Goal: Use online tool/utility: Utilize a website feature to perform a specific function

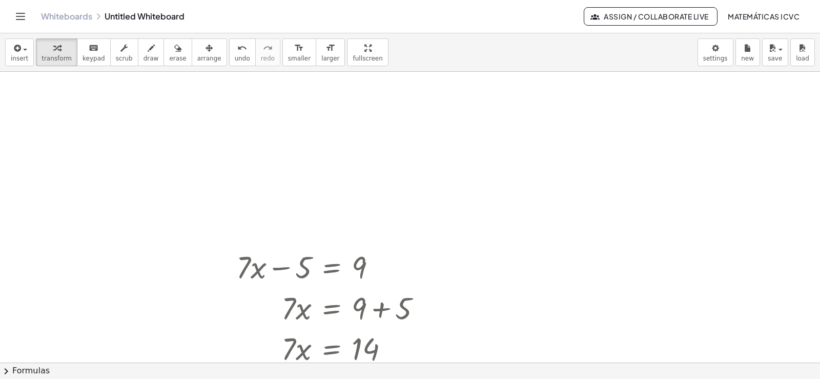
scroll to position [4546, 0]
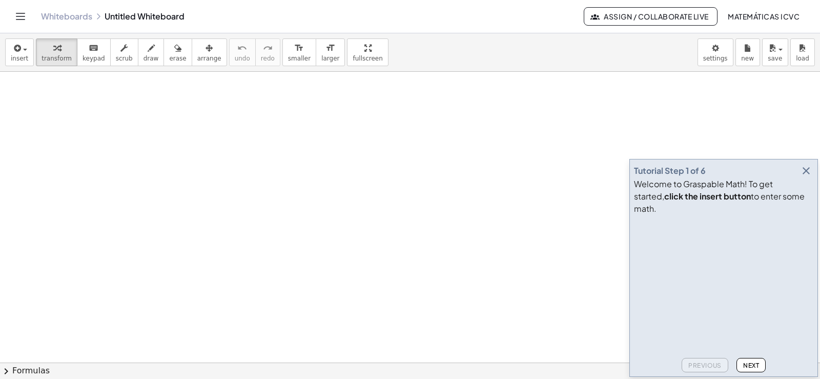
scroll to position [357, 0]
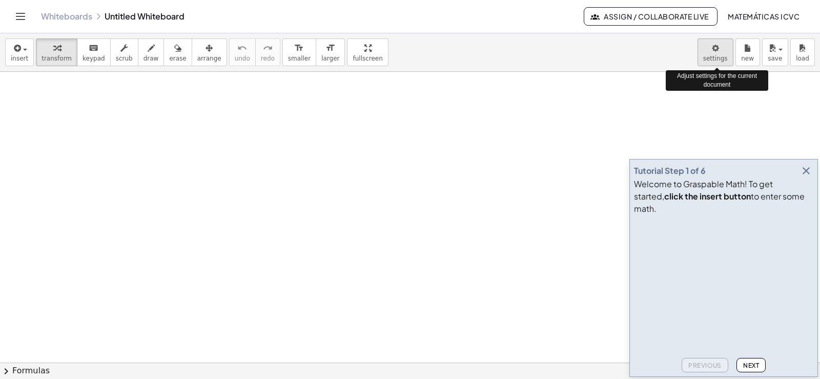
click at [714, 49] on body "Graspable Math Activities Get Started Activity Bank Assigned Work Classes White…" at bounding box center [410, 189] width 820 height 379
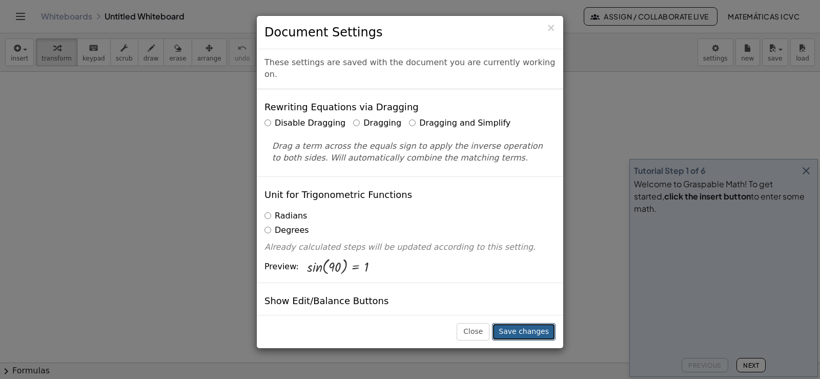
click at [529, 333] on button "Save changes" at bounding box center [524, 331] width 64 height 17
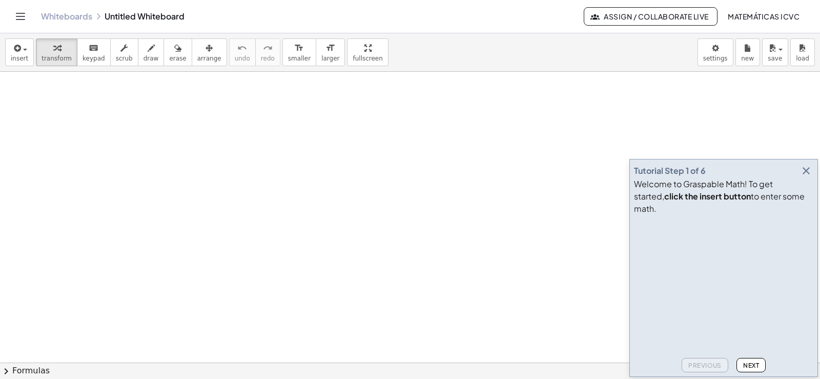
click at [807, 177] on icon "button" at bounding box center [806, 170] width 12 height 12
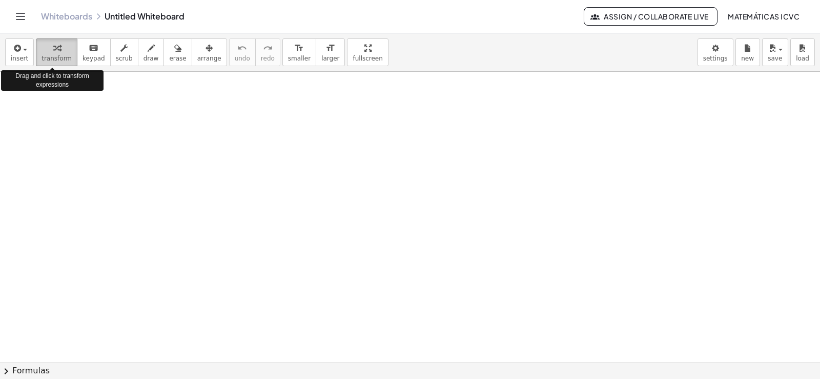
click at [47, 52] on div "button" at bounding box center [57, 48] width 30 height 12
click at [52, 57] on span "transform" at bounding box center [57, 58] width 30 height 7
click at [50, 59] on span "transform" at bounding box center [57, 58] width 30 height 7
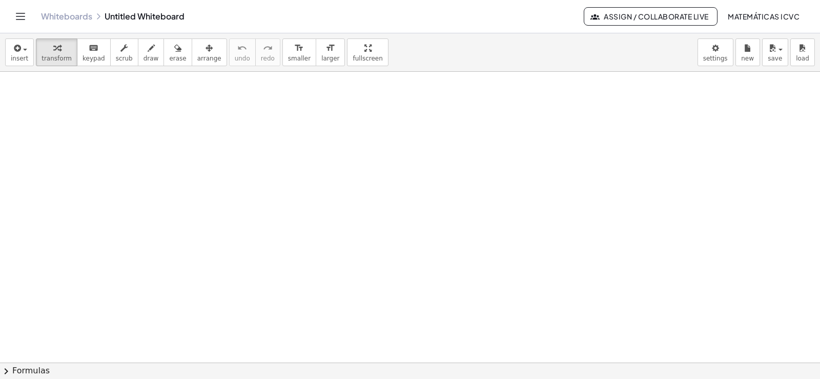
click at [204, 247] on div at bounding box center [410, 39] width 820 height 648
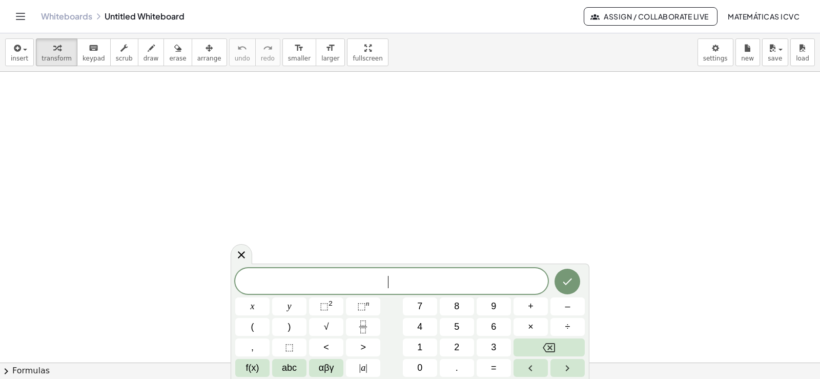
click at [562, 230] on div at bounding box center [410, 39] width 820 height 648
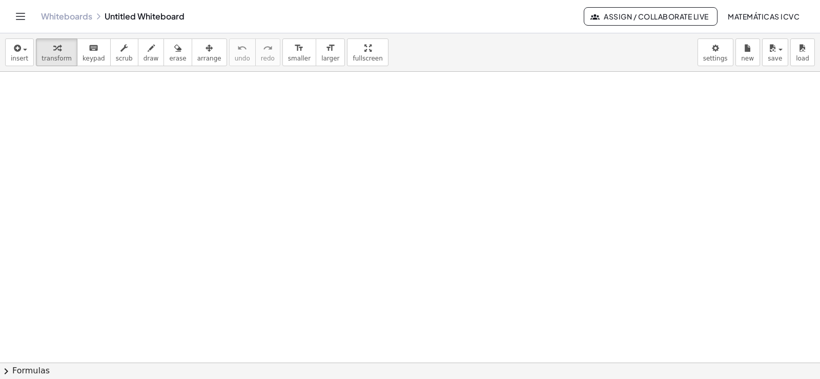
click at [562, 230] on div at bounding box center [410, 39] width 820 height 648
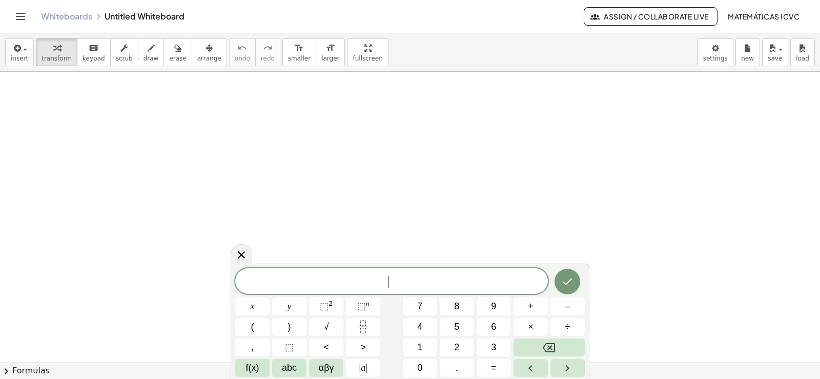
click at [442, 223] on div at bounding box center [410, 39] width 820 height 648
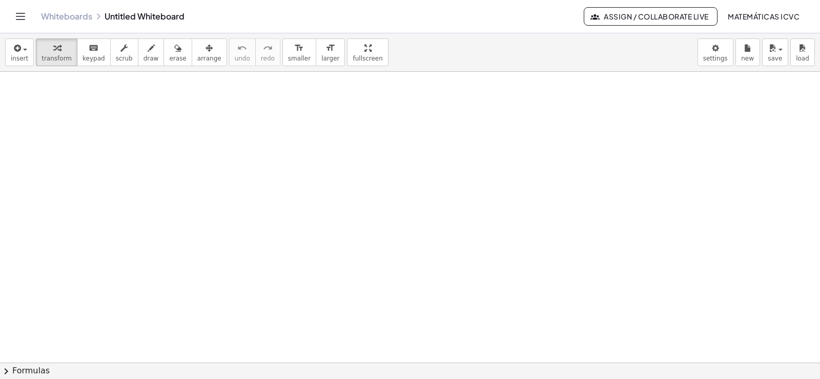
click at [485, 218] on div at bounding box center [410, 39] width 820 height 648
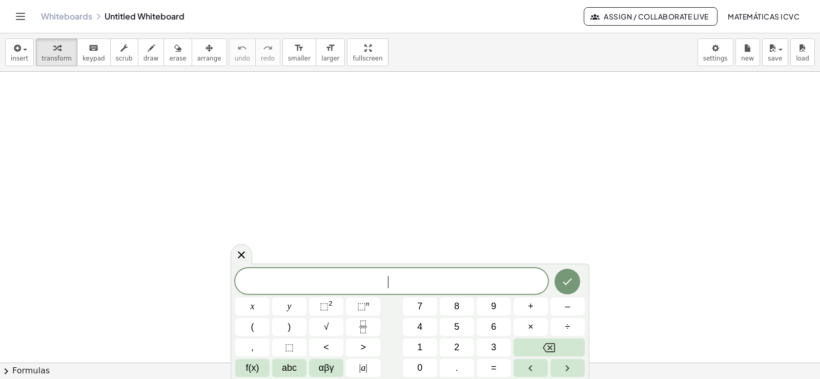
click at [434, 213] on div at bounding box center [410, 39] width 820 height 648
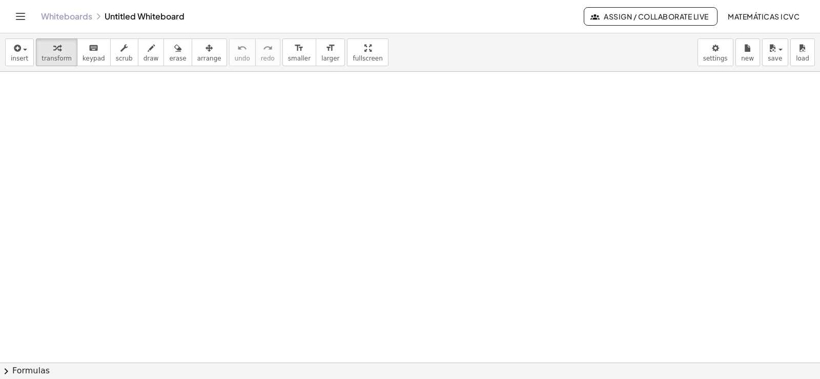
click at [453, 233] on div at bounding box center [410, 39] width 820 height 648
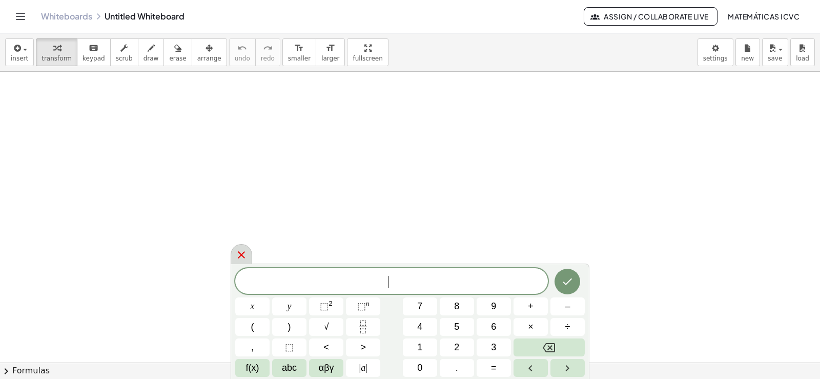
click at [242, 256] on icon at bounding box center [241, 255] width 12 height 12
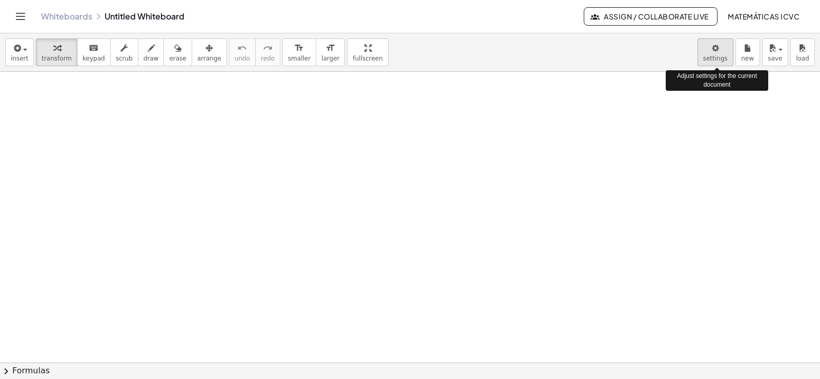
click at [716, 55] on body "Graspable Math Activities Get Started Activity Bank Assigned Work Classes White…" at bounding box center [410, 189] width 820 height 379
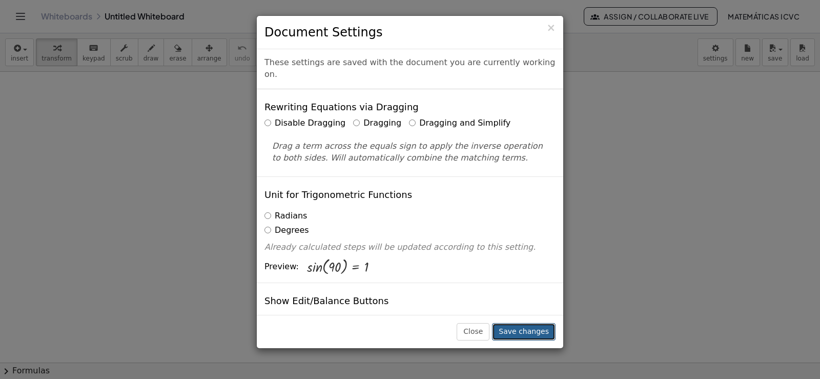
click at [531, 334] on button "Save changes" at bounding box center [524, 331] width 64 height 17
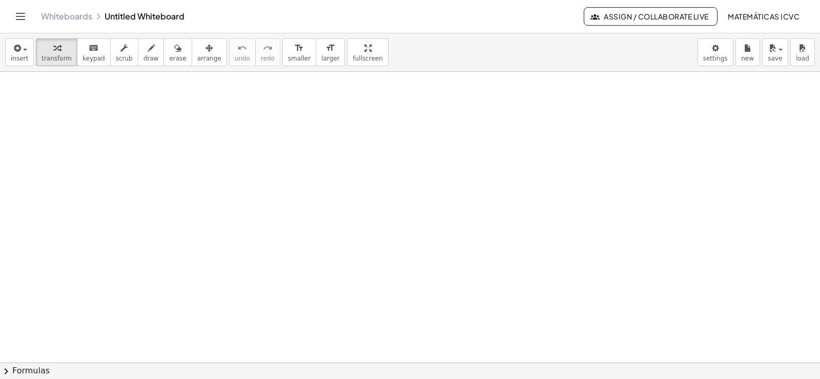
click at [179, 246] on div at bounding box center [410, 39] width 820 height 648
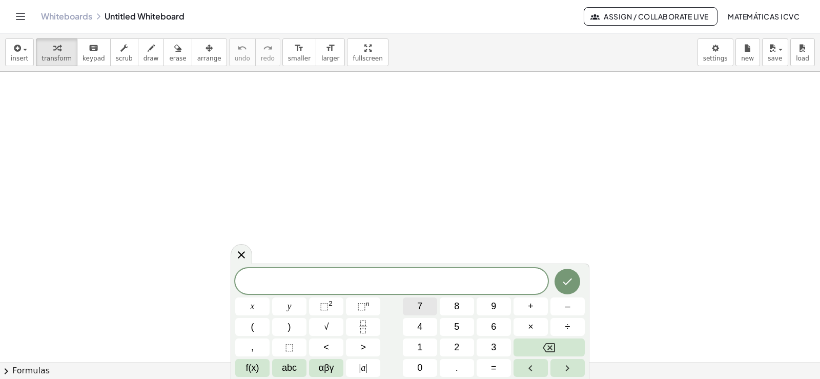
click at [425, 306] on button "7" at bounding box center [420, 306] width 34 height 18
click at [247, 310] on button "x" at bounding box center [252, 306] width 34 height 18
click at [579, 305] on button "–" at bounding box center [567, 306] width 34 height 18
click at [421, 347] on span "1" at bounding box center [419, 347] width 5 height 14
click at [496, 368] on span "=" at bounding box center [494, 368] width 6 height 14
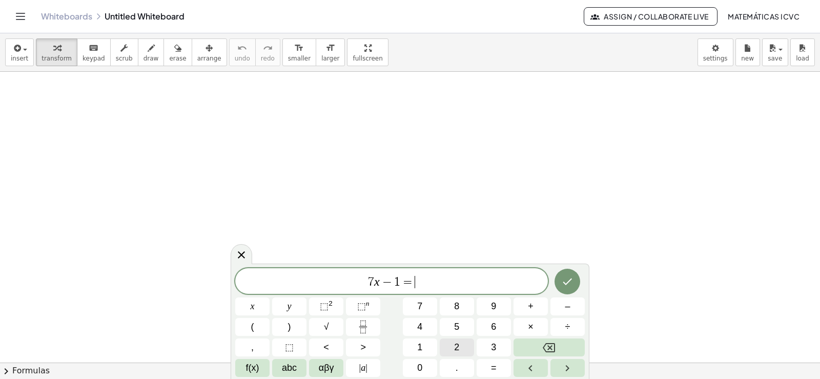
click at [454, 347] on span "2" at bounding box center [456, 347] width 5 height 14
click at [406, 376] on button "0" at bounding box center [420, 368] width 34 height 18
click at [567, 285] on icon "Done" at bounding box center [567, 281] width 12 height 12
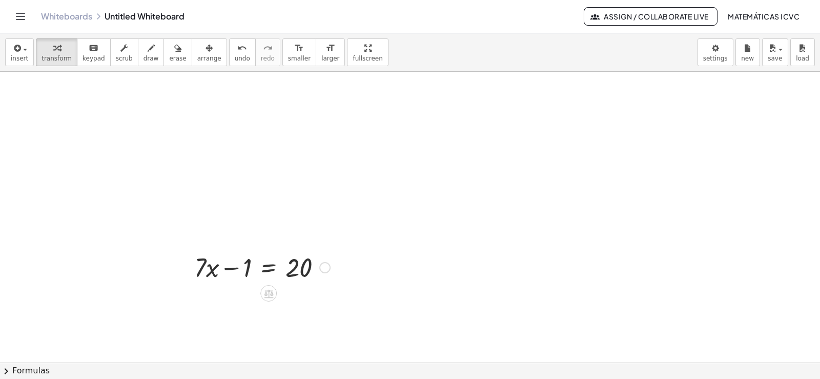
click at [43, 51] on div "button" at bounding box center [57, 48] width 30 height 12
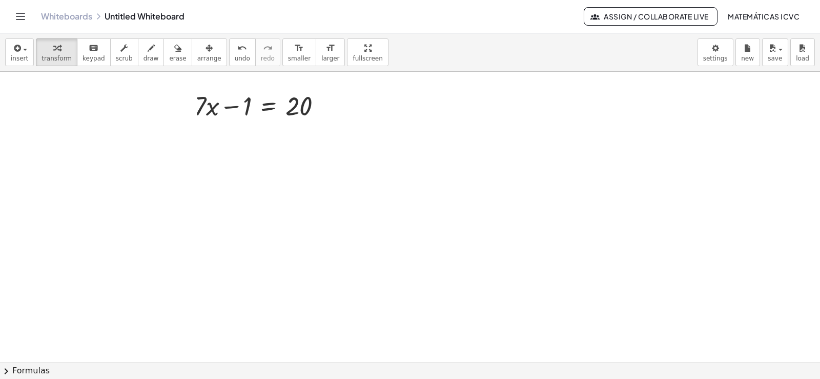
scroll to position [530, 0]
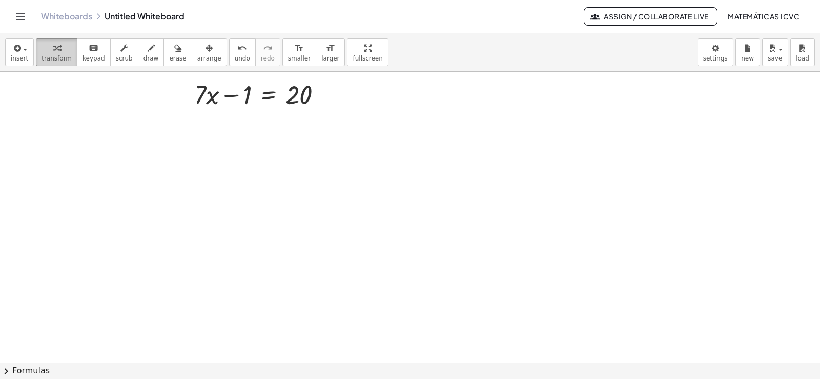
click at [55, 53] on icon "button" at bounding box center [56, 48] width 7 height 12
click at [316, 51] on button "format_size larger" at bounding box center [330, 52] width 29 height 28
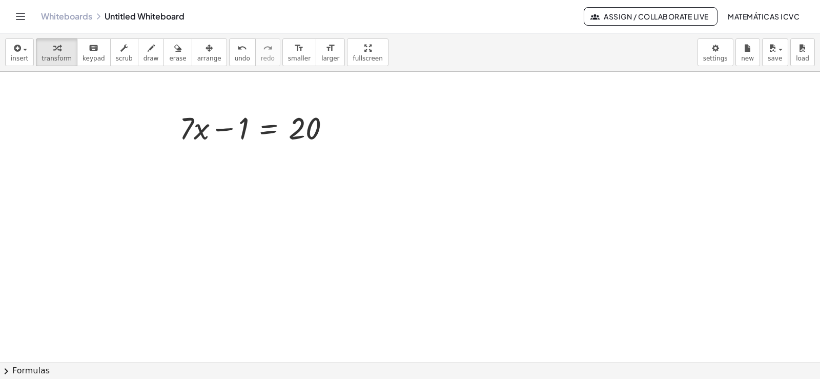
scroll to position [479, 0]
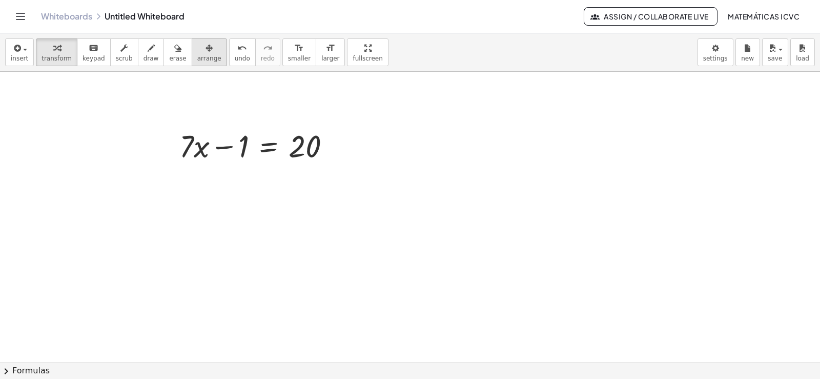
click at [192, 57] on button "arrange" at bounding box center [209, 52] width 35 height 28
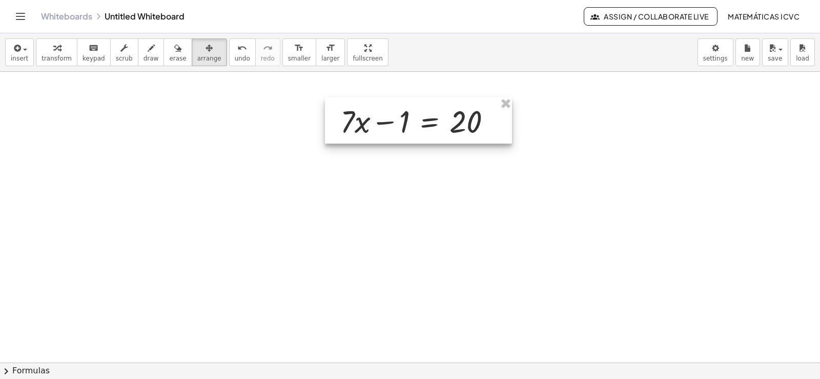
drag, startPoint x: 232, startPoint y: 160, endPoint x: 392, endPoint y: 136, distance: 162.3
click at [392, 136] on div at bounding box center [418, 120] width 187 height 46
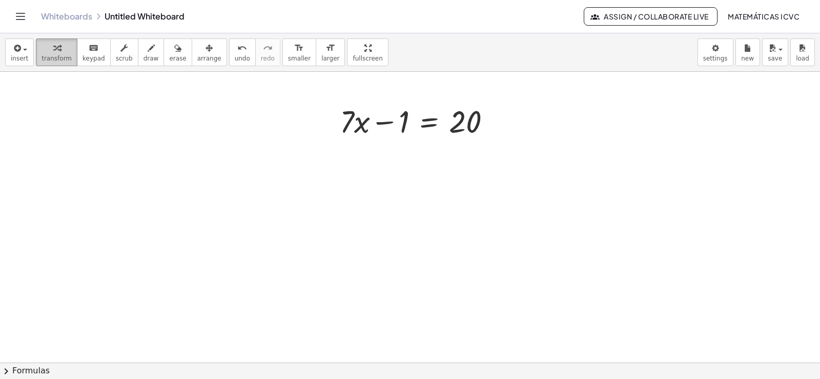
click at [45, 59] on span "transform" at bounding box center [57, 58] width 30 height 7
click at [143, 59] on span "draw" at bounding box center [150, 58] width 15 height 7
drag, startPoint x: 407, startPoint y: 149, endPoint x: 299, endPoint y: 129, distance: 109.4
click at [295, 148] on div at bounding box center [410, 29] width 820 height 872
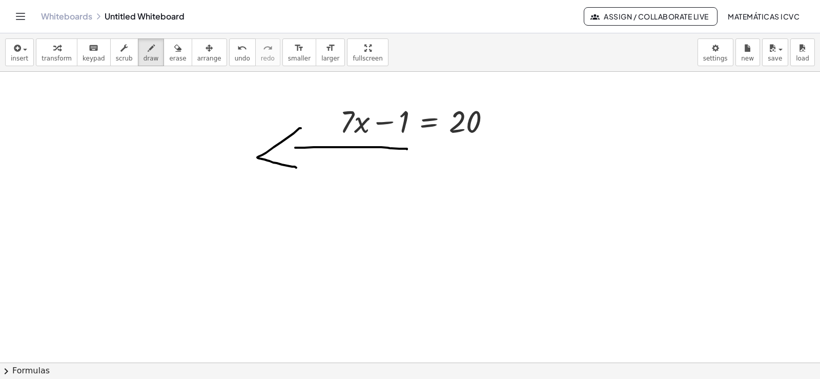
drag, startPoint x: 301, startPoint y: 128, endPoint x: 296, endPoint y: 168, distance: 39.7
click at [296, 168] on div at bounding box center [410, 29] width 820 height 872
drag, startPoint x: 463, startPoint y: 150, endPoint x: 550, endPoint y: 150, distance: 87.1
click at [550, 150] on div at bounding box center [410, 29] width 820 height 872
drag, startPoint x: 557, startPoint y: 141, endPoint x: 551, endPoint y: 164, distance: 23.7
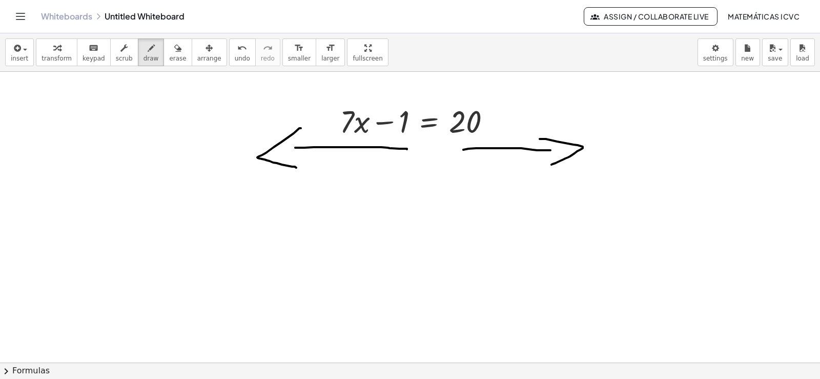
click at [551, 164] on div at bounding box center [410, 29] width 820 height 872
drag, startPoint x: 372, startPoint y: 106, endPoint x: 369, endPoint y: 101, distance: 5.3
click at [369, 101] on div at bounding box center [410, 29] width 820 height 872
click at [235, 58] on span "undo" at bounding box center [242, 58] width 15 height 7
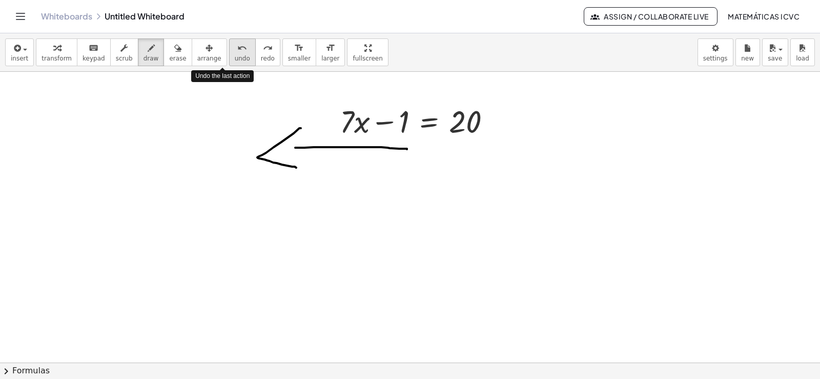
click at [235, 58] on span "undo" at bounding box center [242, 58] width 15 height 7
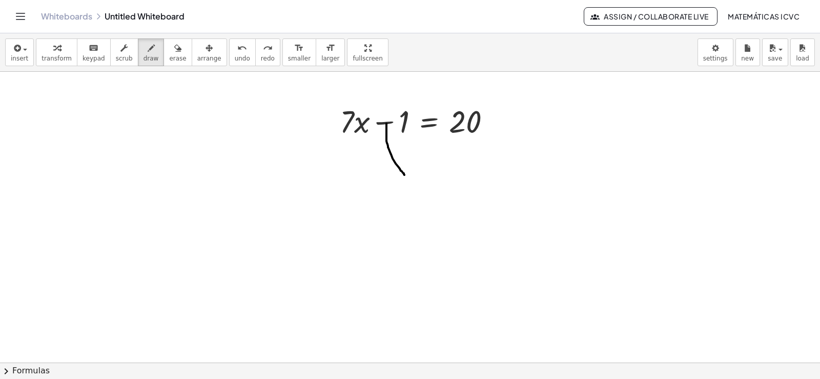
drag, startPoint x: 386, startPoint y: 123, endPoint x: 380, endPoint y: 141, distance: 19.0
click at [404, 173] on div at bounding box center [410, 29] width 820 height 872
drag, startPoint x: 226, startPoint y: 59, endPoint x: 13, endPoint y: 55, distance: 213.7
click at [205, 59] on div "insert select one: Math Expression Function Text Youtube Video Graphing Geometr…" at bounding box center [410, 52] width 820 height 38
click at [44, 55] on span "transform" at bounding box center [57, 58] width 30 height 7
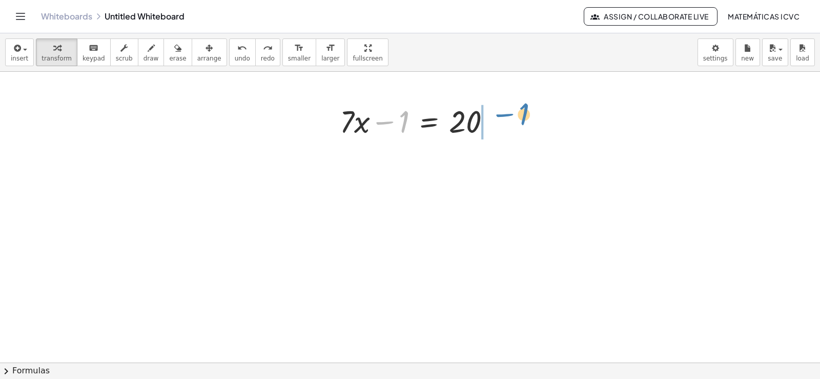
drag, startPoint x: 380, startPoint y: 124, endPoint x: 501, endPoint y: 116, distance: 120.7
click at [501, 116] on div at bounding box center [420, 120] width 170 height 41
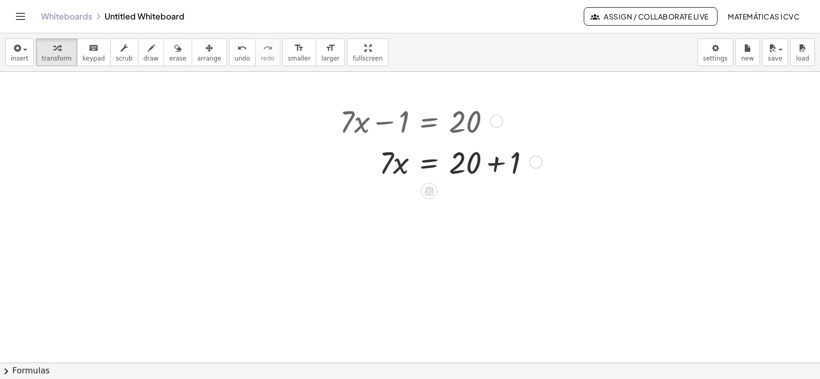
click at [494, 166] on div at bounding box center [439, 161] width 209 height 41
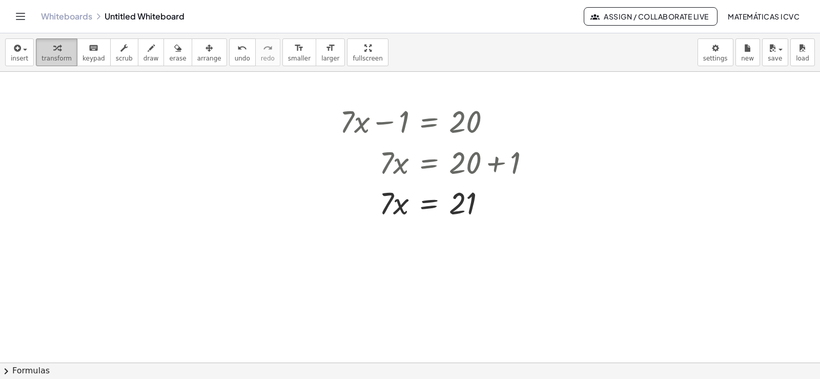
click at [53, 53] on icon "button" at bounding box center [56, 48] width 7 height 12
drag, startPoint x: 386, startPoint y: 210, endPoint x: 460, endPoint y: 244, distance: 81.6
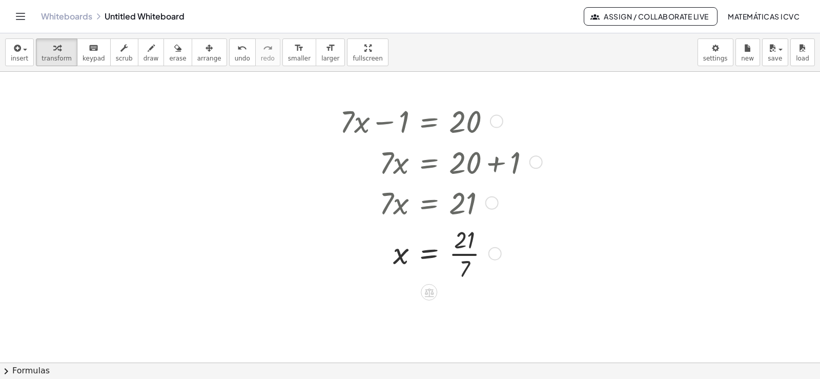
click at [470, 255] on div at bounding box center [439, 252] width 209 height 60
click at [75, 113] on div at bounding box center [410, 29] width 820 height 872
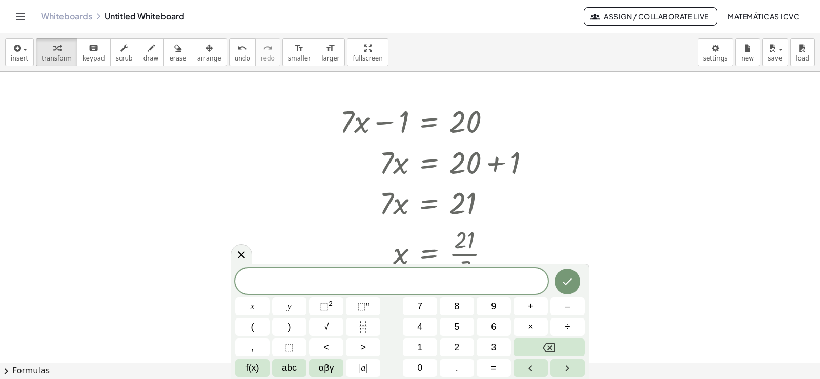
click at [130, 135] on div at bounding box center [410, 29] width 820 height 872
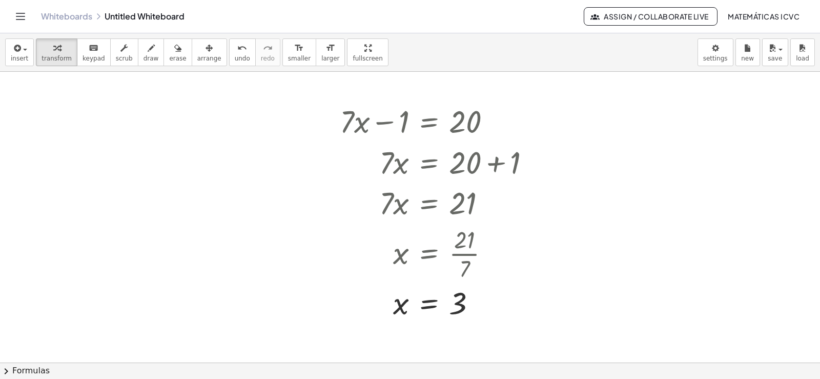
click at [130, 135] on div at bounding box center [410, 29] width 820 height 872
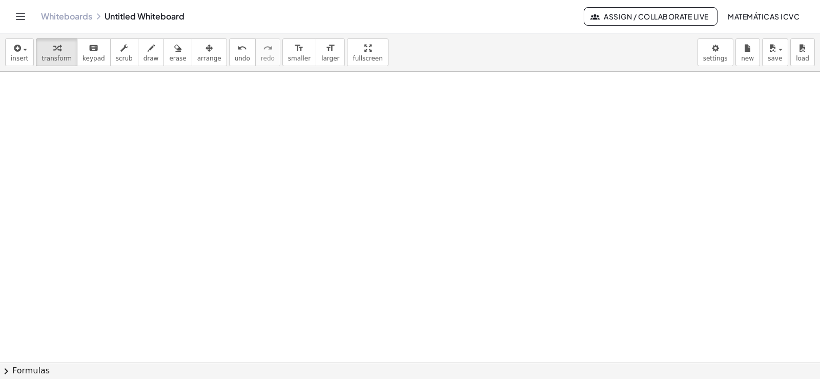
scroll to position [786, 0]
click at [55, 57] on span "transform" at bounding box center [57, 58] width 30 height 7
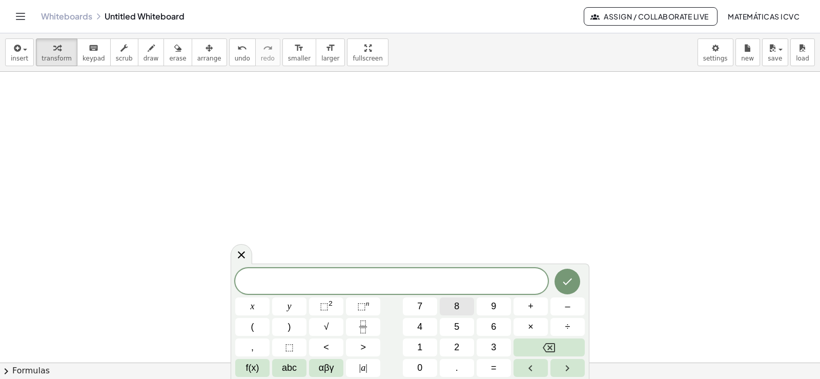
click at [459, 307] on span "8" at bounding box center [456, 306] width 5 height 14
click at [288, 302] on span "y" at bounding box center [289, 306] width 4 height 14
click at [570, 309] on button "–" at bounding box center [567, 306] width 34 height 18
click at [494, 305] on span "9" at bounding box center [493, 306] width 5 height 14
click at [498, 368] on button "=" at bounding box center [494, 368] width 34 height 18
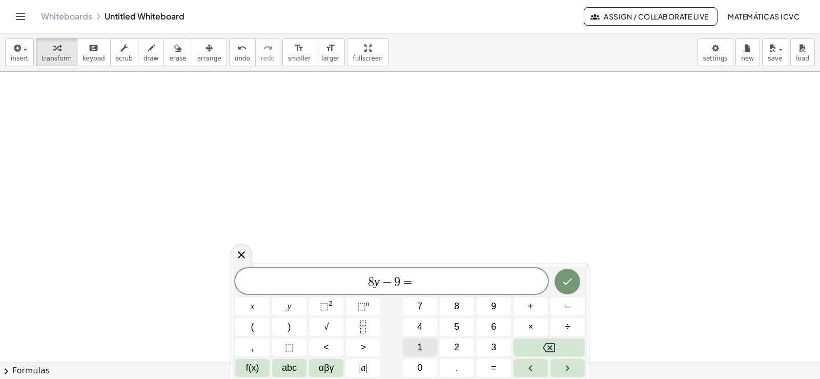
click at [423, 347] on button "1" at bounding box center [420, 347] width 34 height 18
click at [458, 329] on span "5" at bounding box center [456, 327] width 5 height 14
click at [571, 282] on icon "Done" at bounding box center [567, 281] width 12 height 12
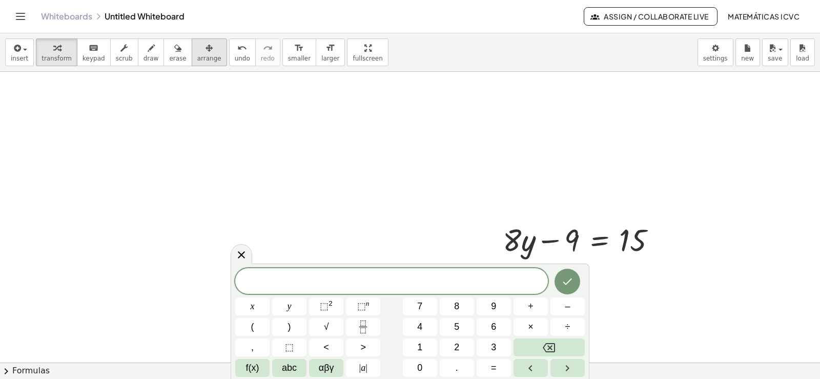
click at [197, 58] on span "arrange" at bounding box center [209, 58] width 24 height 7
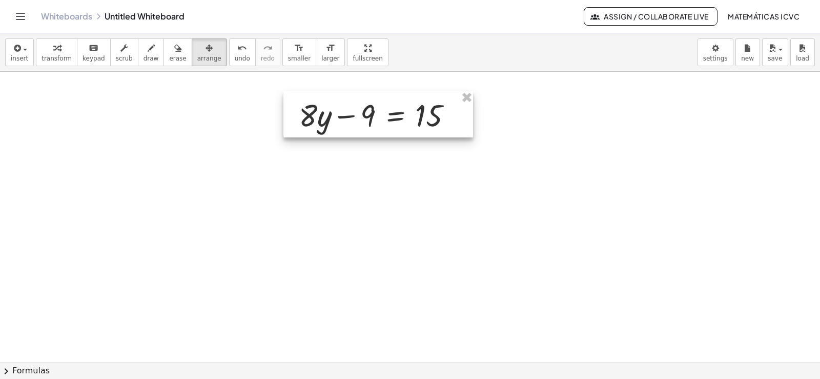
drag, startPoint x: 490, startPoint y: 236, endPoint x: 292, endPoint y: 105, distance: 237.1
click at [339, 110] on div at bounding box center [378, 114] width 190 height 46
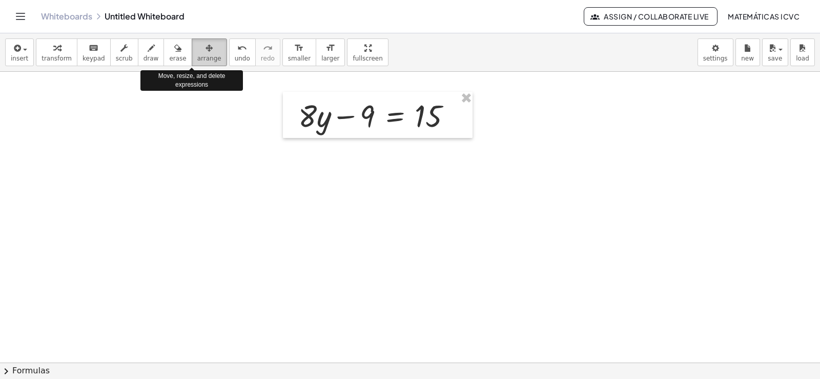
click at [197, 55] on span "arrange" at bounding box center [209, 58] width 24 height 7
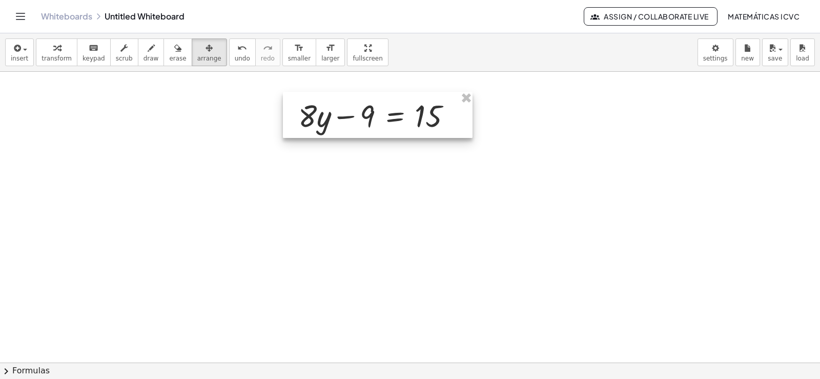
click at [357, 113] on div at bounding box center [378, 115] width 190 height 46
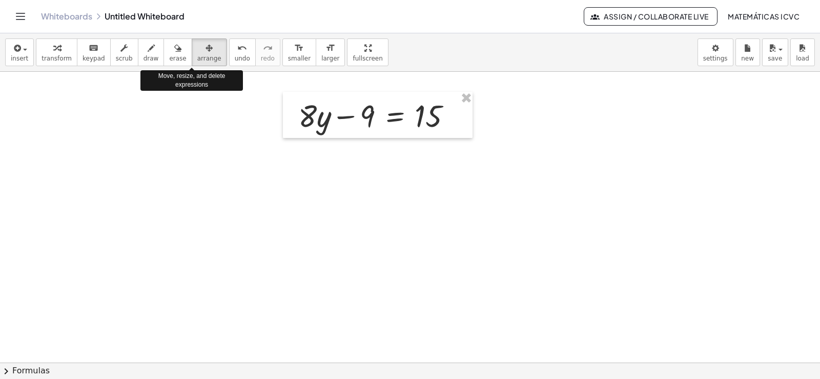
drag, startPoint x: 194, startPoint y: 56, endPoint x: 243, endPoint y: 96, distance: 63.7
click at [197, 56] on span "arrange" at bounding box center [209, 58] width 24 height 7
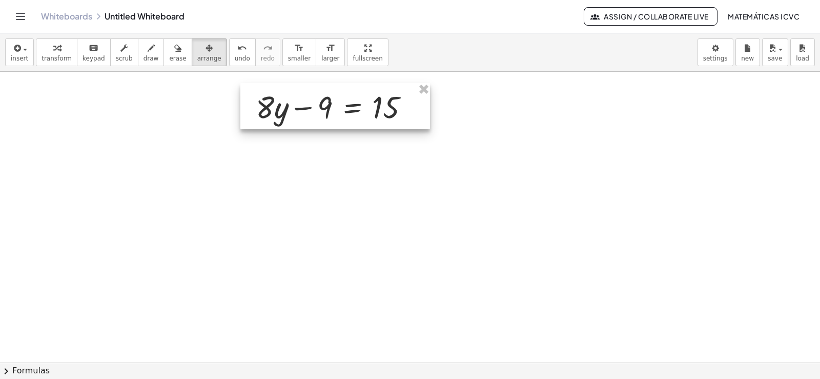
drag, startPoint x: 393, startPoint y: 127, endPoint x: 350, endPoint y: 118, distance: 43.4
click at [350, 118] on div at bounding box center [335, 106] width 190 height 46
click at [60, 53] on div "button" at bounding box center [57, 48] width 30 height 12
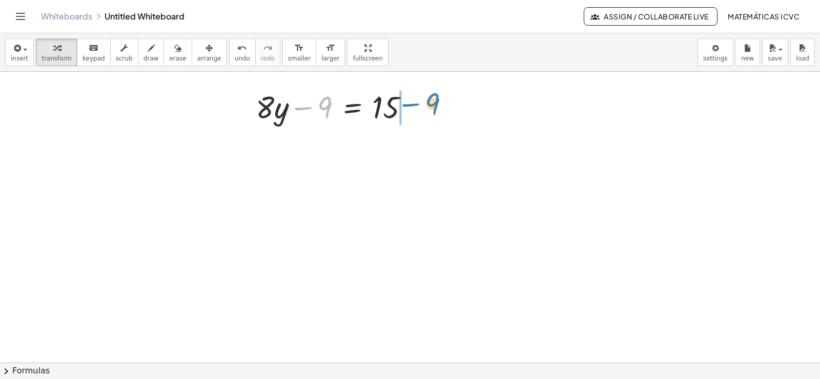
drag, startPoint x: 308, startPoint y: 108, endPoint x: 416, endPoint y: 105, distance: 107.7
click at [416, 105] on div at bounding box center [337, 106] width 172 height 41
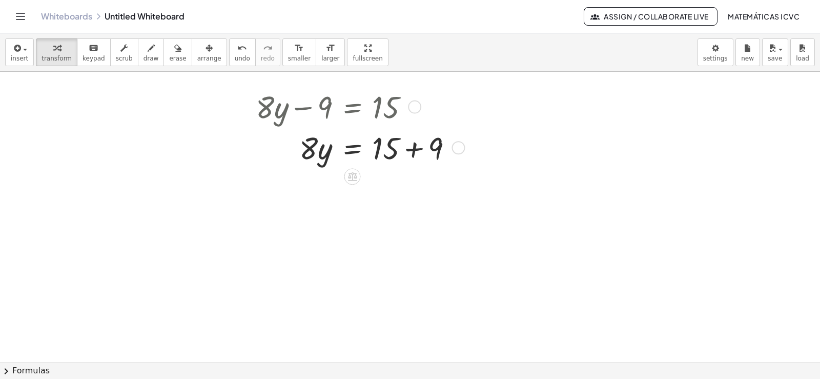
click at [418, 152] on div at bounding box center [359, 147] width 216 height 41
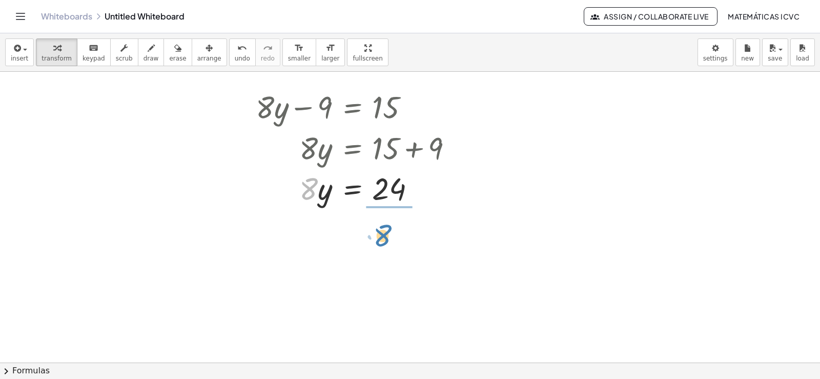
drag, startPoint x: 306, startPoint y: 197, endPoint x: 155, endPoint y: 247, distance: 159.4
click at [397, 238] on div at bounding box center [359, 238] width 216 height 60
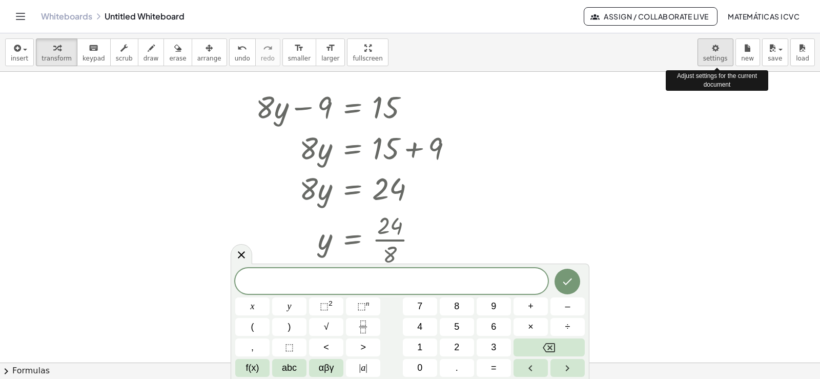
click at [717, 56] on body "Graspable Math Activities Get Started Activity Bank Assigned Work Classes White…" at bounding box center [410, 189] width 820 height 379
click at [239, 254] on icon at bounding box center [241, 255] width 12 height 12
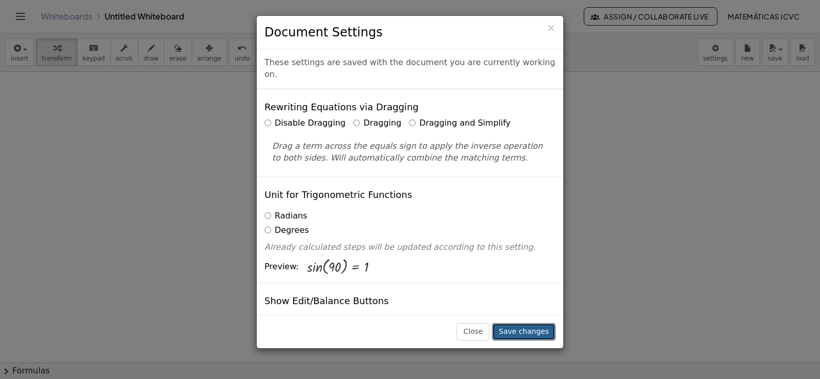
click at [521, 328] on button "Save changes" at bounding box center [524, 331] width 64 height 17
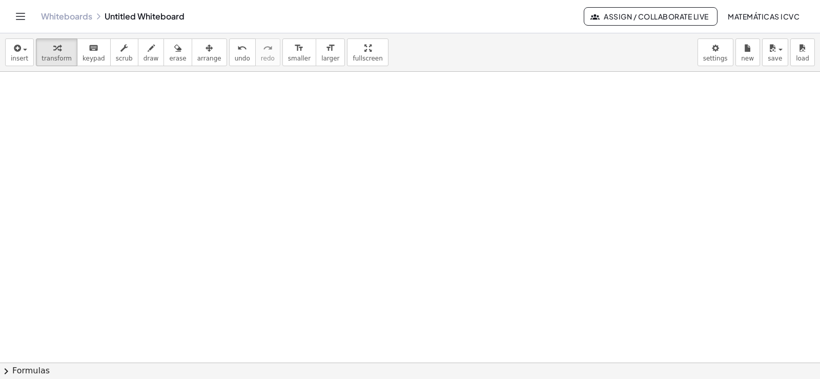
scroll to position [1128, 0]
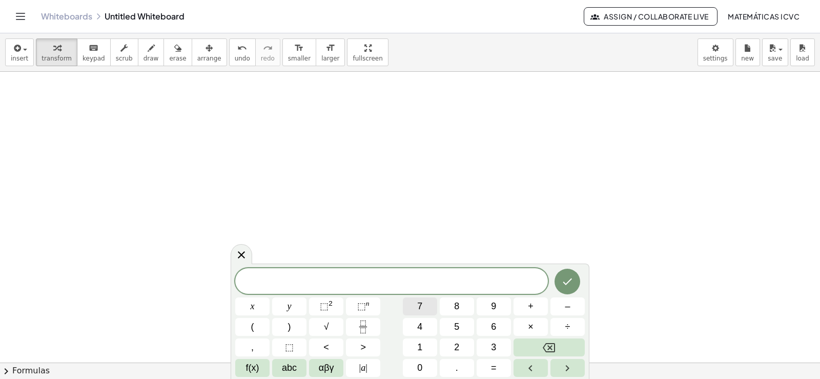
click at [422, 305] on span "7" at bounding box center [419, 306] width 5 height 14
click at [261, 307] on button "x" at bounding box center [252, 306] width 34 height 18
click at [562, 303] on button "–" at bounding box center [567, 306] width 34 height 18
click at [424, 345] on button "1" at bounding box center [420, 347] width 34 height 18
click at [464, 322] on button "5" at bounding box center [457, 327] width 34 height 18
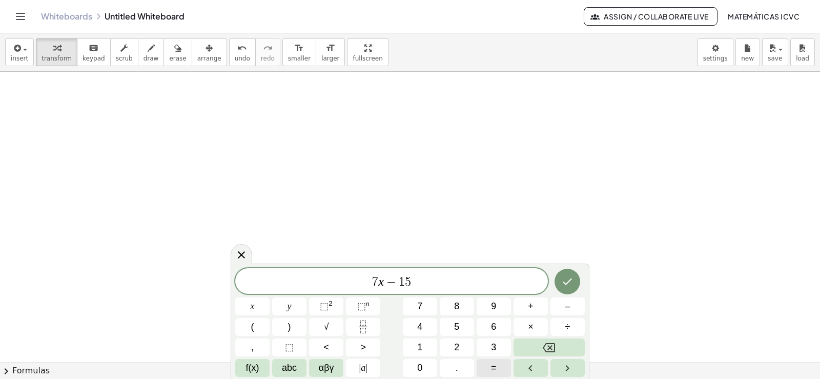
click at [500, 375] on button "=" at bounding box center [494, 368] width 34 height 18
click at [418, 347] on span "1" at bounding box center [419, 347] width 5 height 14
click at [496, 352] on span "3" at bounding box center [493, 347] width 5 height 14
click at [564, 279] on icon "Done" at bounding box center [567, 281] width 12 height 12
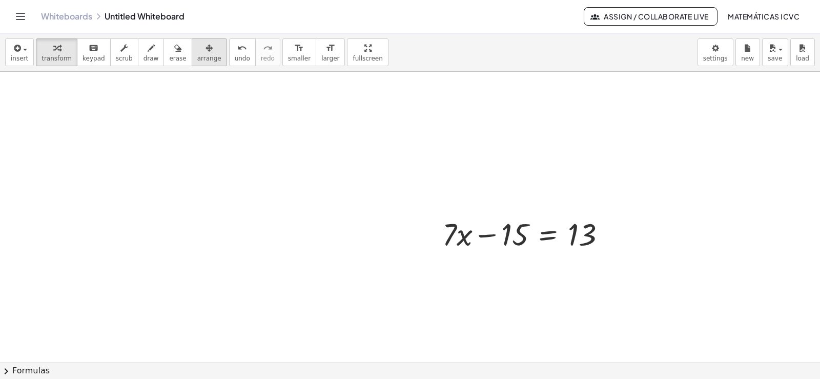
click at [205, 53] on icon "button" at bounding box center [208, 48] width 7 height 12
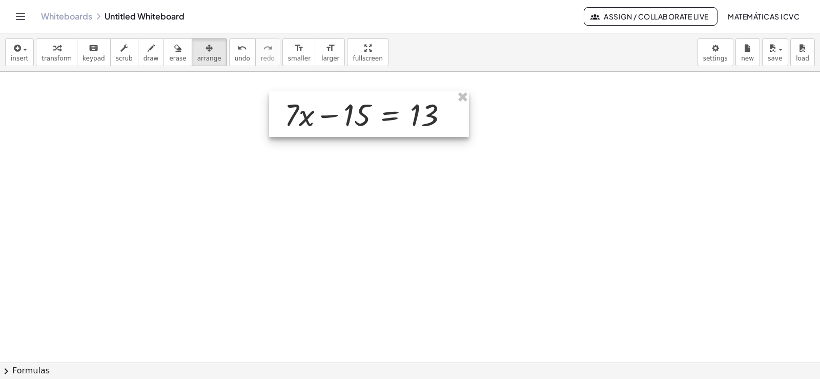
drag, startPoint x: 520, startPoint y: 239, endPoint x: 364, endPoint y: 114, distance: 199.7
click at [364, 114] on div at bounding box center [369, 114] width 200 height 46
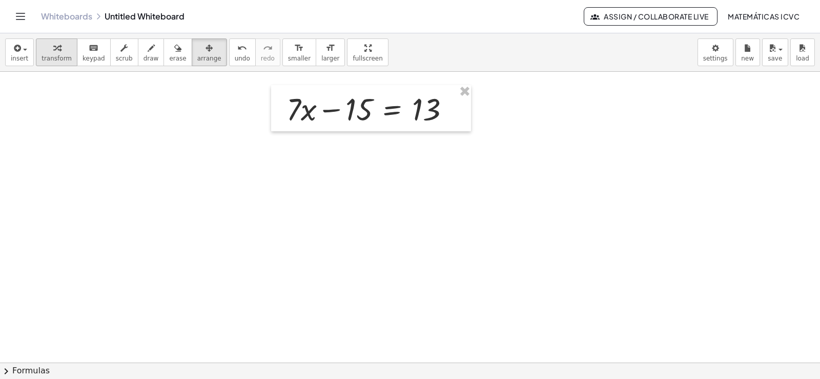
click at [56, 61] on span "transform" at bounding box center [57, 58] width 30 height 7
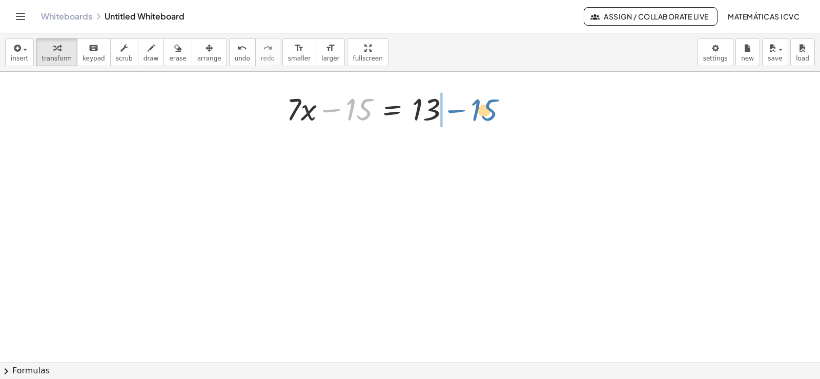
drag, startPoint x: 332, startPoint y: 110, endPoint x: 457, endPoint y: 110, distance: 125.0
click at [457, 110] on div at bounding box center [372, 108] width 182 height 41
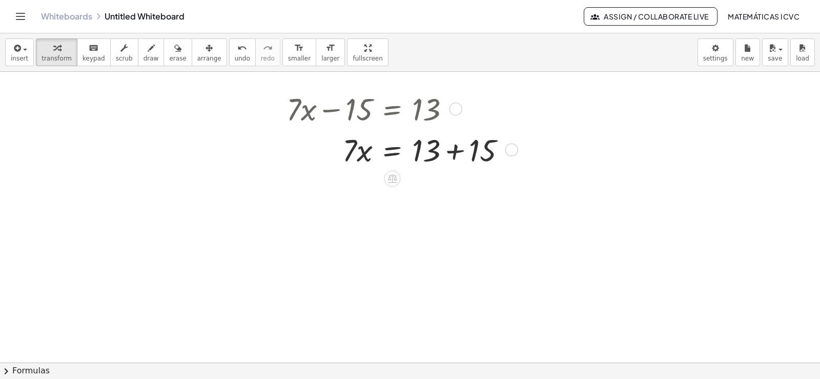
click at [457, 151] on div at bounding box center [400, 149] width 238 height 41
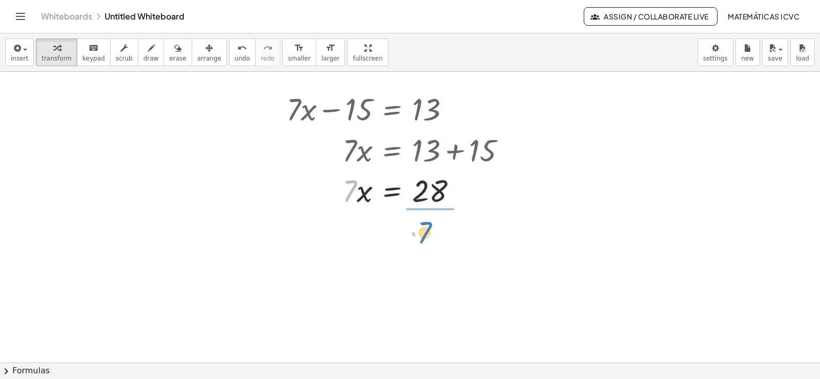
drag, startPoint x: 348, startPoint y: 193, endPoint x: 423, endPoint y: 234, distance: 85.3
click at [439, 243] on div at bounding box center [400, 240] width 238 height 60
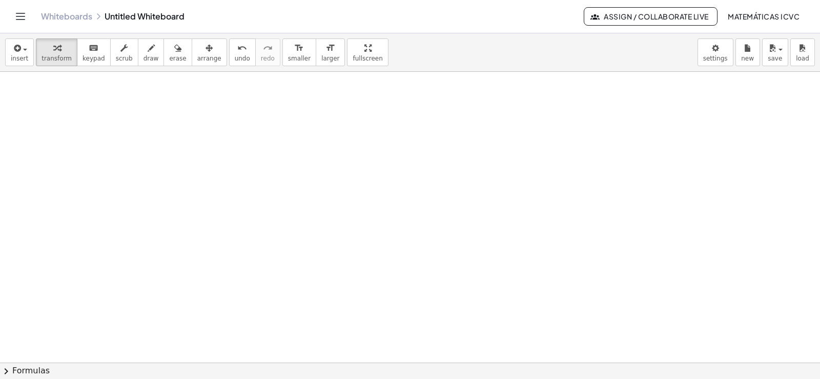
scroll to position [1453, 0]
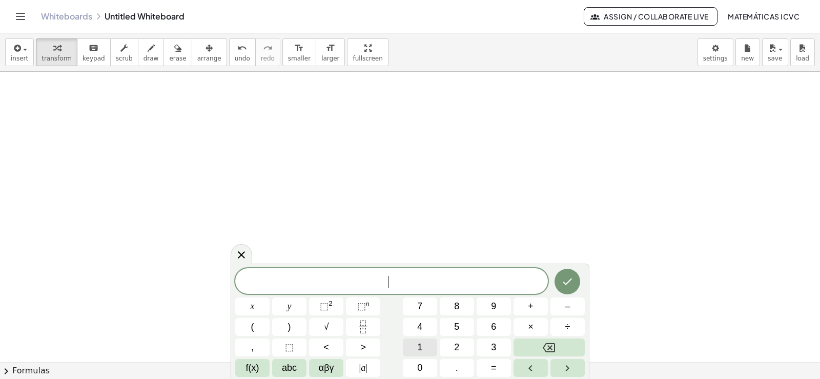
click at [421, 343] on span "1" at bounding box center [419, 347] width 5 height 14
click at [422, 363] on span "0" at bounding box center [419, 368] width 5 height 14
click at [291, 307] on span "y" at bounding box center [289, 306] width 4 height 14
click at [533, 307] on button "+" at bounding box center [530, 306] width 34 height 18
click at [461, 345] on button "2" at bounding box center [457, 347] width 34 height 18
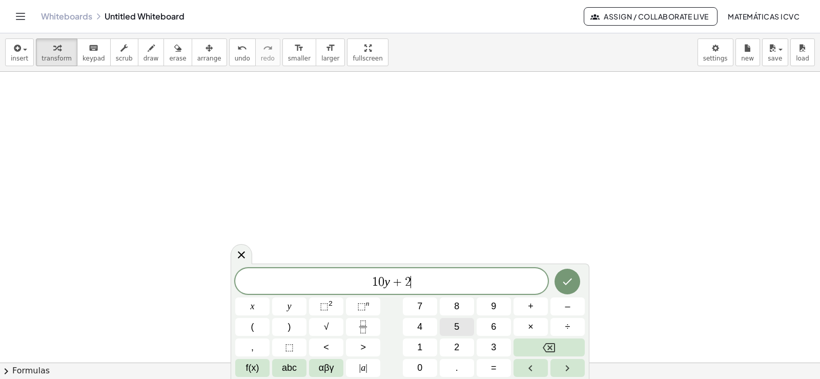
click at [461, 324] on button "5" at bounding box center [457, 327] width 34 height 18
click at [494, 369] on span "=" at bounding box center [494, 368] width 6 height 14
click at [427, 304] on button "7" at bounding box center [420, 306] width 34 height 18
click at [460, 324] on button "5" at bounding box center [457, 327] width 34 height 18
click at [569, 280] on icon "Done" at bounding box center [567, 281] width 12 height 12
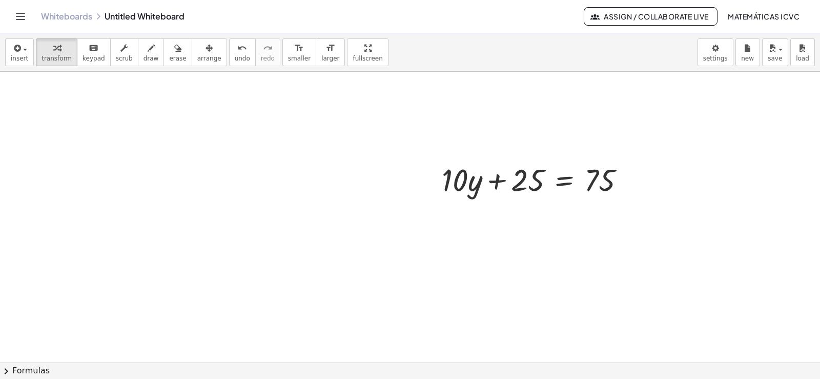
click at [205, 52] on icon "button" at bounding box center [208, 48] width 7 height 12
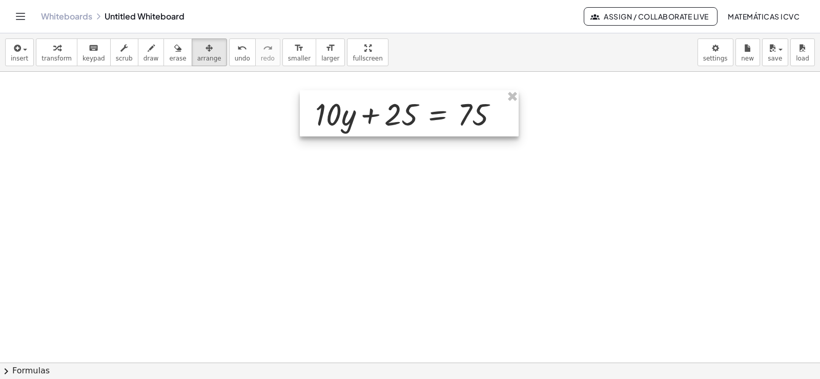
drag, startPoint x: 550, startPoint y: 192, endPoint x: 308, endPoint y: 94, distance: 260.6
click at [423, 126] on div at bounding box center [409, 113] width 219 height 46
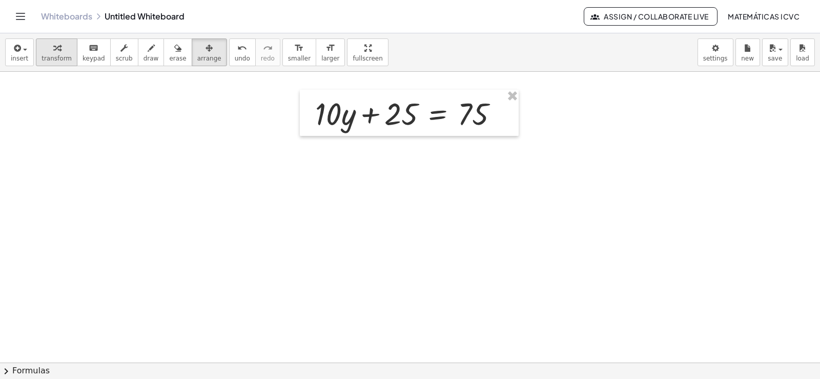
click at [44, 50] on div "button" at bounding box center [57, 48] width 30 height 12
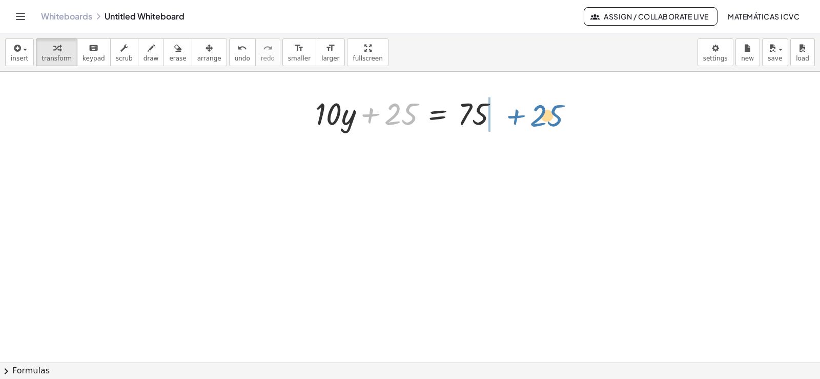
drag, startPoint x: 367, startPoint y: 117, endPoint x: 512, endPoint y: 118, distance: 144.5
click at [512, 118] on div "+ 25 + · 10 · y + 25 = 75" at bounding box center [409, 113] width 219 height 46
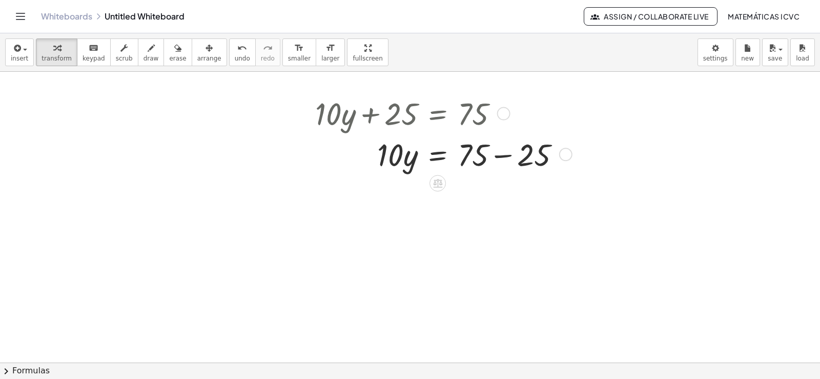
click at [505, 153] on div at bounding box center [441, 153] width 263 height 41
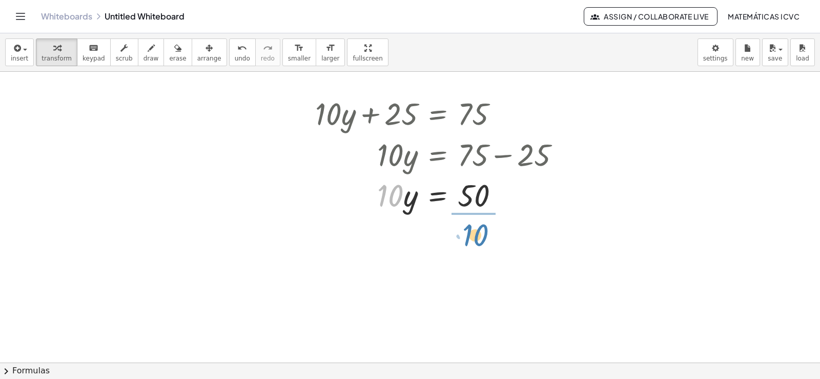
drag, startPoint x: 395, startPoint y: 196, endPoint x: 478, endPoint y: 233, distance: 90.4
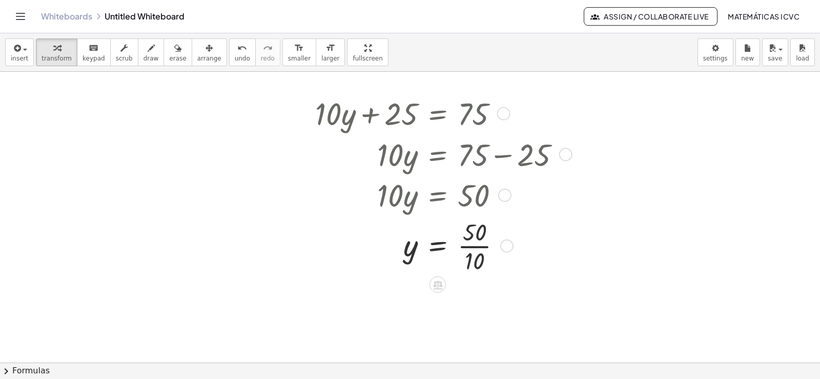
click at [481, 249] on div at bounding box center [441, 245] width 263 height 60
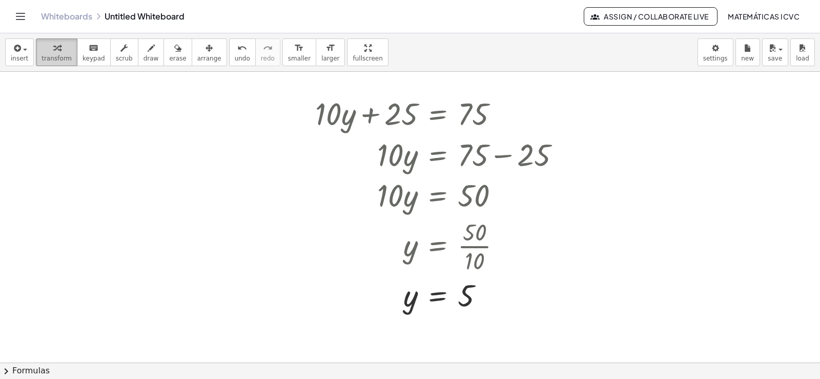
click at [50, 57] on span "transform" at bounding box center [57, 58] width 30 height 7
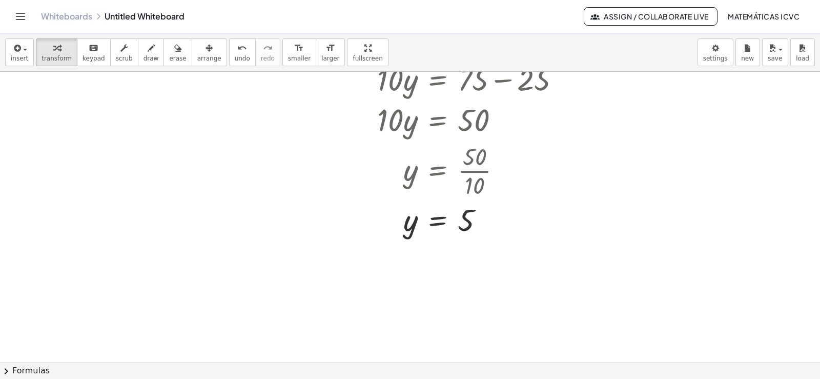
scroll to position [1504, 0]
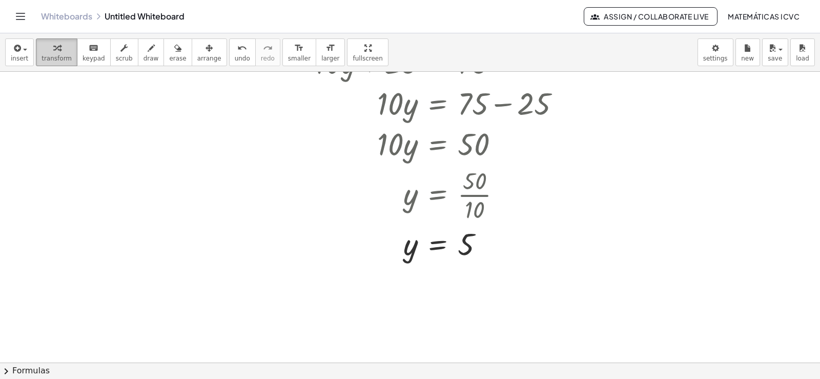
click at [46, 63] on button "transform" at bounding box center [57, 52] width 42 height 28
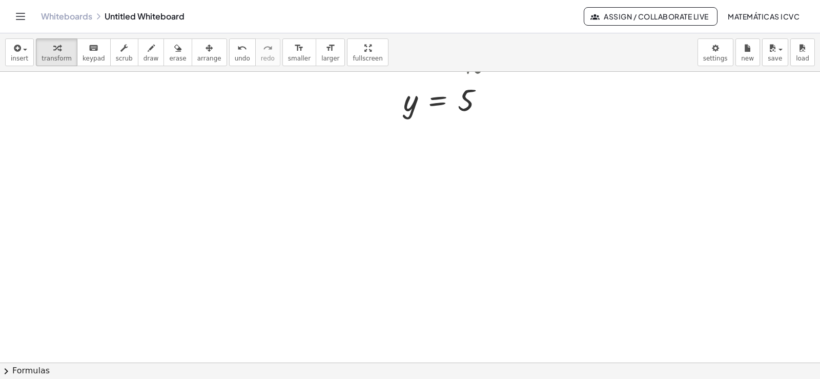
scroll to position [1709, 0]
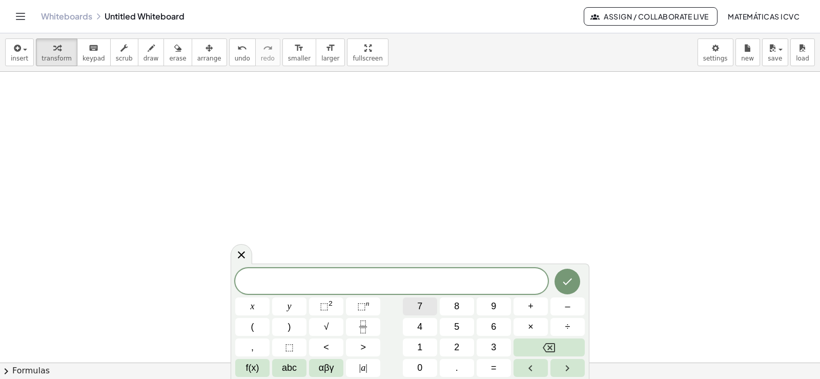
click at [422, 305] on span "7" at bounding box center [419, 306] width 5 height 14
click at [255, 302] on button "x" at bounding box center [252, 306] width 34 height 18
click at [571, 303] on button "–" at bounding box center [567, 306] width 34 height 18
click at [498, 343] on button "3" at bounding box center [494, 347] width 34 height 18
click at [419, 347] on span "1" at bounding box center [419, 347] width 5 height 14
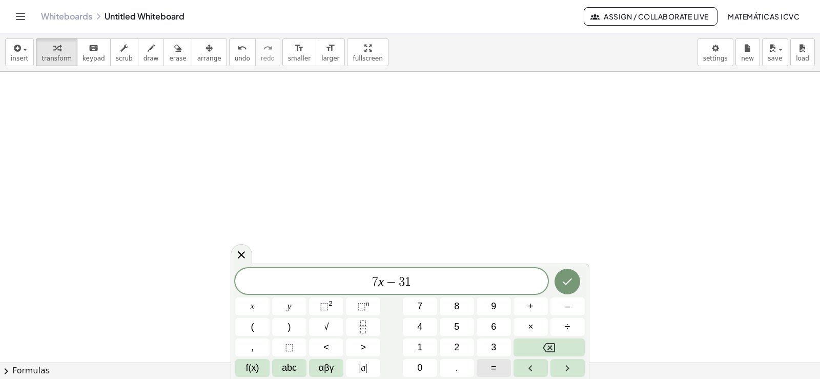
click at [498, 365] on button "=" at bounding box center [494, 368] width 34 height 18
click at [423, 347] on button "1" at bounding box center [420, 347] width 34 height 18
click at [567, 283] on icon "Done" at bounding box center [567, 281] width 9 height 7
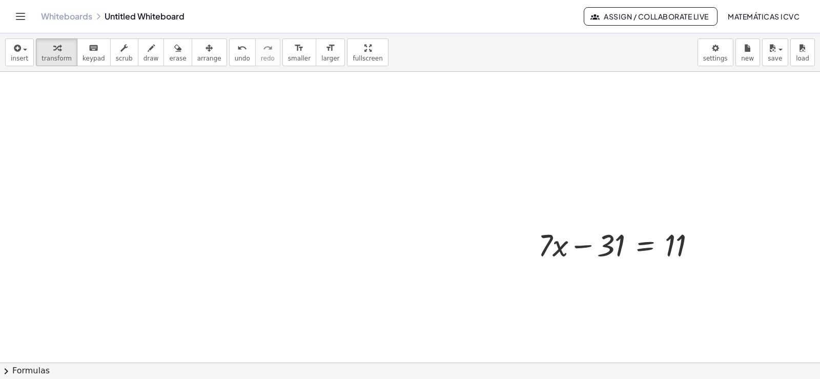
click at [205, 53] on icon "button" at bounding box center [208, 48] width 7 height 12
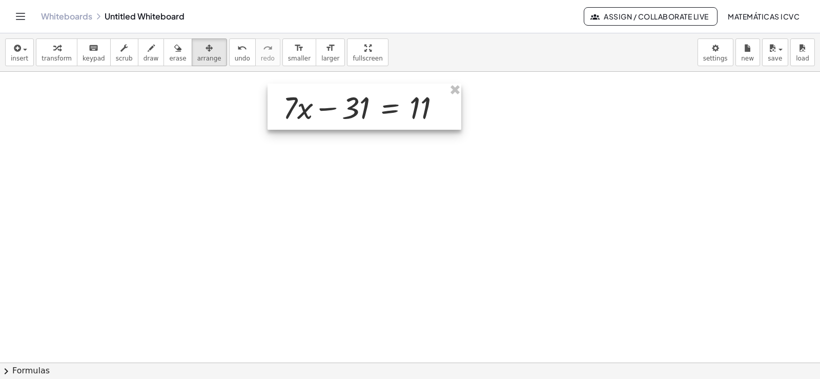
drag, startPoint x: 627, startPoint y: 251, endPoint x: 372, endPoint y: 113, distance: 289.8
click at [372, 113] on div at bounding box center [364, 107] width 194 height 46
click at [55, 59] on span "transform" at bounding box center [57, 58] width 30 height 7
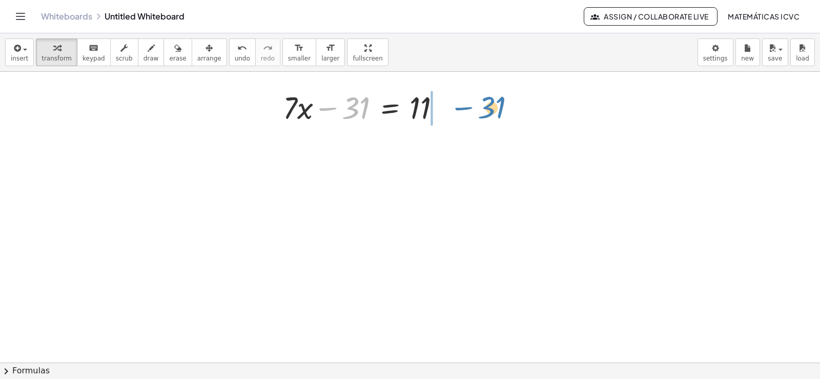
drag, startPoint x: 332, startPoint y: 108, endPoint x: 468, endPoint y: 108, distance: 136.3
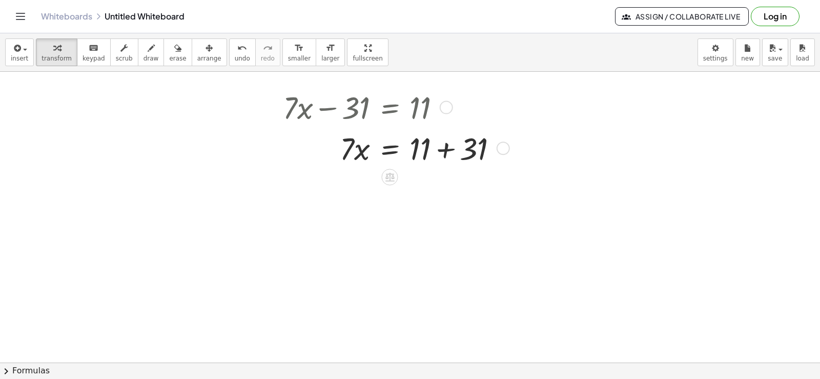
click at [445, 146] on div at bounding box center [394, 147] width 233 height 41
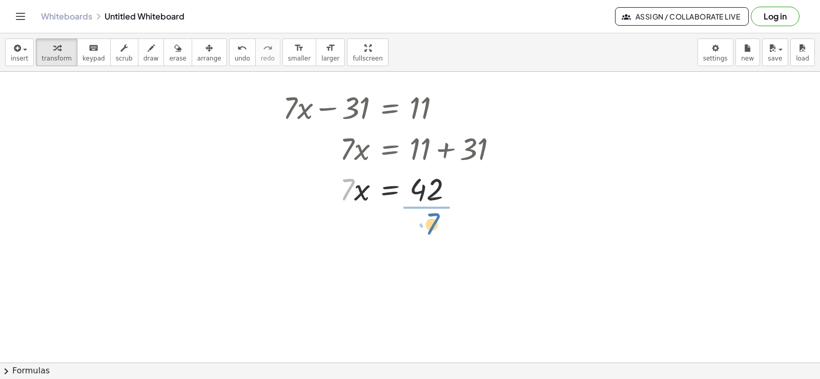
drag, startPoint x: 345, startPoint y: 193, endPoint x: 429, endPoint y: 227, distance: 90.8
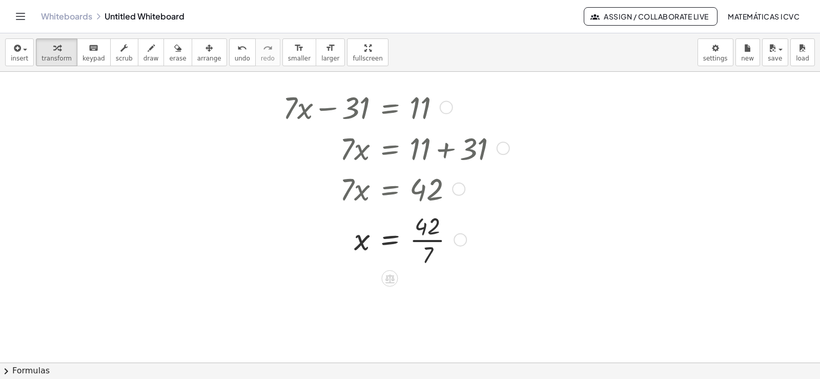
click at [434, 241] on div at bounding box center [394, 239] width 233 height 60
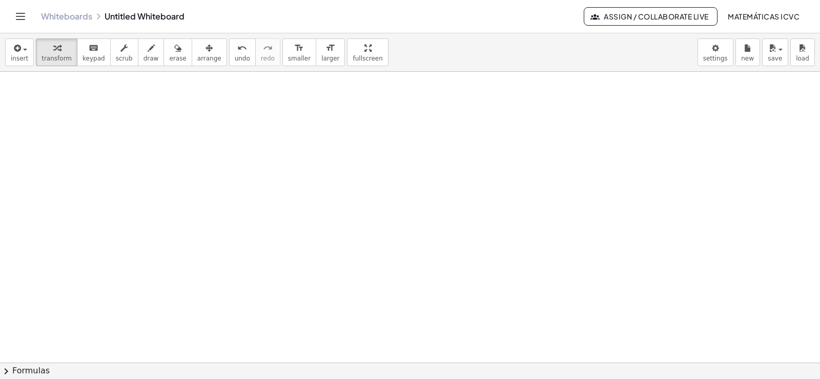
scroll to position [1999, 0]
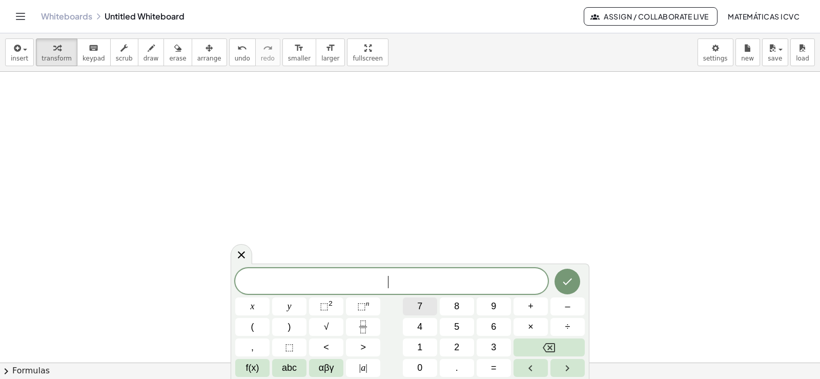
click at [426, 305] on button "7" at bounding box center [420, 306] width 34 height 18
click at [255, 304] on button "x" at bounding box center [252, 306] width 34 height 18
click at [534, 302] on button "+" at bounding box center [530, 306] width 34 height 18
click at [289, 308] on span "y" at bounding box center [289, 306] width 4 height 14
click at [501, 366] on button "=" at bounding box center [494, 368] width 34 height 18
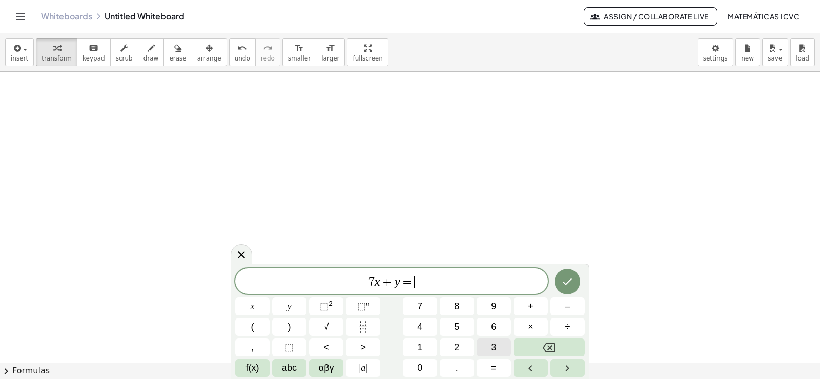
click at [493, 343] on span "3" at bounding box center [493, 347] width 5 height 14
click at [566, 283] on icon "Done" at bounding box center [567, 281] width 9 height 7
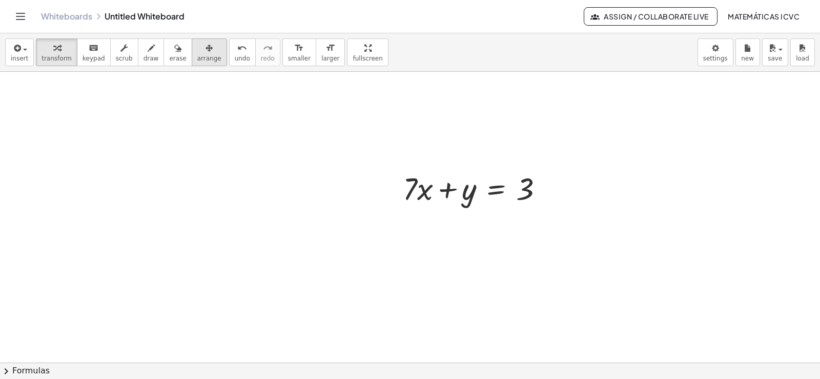
click at [197, 56] on span "arrange" at bounding box center [209, 58] width 24 height 7
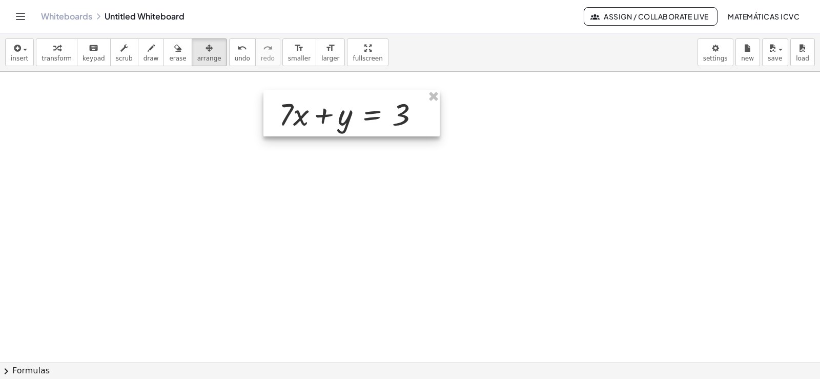
click at [363, 121] on div at bounding box center [351, 113] width 176 height 46
click at [321, 56] on span "larger" at bounding box center [330, 58] width 18 height 7
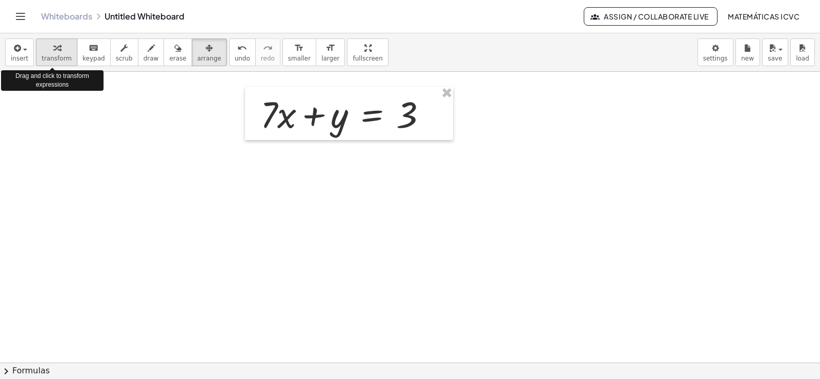
click at [55, 60] on span "transform" at bounding box center [57, 58] width 30 height 7
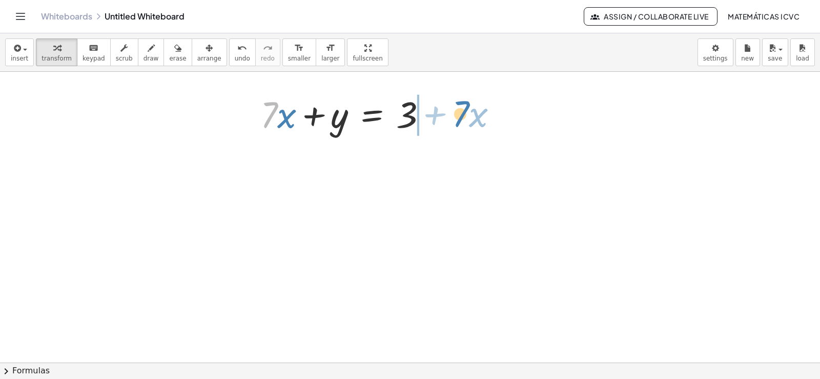
drag, startPoint x: 267, startPoint y: 118, endPoint x: 459, endPoint y: 117, distance: 191.6
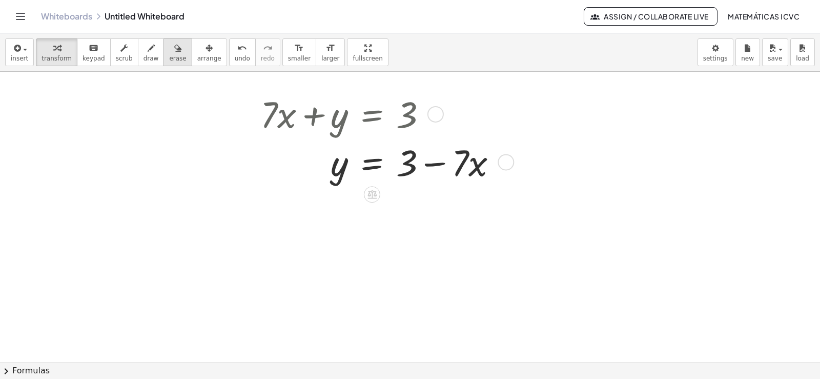
click at [163, 50] on button "erase" at bounding box center [177, 52] width 28 height 28
drag, startPoint x: 319, startPoint y: 145, endPoint x: 439, endPoint y: 191, distance: 128.5
click at [143, 55] on span "draw" at bounding box center [150, 58] width 15 height 7
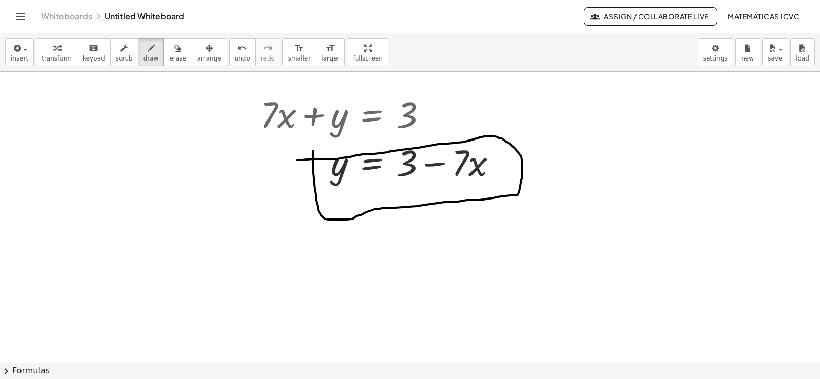
drag, startPoint x: 313, startPoint y: 151, endPoint x: 297, endPoint y: 160, distance: 17.9
click at [55, 54] on icon "button" at bounding box center [56, 48] width 7 height 12
click at [57, 54] on button "transform" at bounding box center [57, 52] width 42 height 28
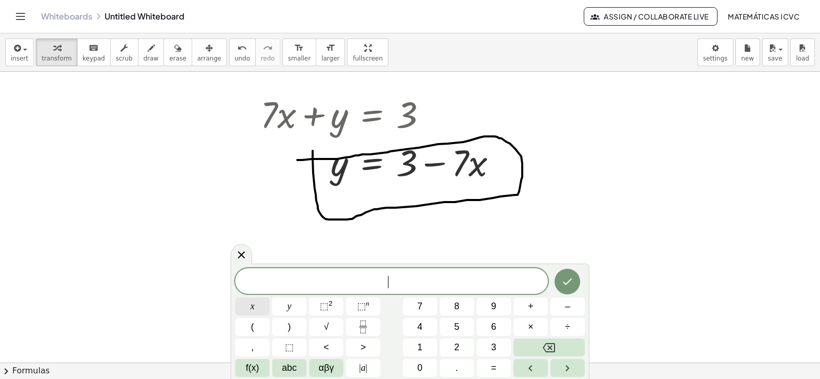
click at [257, 307] on button "x" at bounding box center [252, 306] width 34 height 18
click at [567, 305] on span "–" at bounding box center [567, 306] width 5 height 14
click at [495, 325] on span "6" at bounding box center [493, 327] width 5 height 14
click at [288, 304] on span "y" at bounding box center [289, 306] width 4 height 14
click at [496, 366] on span "=" at bounding box center [494, 368] width 6 height 14
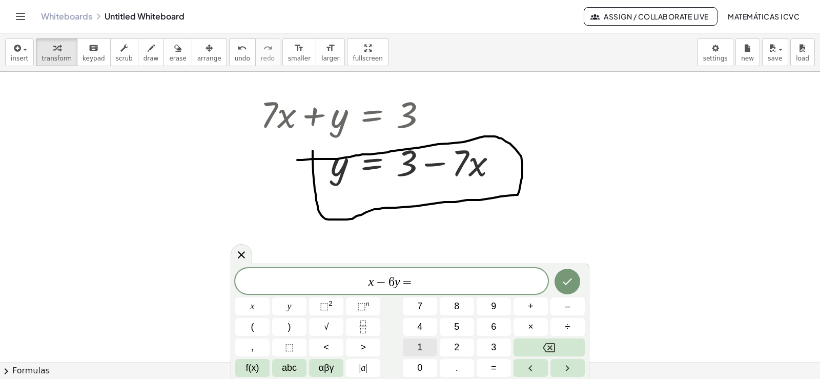
click at [425, 345] on button "1" at bounding box center [420, 347] width 34 height 18
click at [497, 345] on button "3" at bounding box center [494, 347] width 34 height 18
click at [575, 282] on button "Done" at bounding box center [567, 282] width 26 height 26
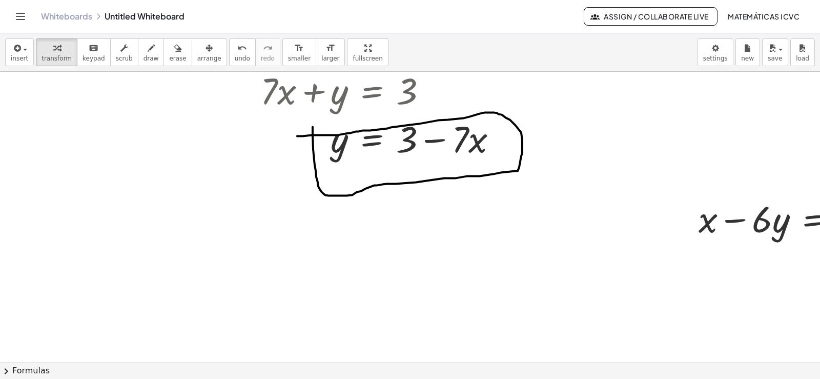
scroll to position [2041, 0]
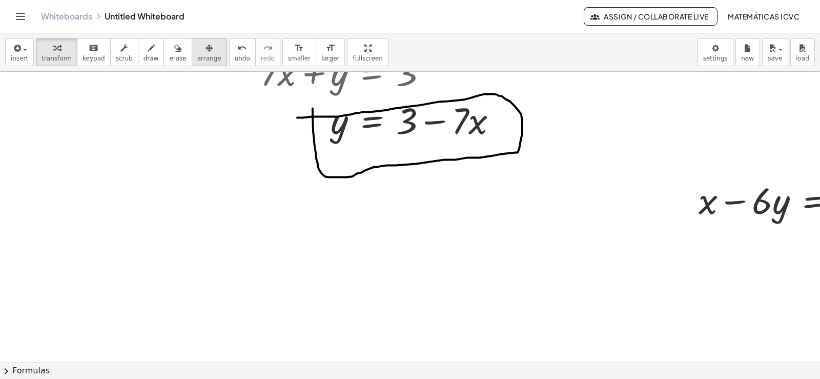
click at [205, 51] on icon "button" at bounding box center [208, 48] width 7 height 12
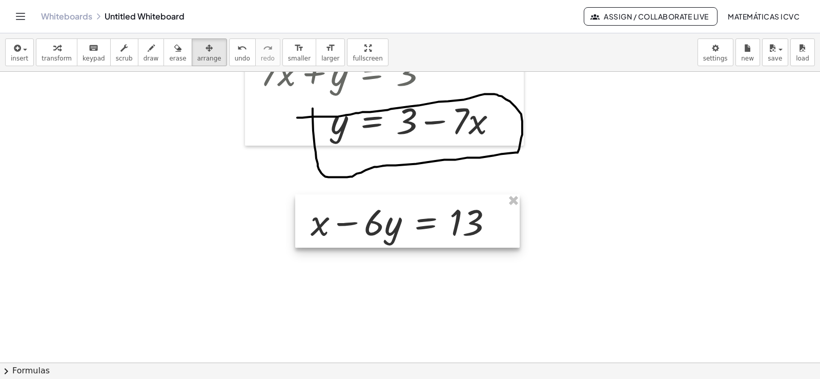
drag, startPoint x: 753, startPoint y: 210, endPoint x: 363, endPoint y: 231, distance: 390.0
click at [363, 231] on div at bounding box center [407, 220] width 224 height 53
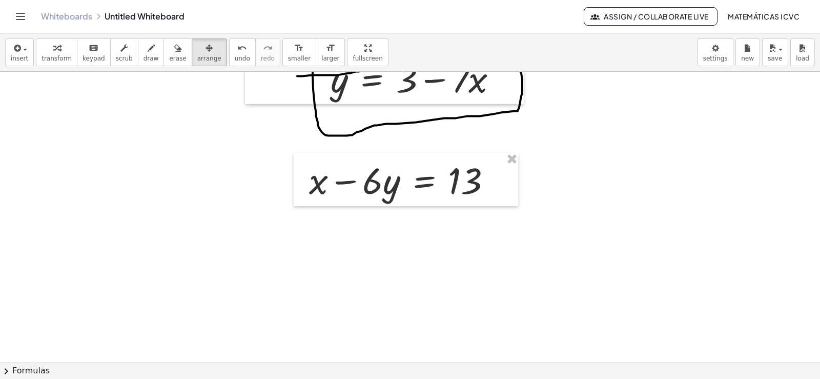
scroll to position [2144, 0]
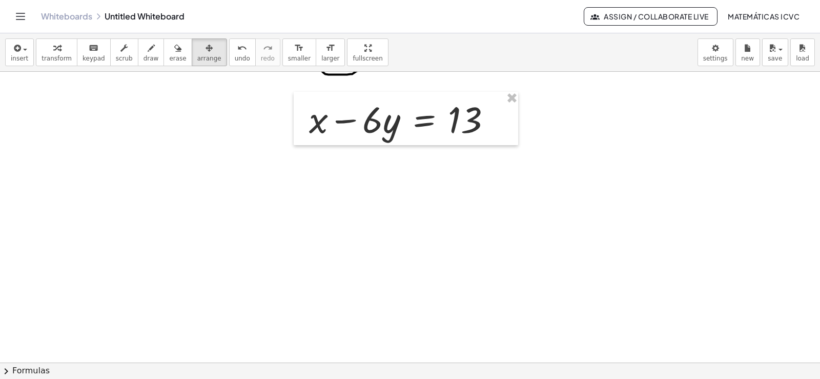
drag, startPoint x: 59, startPoint y: 53, endPoint x: 83, endPoint y: 158, distance: 108.3
click at [59, 52] on div "button" at bounding box center [57, 48] width 30 height 12
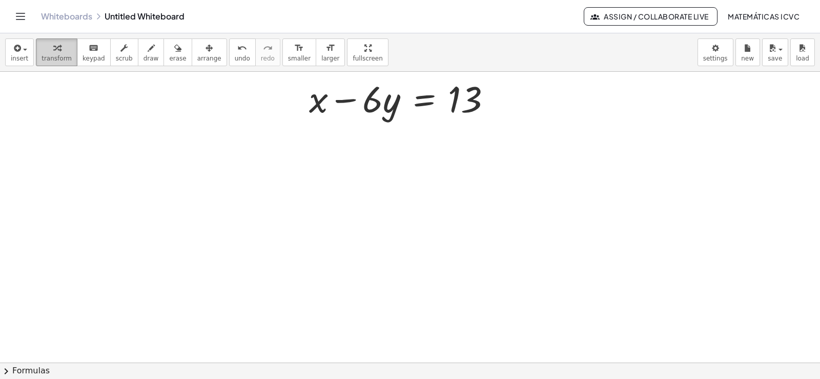
click at [51, 57] on span "transform" at bounding box center [57, 58] width 30 height 7
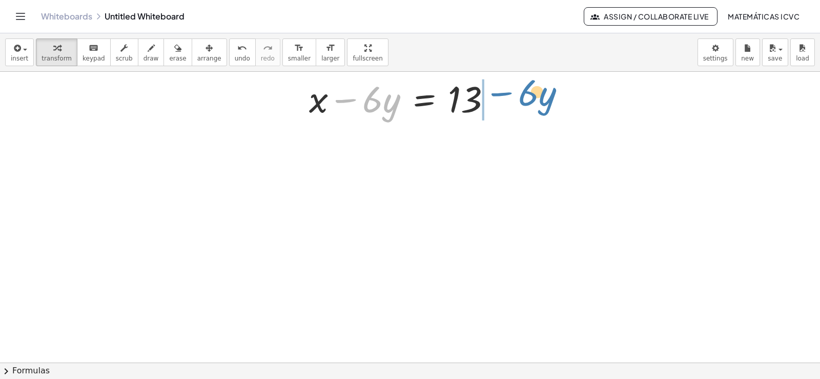
drag, startPoint x: 349, startPoint y: 101, endPoint x: 790, endPoint y: 123, distance: 440.7
click at [504, 95] on div at bounding box center [404, 98] width 201 height 48
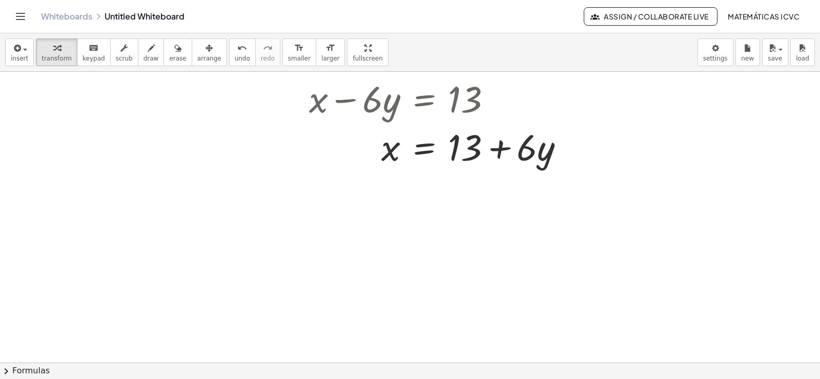
click at [143, 57] on span "draw" at bounding box center [150, 58] width 15 height 7
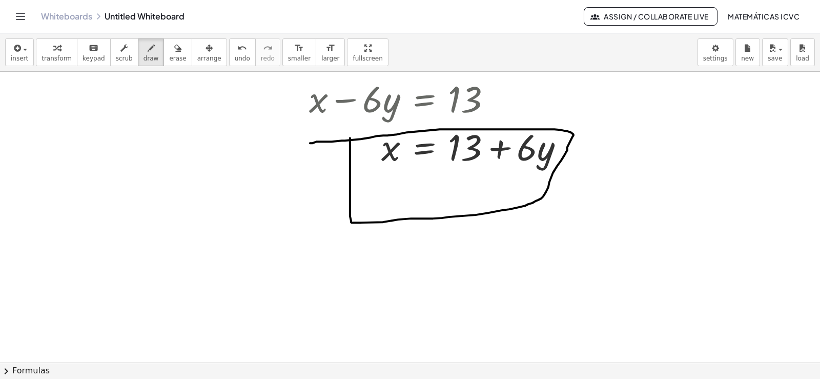
drag, startPoint x: 350, startPoint y: 138, endPoint x: 305, endPoint y: 144, distance: 44.9
click at [61, 50] on div "button" at bounding box center [57, 48] width 30 height 12
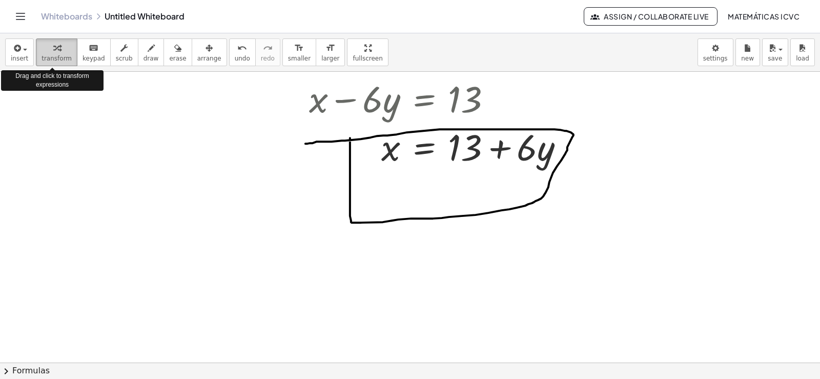
click at [52, 55] on span "transform" at bounding box center [57, 58] width 30 height 7
click at [51, 55] on span "transform" at bounding box center [57, 58] width 30 height 7
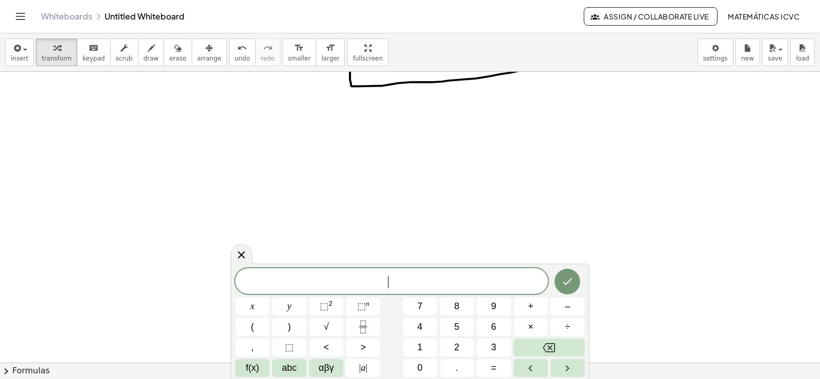
scroll to position [2332, 0]
click at [461, 324] on button "5" at bounding box center [457, 327] width 34 height 18
click at [253, 306] on span "x" at bounding box center [253, 306] width 4 height 14
click at [531, 305] on span "+" at bounding box center [531, 306] width 6 height 14
click at [417, 346] on button "1" at bounding box center [420, 347] width 34 height 18
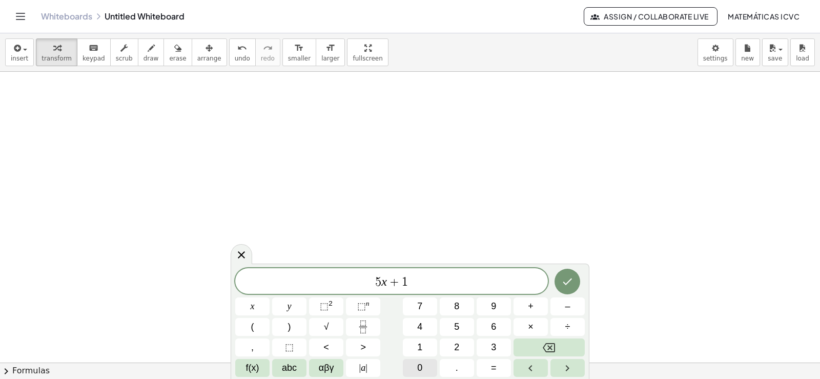
click at [415, 363] on button "0" at bounding box center [420, 368] width 34 height 18
click at [292, 307] on button "y" at bounding box center [289, 306] width 34 height 18
click at [500, 370] on button "=" at bounding box center [494, 368] width 34 height 18
click at [456, 345] on span "2" at bounding box center [456, 347] width 5 height 14
click at [424, 366] on button "0" at bounding box center [420, 368] width 34 height 18
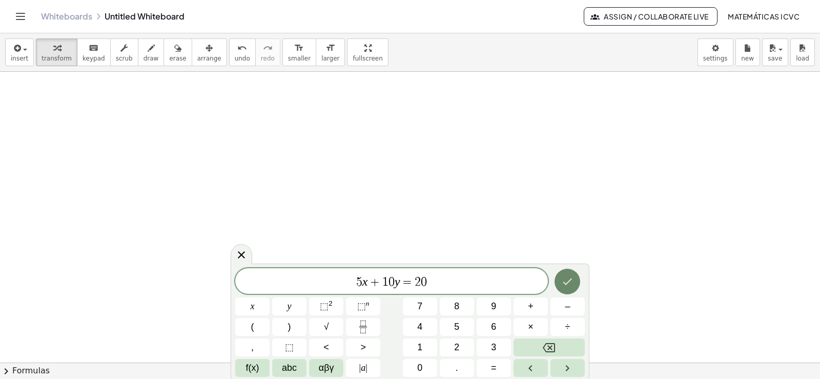
click at [565, 282] on icon "Done" at bounding box center [567, 281] width 12 height 12
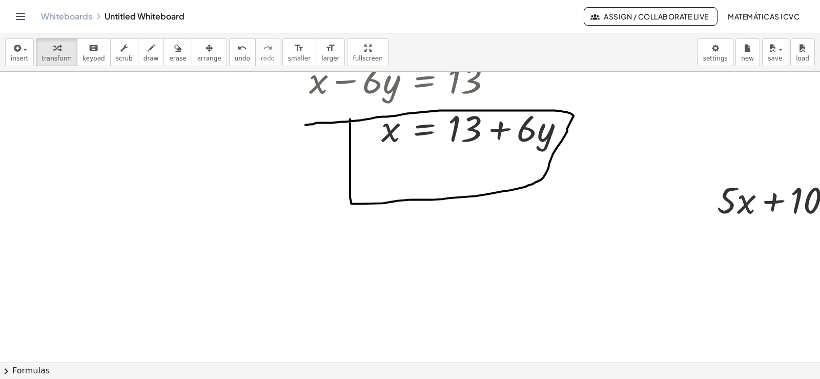
scroll to position [2178, 0]
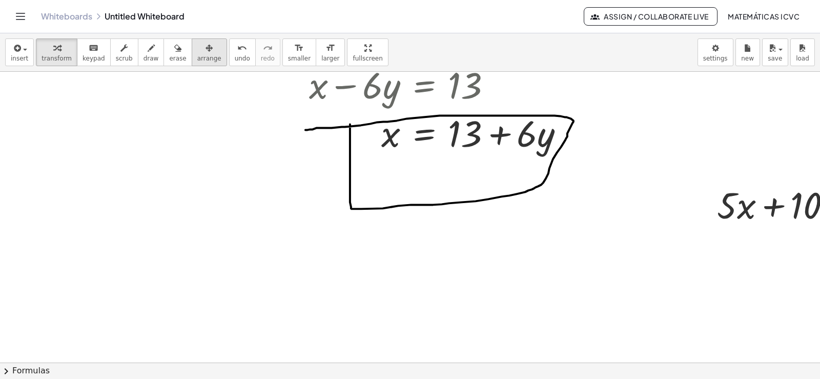
click at [196, 54] on button "arrange" at bounding box center [209, 52] width 35 height 28
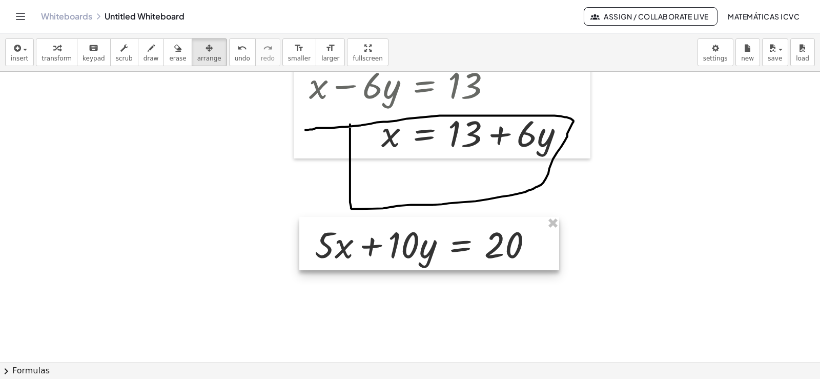
drag, startPoint x: 791, startPoint y: 207, endPoint x: 390, endPoint y: 246, distance: 403.2
click at [390, 246] on div at bounding box center [429, 243] width 260 height 53
click at [53, 54] on icon "button" at bounding box center [56, 48] width 7 height 12
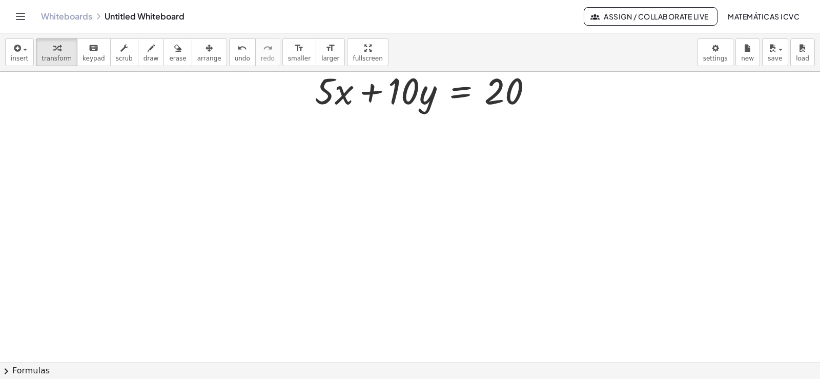
scroll to position [2312, 0]
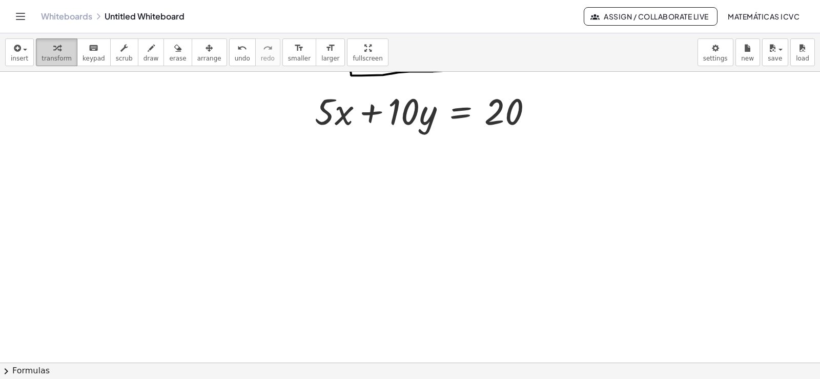
click at [49, 58] on span "transform" at bounding box center [57, 58] width 30 height 7
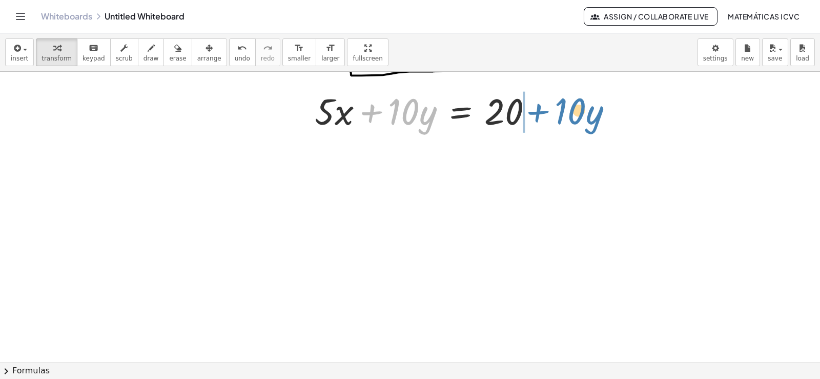
drag, startPoint x: 372, startPoint y: 115, endPoint x: 539, endPoint y: 113, distance: 167.6
click at [539, 113] on div at bounding box center [428, 110] width 237 height 48
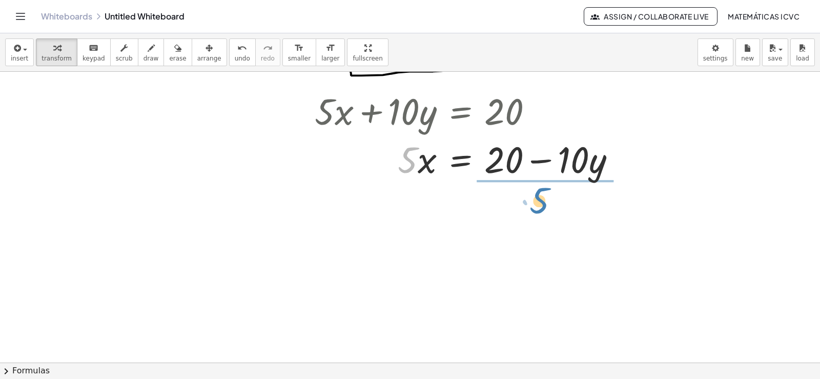
drag, startPoint x: 403, startPoint y: 172, endPoint x: 537, endPoint y: 209, distance: 138.6
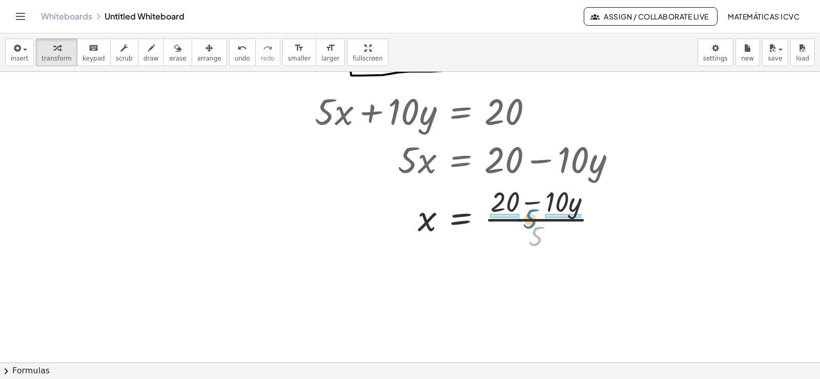
drag, startPoint x: 535, startPoint y: 242, endPoint x: 529, endPoint y: 225, distance: 18.3
click at [529, 225] on div at bounding box center [469, 218] width 319 height 72
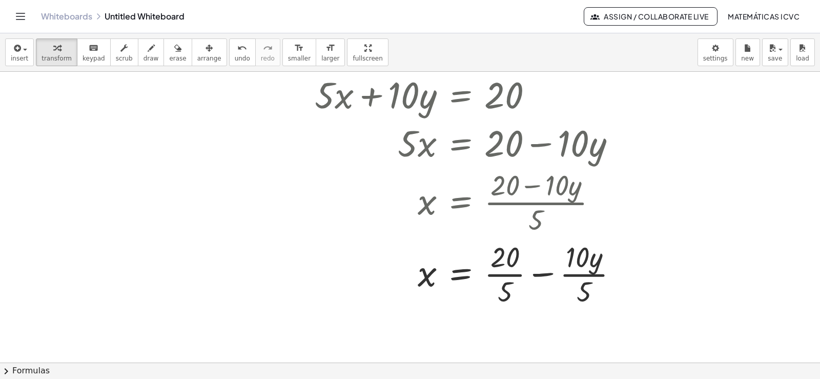
scroll to position [2332, 0]
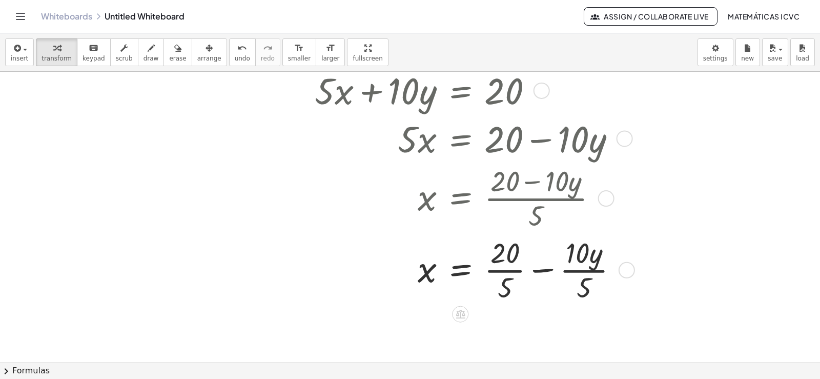
click at [500, 272] on div at bounding box center [471, 269] width 322 height 72
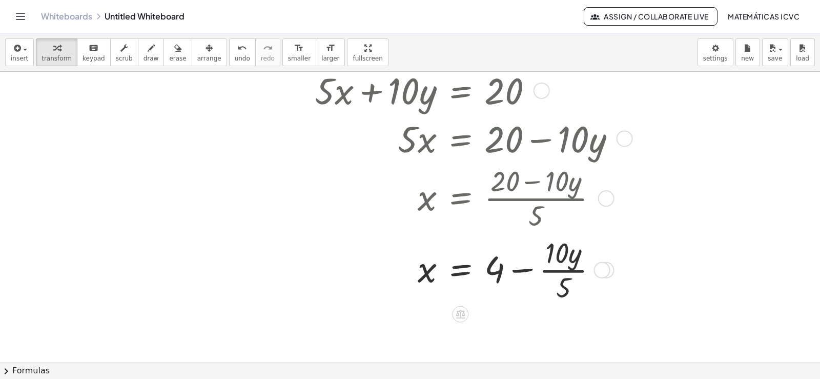
click at [577, 272] on div at bounding box center [469, 269] width 319 height 72
click at [143, 58] on span "draw" at bounding box center [150, 58] width 15 height 7
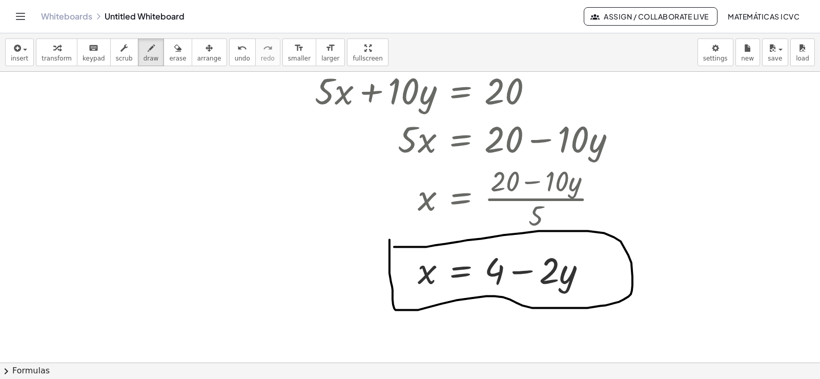
drag, startPoint x: 389, startPoint y: 240, endPoint x: 382, endPoint y: 250, distance: 12.8
click at [44, 55] on span "transform" at bounding box center [57, 58] width 30 height 7
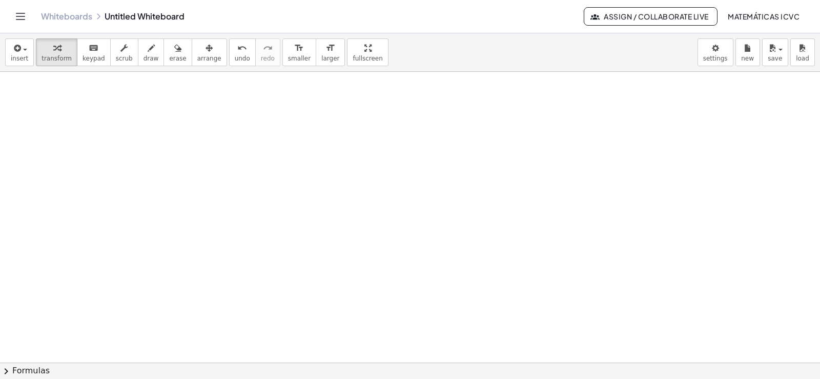
scroll to position [2623, 0]
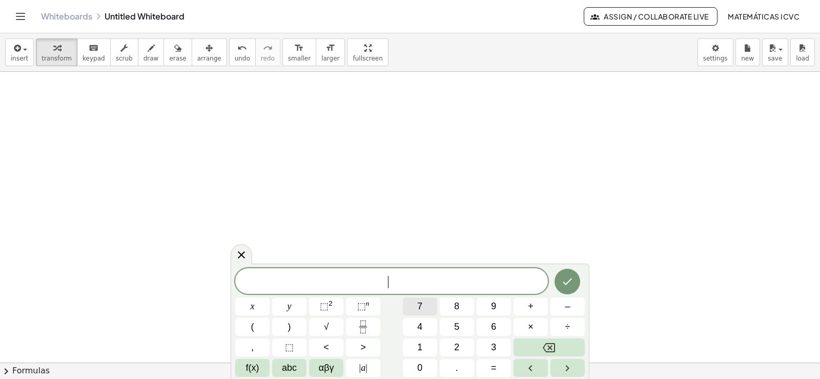
click at [423, 306] on button "7" at bounding box center [420, 306] width 34 height 18
click at [256, 304] on button "x" at bounding box center [252, 306] width 34 height 18
click at [534, 305] on button "+" at bounding box center [530, 306] width 34 height 18
click at [419, 303] on span "7" at bounding box center [419, 306] width 5 height 14
click at [294, 304] on button "y" at bounding box center [289, 306] width 34 height 18
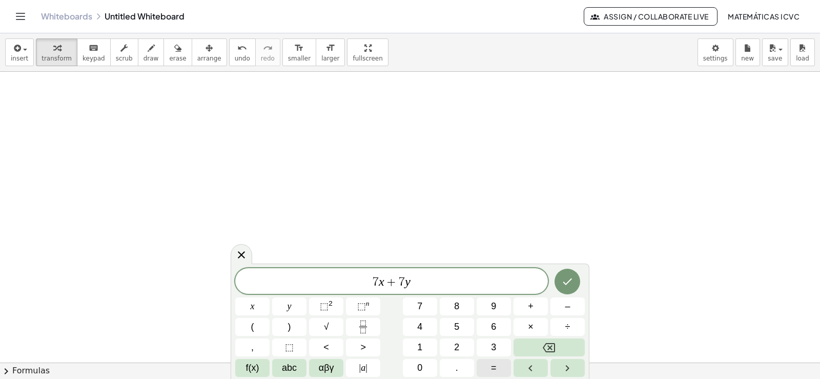
click at [497, 367] on button "=" at bounding box center [494, 368] width 34 height 18
click at [456, 345] on span "2" at bounding box center [456, 347] width 5 height 14
click at [414, 342] on button "1" at bounding box center [420, 347] width 34 height 18
click at [561, 284] on button "Done" at bounding box center [567, 282] width 26 height 26
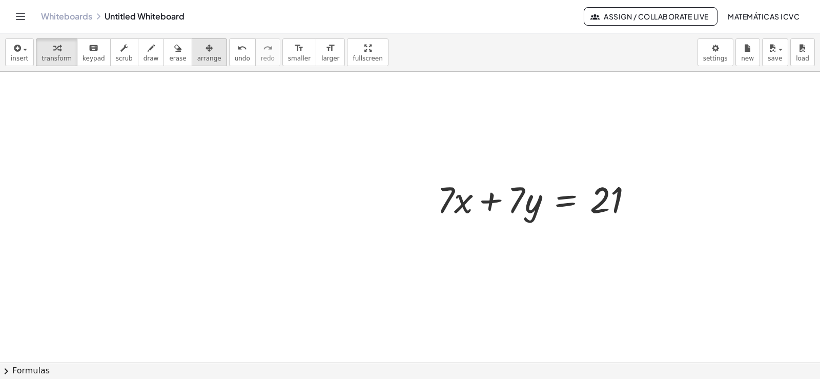
click at [197, 60] on span "arrange" at bounding box center [209, 58] width 24 height 7
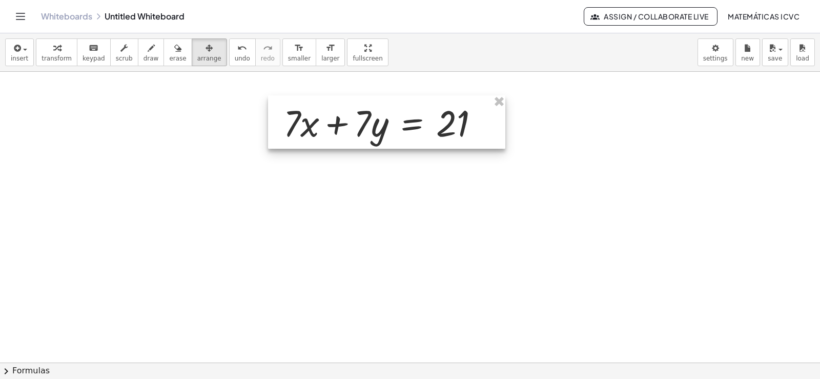
click at [361, 131] on div at bounding box center [386, 121] width 237 height 53
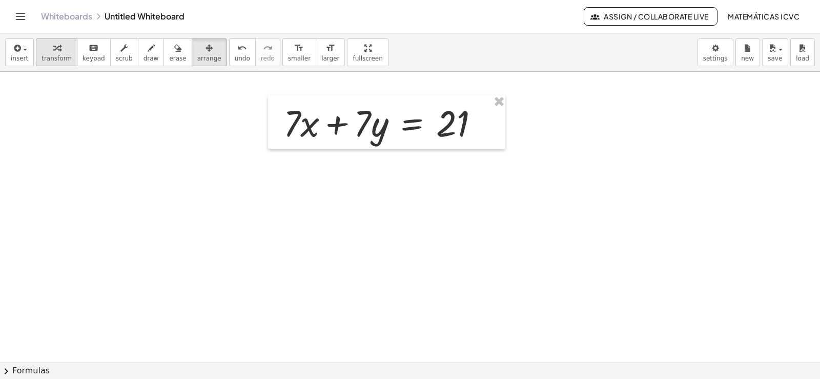
click at [60, 50] on div "button" at bounding box center [57, 48] width 30 height 12
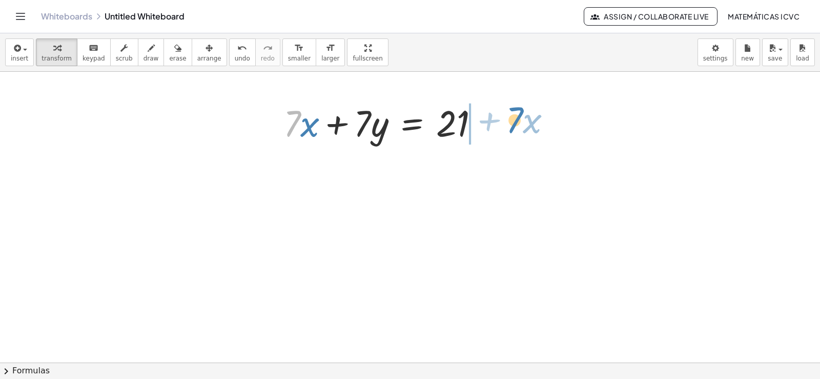
drag, startPoint x: 287, startPoint y: 130, endPoint x: 510, endPoint y: 127, distance: 222.4
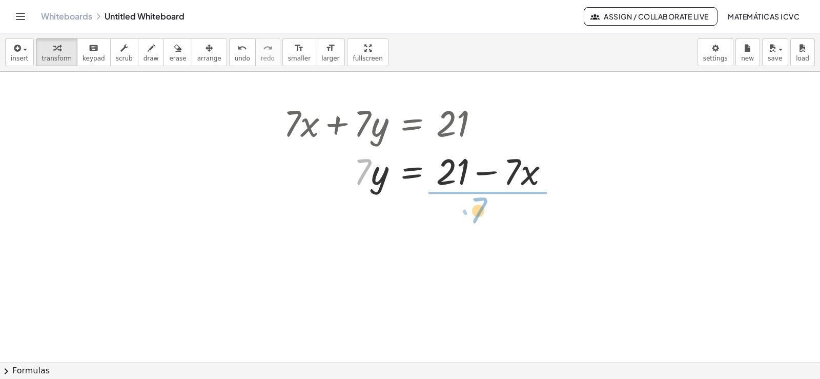
drag, startPoint x: 363, startPoint y: 175, endPoint x: 479, endPoint y: 214, distance: 122.2
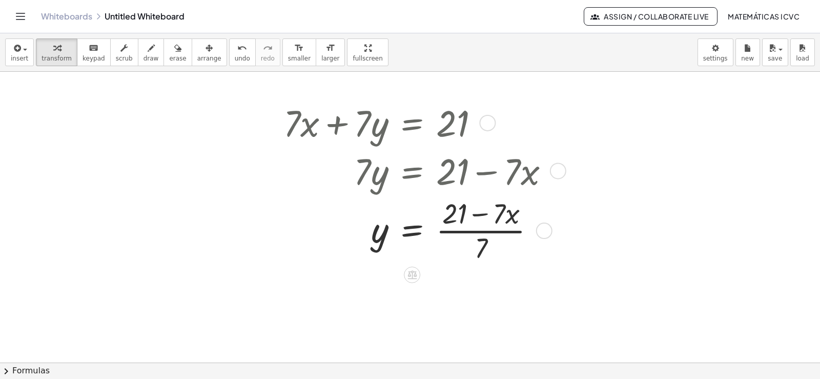
scroll to position [2643, 0]
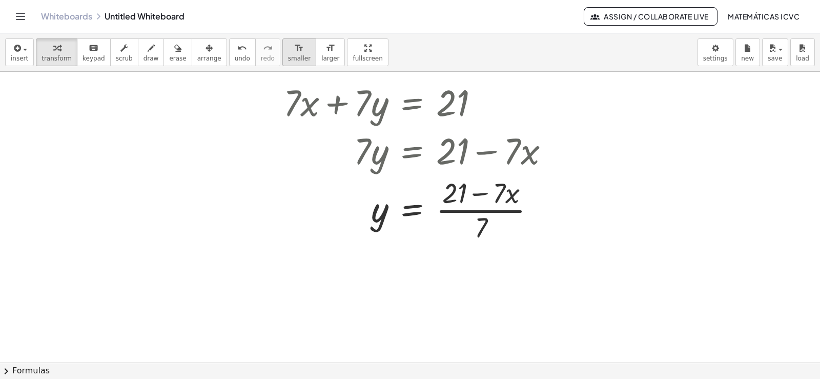
click at [294, 53] on icon "format_size" at bounding box center [299, 48] width 10 height 12
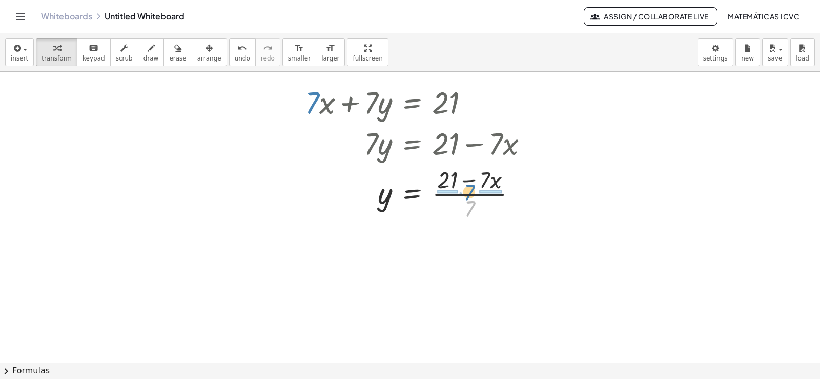
drag, startPoint x: 468, startPoint y: 210, endPoint x: 467, endPoint y: 194, distance: 16.4
click at [467, 194] on div at bounding box center [420, 192] width 241 height 60
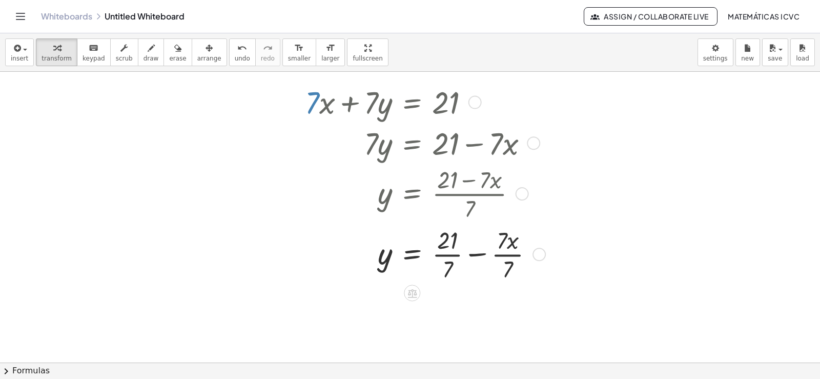
click at [454, 254] on div at bounding box center [423, 253] width 247 height 60
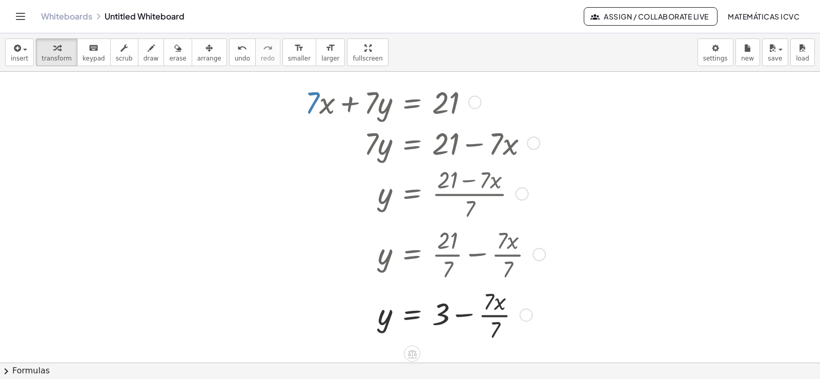
click at [493, 320] on div at bounding box center [423, 314] width 247 height 60
click at [143, 58] on span "draw" at bounding box center [150, 58] width 15 height 7
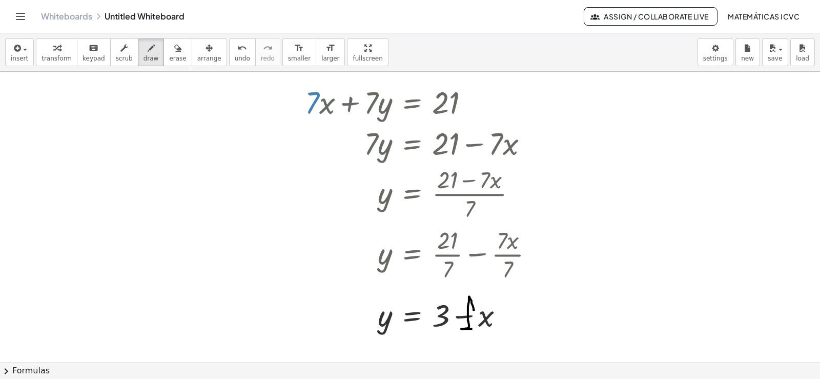
drag, startPoint x: 474, startPoint y: 310, endPoint x: 472, endPoint y: 329, distance: 19.1
drag, startPoint x: 464, startPoint y: 303, endPoint x: 466, endPoint y: 329, distance: 26.3
click at [237, 51] on icon "undo" at bounding box center [242, 48] width 10 height 12
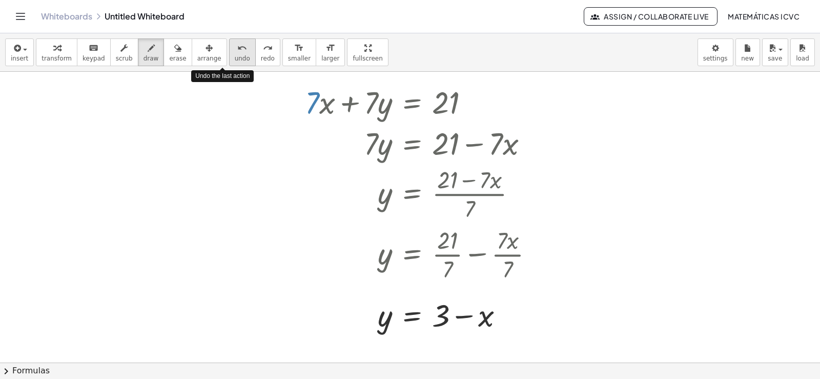
click at [237, 51] on icon "undo" at bounding box center [242, 48] width 10 height 12
click at [60, 52] on div "button" at bounding box center [57, 48] width 30 height 12
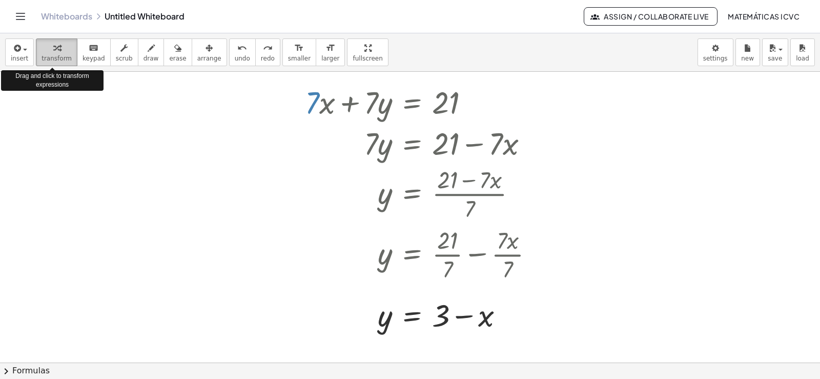
click at [60, 52] on div "button" at bounding box center [57, 48] width 30 height 12
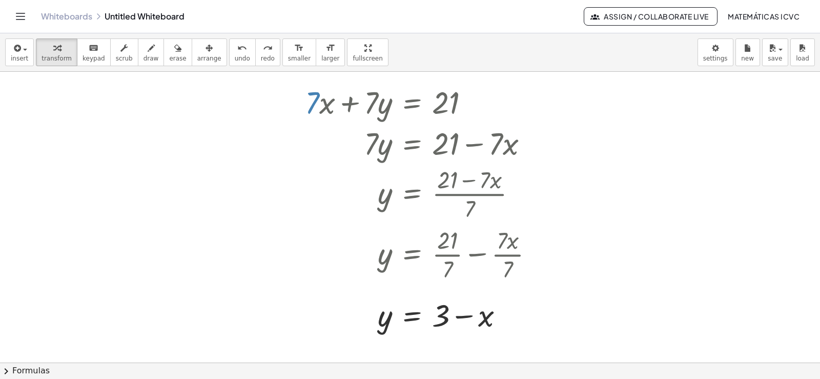
click at [54, 50] on icon "button" at bounding box center [56, 48] width 7 height 12
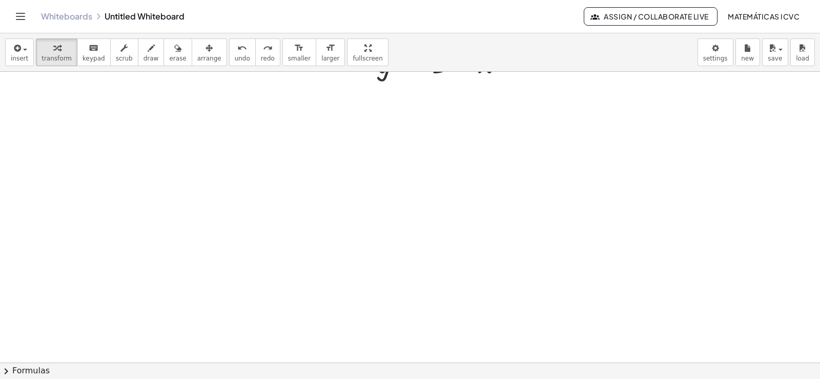
scroll to position [2913, 0]
click at [54, 57] on span "transform" at bounding box center [57, 58] width 30 height 7
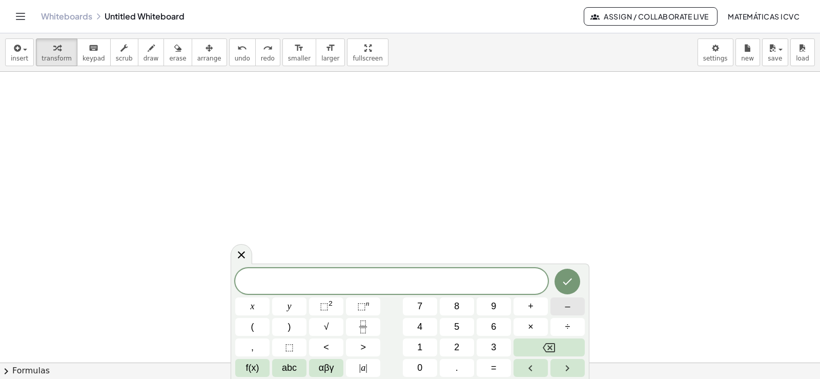
click at [566, 303] on span "–" at bounding box center [567, 306] width 5 height 14
click at [247, 304] on button "x" at bounding box center [252, 306] width 34 height 18
click at [537, 307] on button "+" at bounding box center [530, 306] width 34 height 18
click at [491, 348] on span "3" at bounding box center [493, 347] width 5 height 14
click at [298, 306] on button "y" at bounding box center [289, 306] width 34 height 18
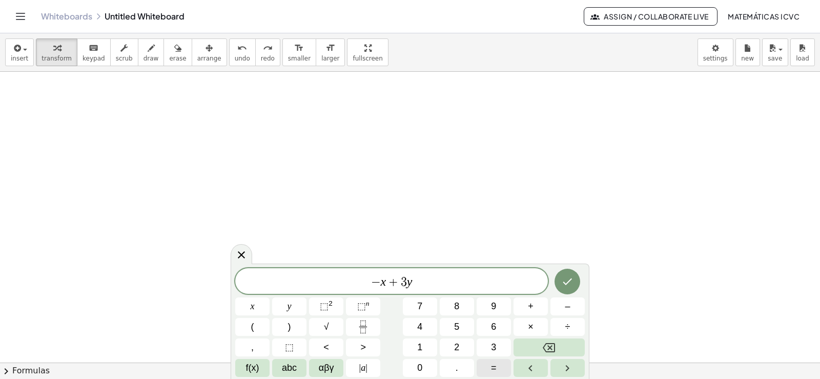
click at [498, 367] on button "=" at bounding box center [494, 368] width 34 height 18
click at [373, 284] on span "− x + 3 y = ​" at bounding box center [391, 282] width 313 height 14
click at [465, 326] on button "5" at bounding box center [457, 327] width 34 height 18
click at [429, 281] on span "− 5 ​ x + 3 y =" at bounding box center [391, 282] width 313 height 14
click at [576, 304] on button "–" at bounding box center [567, 306] width 34 height 18
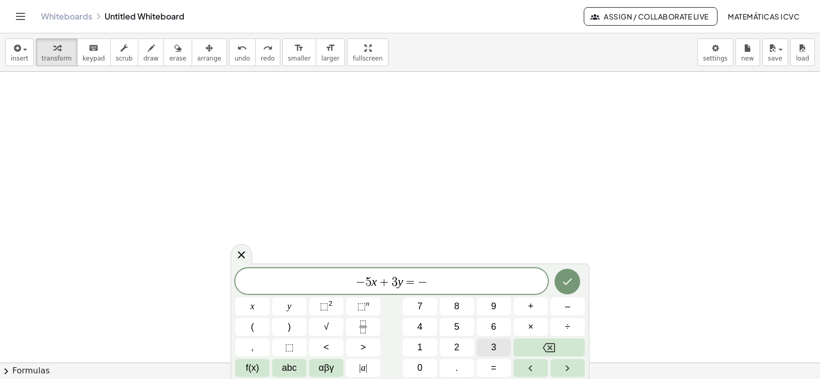
click at [507, 346] on button "3" at bounding box center [494, 347] width 34 height 18
click at [555, 348] on button "Backspace" at bounding box center [548, 347] width 71 height 18
click at [455, 347] on span "2" at bounding box center [456, 347] width 5 height 14
click at [568, 280] on icon "Done" at bounding box center [567, 281] width 12 height 12
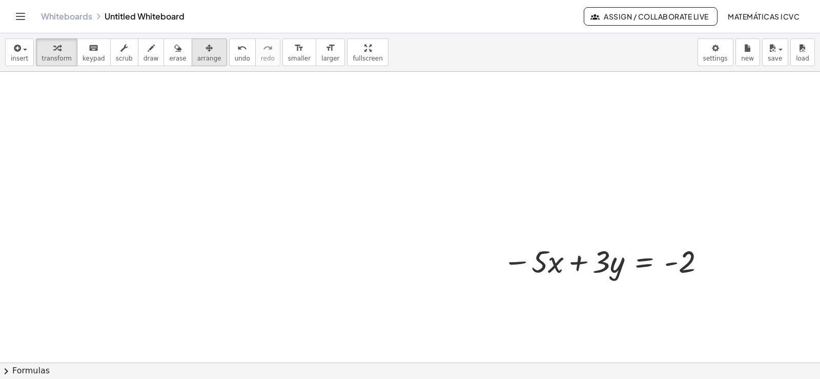
click at [198, 56] on span "arrange" at bounding box center [209, 58] width 24 height 7
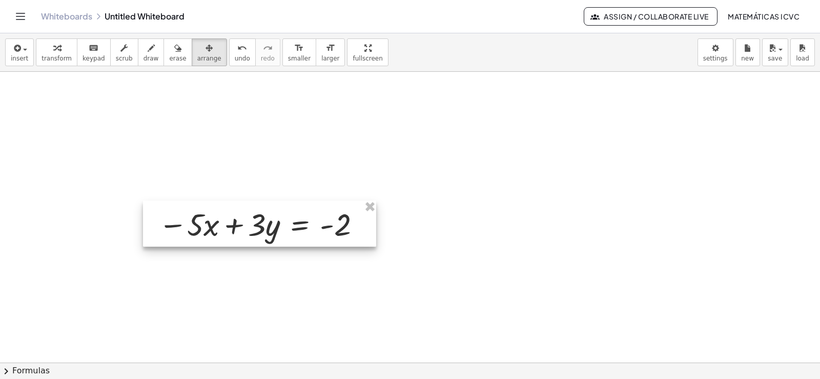
drag, startPoint x: 520, startPoint y: 257, endPoint x: 176, endPoint y: 220, distance: 346.3
click at [176, 220] on div at bounding box center [259, 223] width 233 height 46
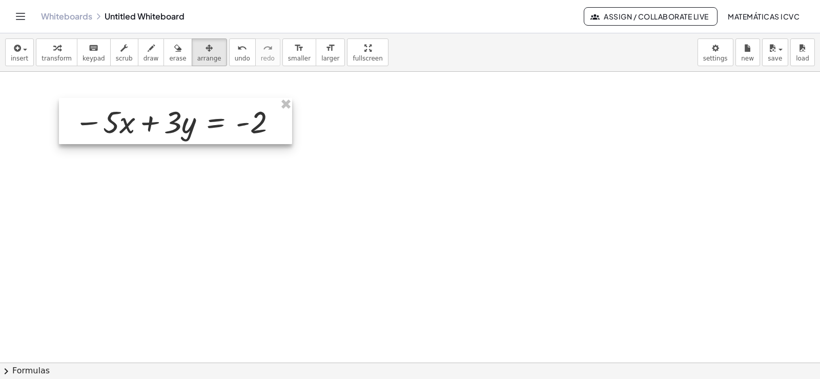
drag, startPoint x: 232, startPoint y: 149, endPoint x: 190, endPoint y: 132, distance: 45.8
click at [190, 132] on div at bounding box center [175, 121] width 233 height 46
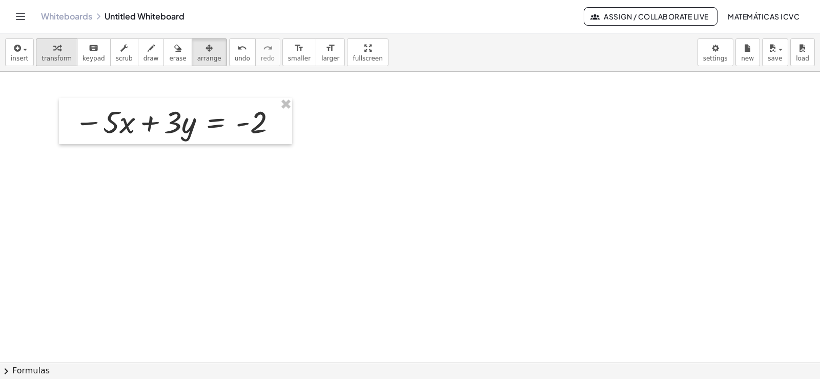
click at [58, 48] on div "button" at bounding box center [57, 48] width 30 height 12
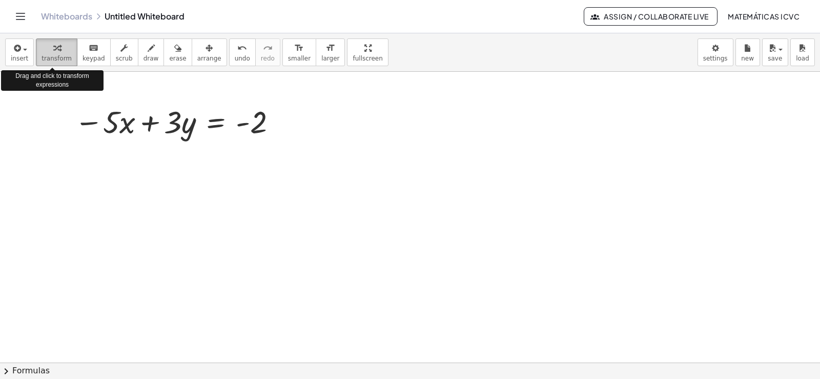
click at [52, 56] on span "transform" at bounding box center [57, 58] width 30 height 7
click at [56, 51] on div "button" at bounding box center [57, 48] width 30 height 12
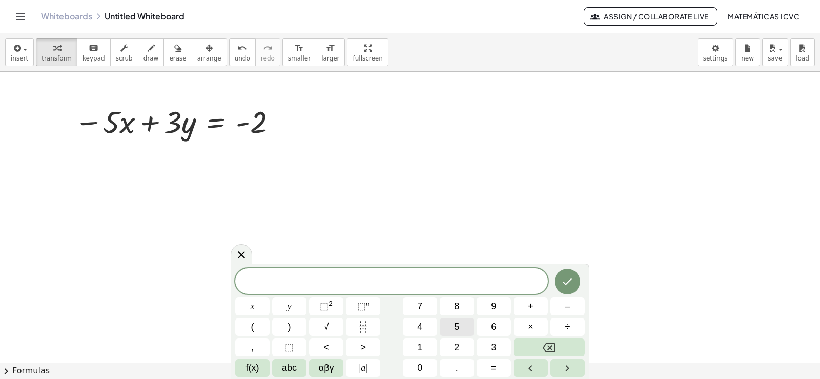
click at [467, 328] on button "5" at bounding box center [457, 327] width 34 height 18
click at [257, 305] on button "x" at bounding box center [252, 306] width 34 height 18
click at [525, 308] on button "+" at bounding box center [530, 306] width 34 height 18
click at [419, 300] on span "7" at bounding box center [419, 306] width 5 height 14
click at [297, 305] on button "y" at bounding box center [289, 306] width 34 height 18
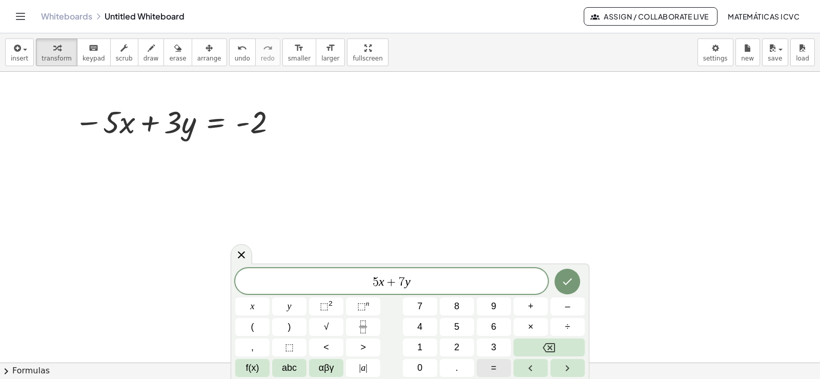
click at [499, 369] on button "=" at bounding box center [494, 368] width 34 height 18
click at [425, 346] on button "1" at bounding box center [420, 347] width 34 height 18
click at [458, 343] on span "2" at bounding box center [456, 347] width 5 height 14
click at [566, 285] on icon "Done" at bounding box center [567, 281] width 12 height 12
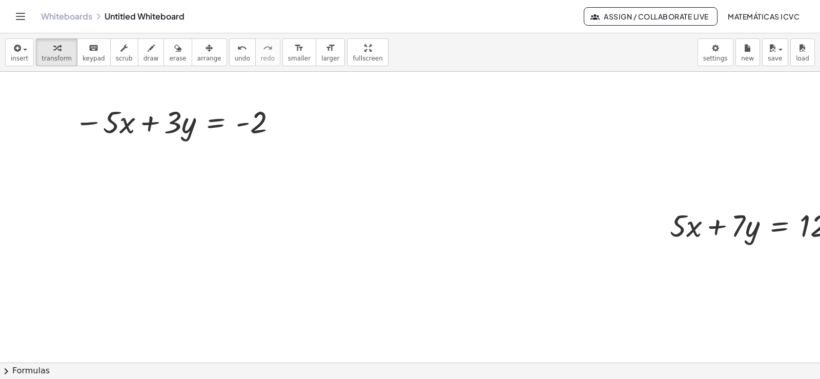
drag, startPoint x: 192, startPoint y: 54, endPoint x: 808, endPoint y: 255, distance: 647.9
click at [192, 54] on button "arrange" at bounding box center [209, 52] width 35 height 28
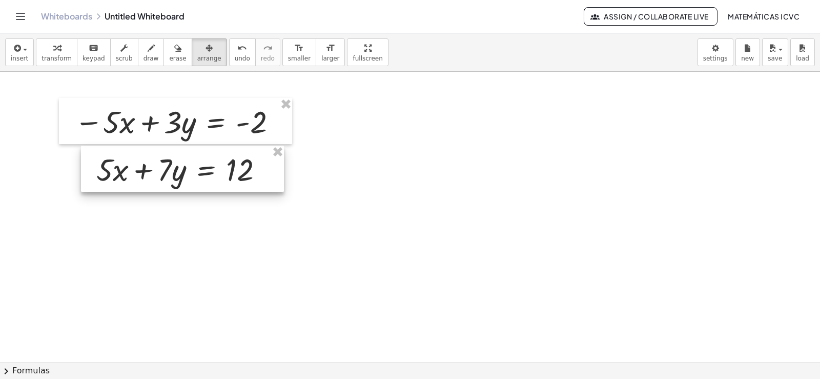
drag, startPoint x: 779, startPoint y: 239, endPoint x: 205, endPoint y: 183, distance: 576.1
click at [205, 183] on div at bounding box center [182, 169] width 203 height 46
click at [53, 52] on icon "button" at bounding box center [56, 48] width 7 height 12
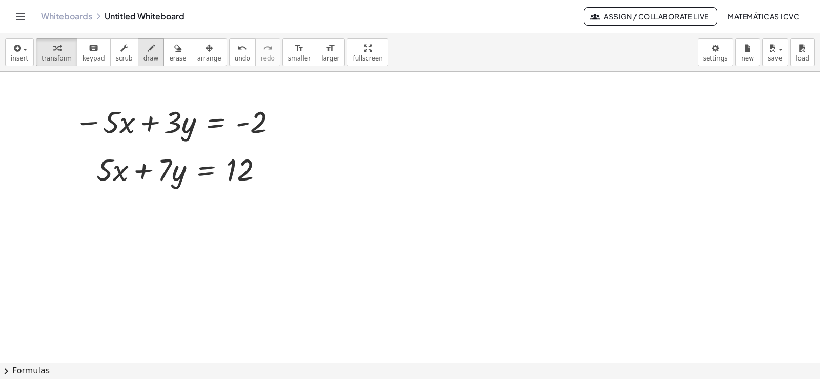
click at [147, 54] on button "draw" at bounding box center [151, 52] width 27 height 28
drag, startPoint x: 89, startPoint y: 100, endPoint x: 78, endPoint y: 187, distance: 87.3
click at [229, 55] on button "undo undo" at bounding box center [242, 52] width 27 height 28
drag, startPoint x: 87, startPoint y: 101, endPoint x: 109, endPoint y: 197, distance: 98.7
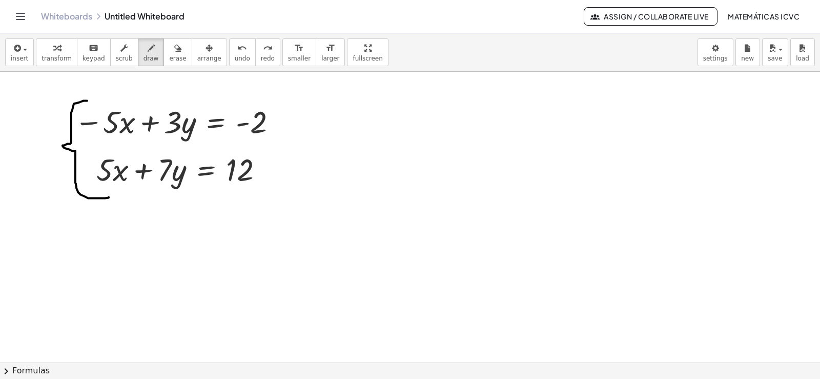
click at [143, 55] on span "draw" at bounding box center [150, 58] width 15 height 7
drag, startPoint x: 89, startPoint y: 191, endPoint x: 285, endPoint y: 185, distance: 196.3
drag, startPoint x: 136, startPoint y: 96, endPoint x: 88, endPoint y: 146, distance: 68.9
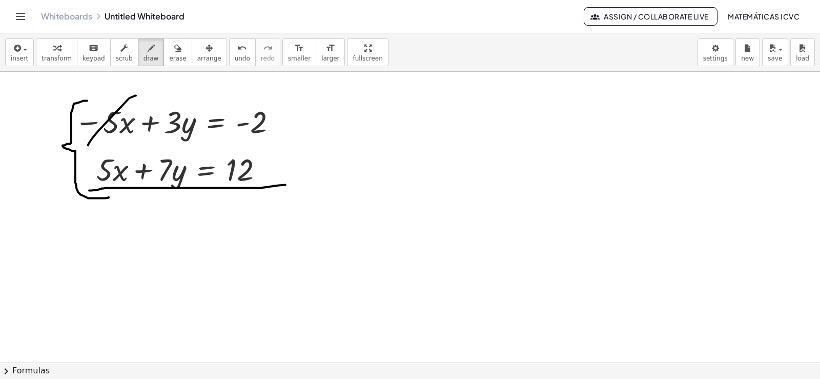
drag, startPoint x: 126, startPoint y: 127, endPoint x: 421, endPoint y: 294, distance: 338.9
click at [60, 55] on span "transform" at bounding box center [57, 58] width 30 height 7
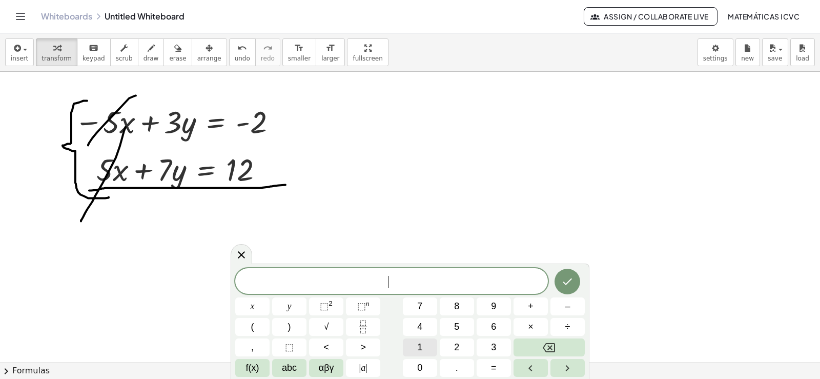
click at [424, 348] on button "1" at bounding box center [420, 347] width 34 height 18
click at [545, 348] on icon "Backspace" at bounding box center [549, 347] width 12 height 12
click at [422, 306] on span "7" at bounding box center [419, 306] width 5 height 14
click at [293, 309] on button "y" at bounding box center [289, 306] width 34 height 18
click at [534, 304] on button "+" at bounding box center [530, 306] width 34 height 18
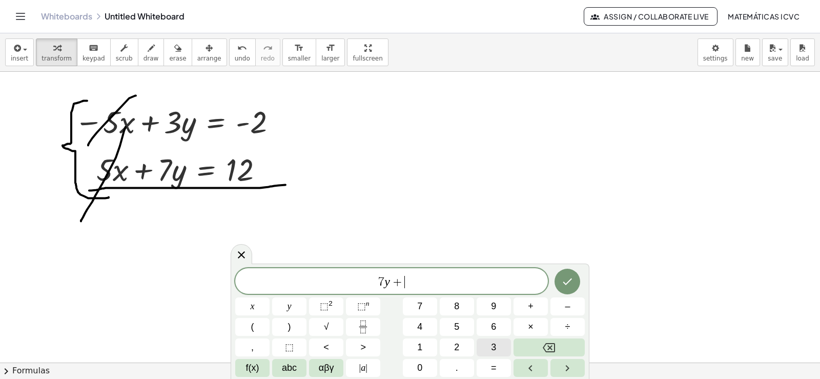
click at [486, 344] on button "3" at bounding box center [494, 347] width 34 height 18
click at [289, 306] on span "y" at bounding box center [289, 306] width 4 height 14
click at [499, 364] on button "=" at bounding box center [494, 368] width 34 height 18
click at [569, 304] on span "–" at bounding box center [567, 306] width 5 height 14
click at [456, 343] on span "2" at bounding box center [456, 347] width 5 height 14
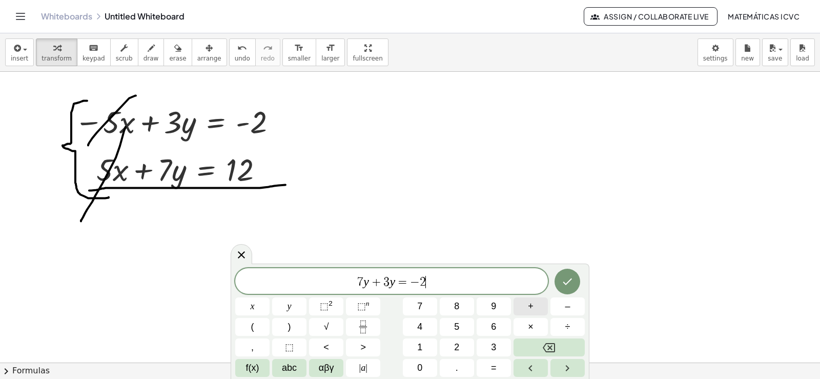
click at [535, 303] on button "+" at bounding box center [530, 306] width 34 height 18
click at [423, 348] on button "1" at bounding box center [420, 347] width 34 height 18
click at [456, 344] on span "2" at bounding box center [456, 347] width 5 height 14
click at [569, 278] on icon "Done" at bounding box center [567, 281] width 12 height 12
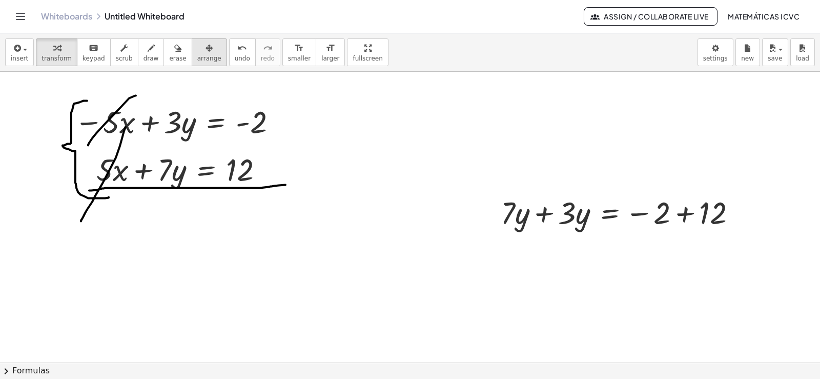
click at [200, 53] on div "button" at bounding box center [209, 48] width 24 height 12
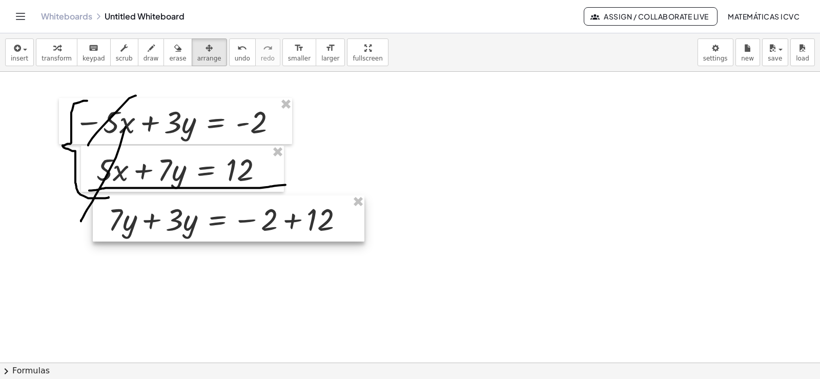
drag, startPoint x: 199, startPoint y: 232, endPoint x: 205, endPoint y: 227, distance: 8.1
click at [205, 227] on div at bounding box center [229, 218] width 272 height 46
click at [54, 52] on icon "button" at bounding box center [56, 48] width 7 height 12
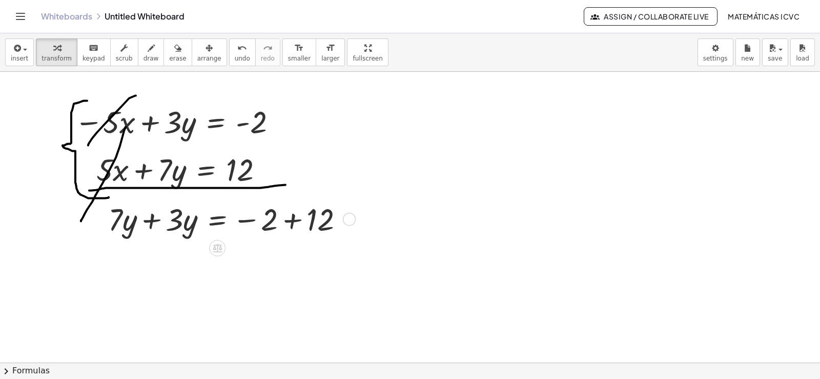
click at [155, 222] on div at bounding box center [230, 218] width 254 height 41
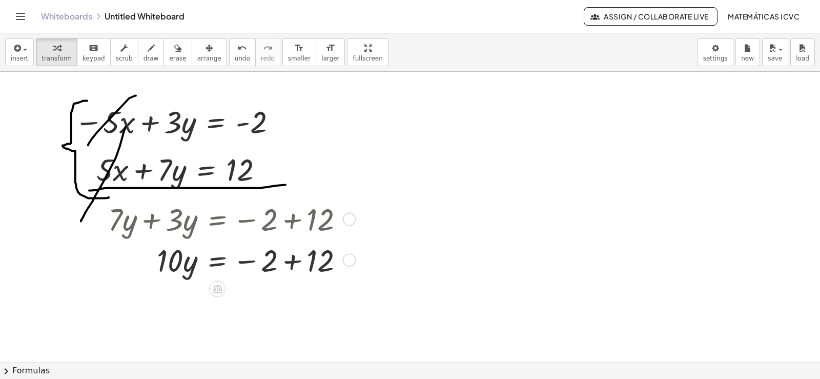
click at [294, 263] on div at bounding box center [230, 259] width 254 height 41
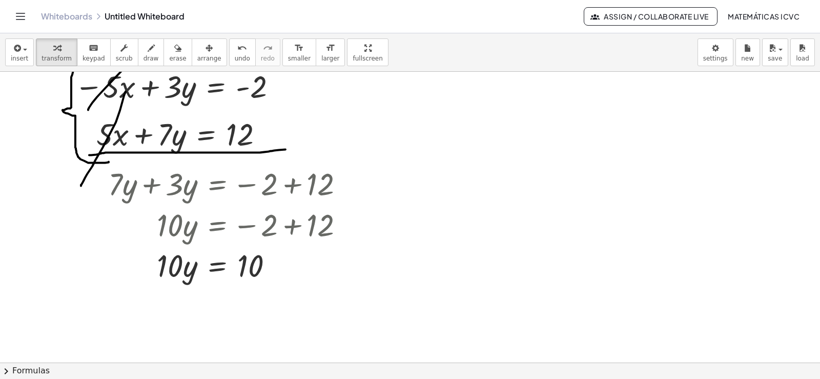
scroll to position [3057, 0]
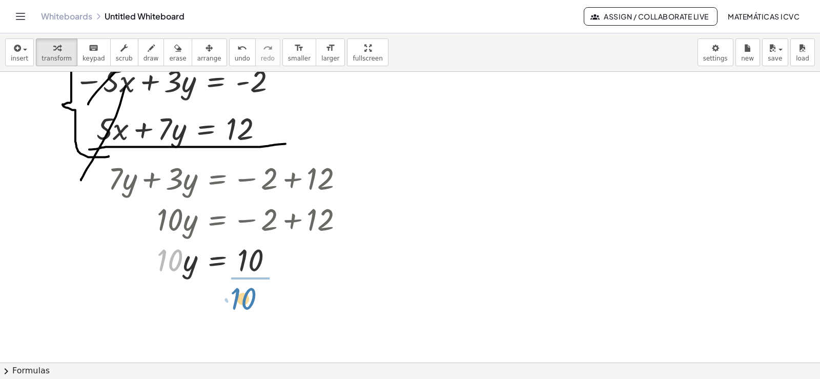
drag, startPoint x: 175, startPoint y: 268, endPoint x: 815, endPoint y: 330, distance: 643.0
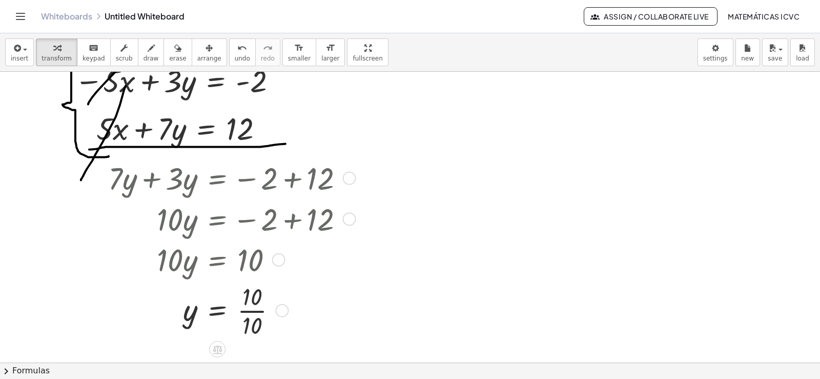
click at [261, 312] on div at bounding box center [230, 309] width 254 height 60
click at [143, 57] on span "draw" at bounding box center [150, 58] width 15 height 7
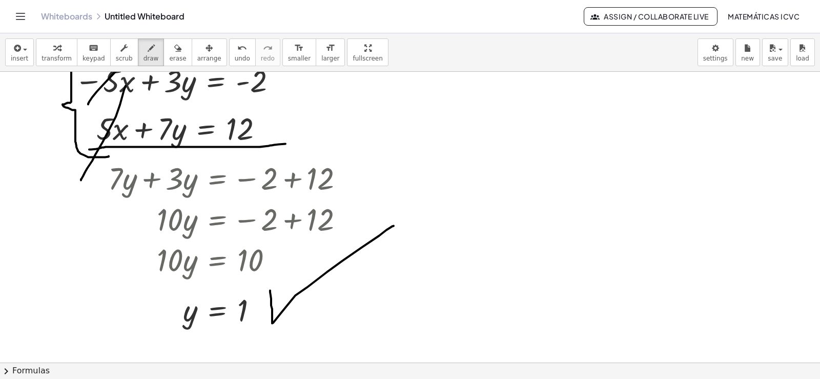
drag, startPoint x: 270, startPoint y: 291, endPoint x: 394, endPoint y: 226, distance: 139.4
click at [48, 48] on div "button" at bounding box center [57, 48] width 30 height 12
click at [288, 51] on div "format_size" at bounding box center [299, 48] width 23 height 12
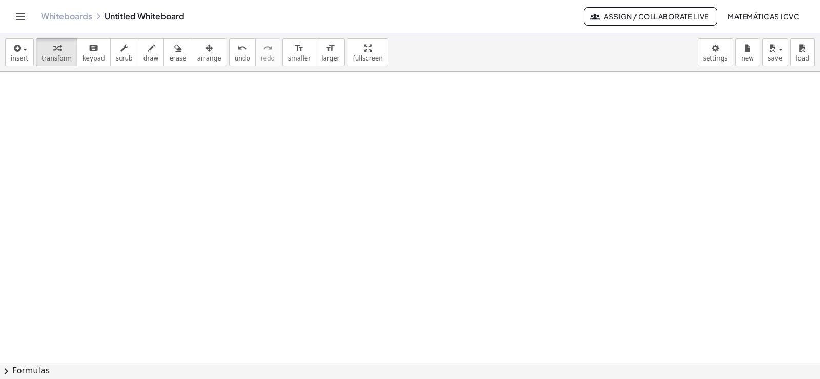
scroll to position [3460, 0]
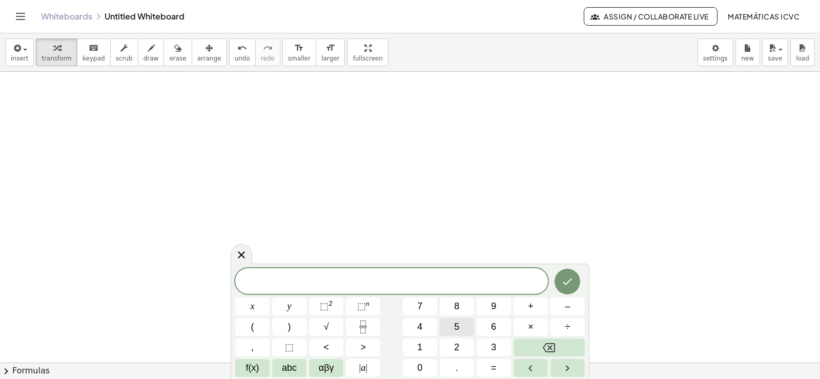
click at [457, 325] on span "5" at bounding box center [456, 327] width 5 height 14
click at [256, 306] on button "x" at bounding box center [252, 306] width 34 height 18
click at [568, 305] on span "–" at bounding box center [567, 306] width 5 height 14
click at [499, 350] on button "3" at bounding box center [494, 347] width 34 height 18
click at [287, 305] on span "y" at bounding box center [289, 306] width 4 height 14
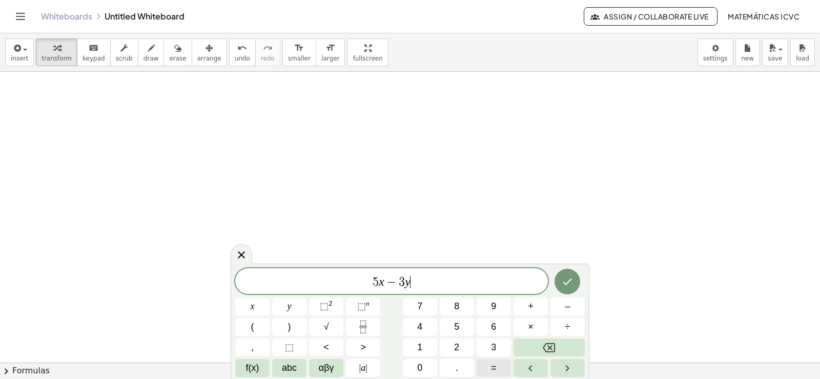
click at [491, 369] on span "=" at bounding box center [494, 368] width 6 height 14
click at [423, 329] on button "4" at bounding box center [420, 327] width 34 height 18
click at [572, 280] on icon "Done" at bounding box center [567, 281] width 12 height 12
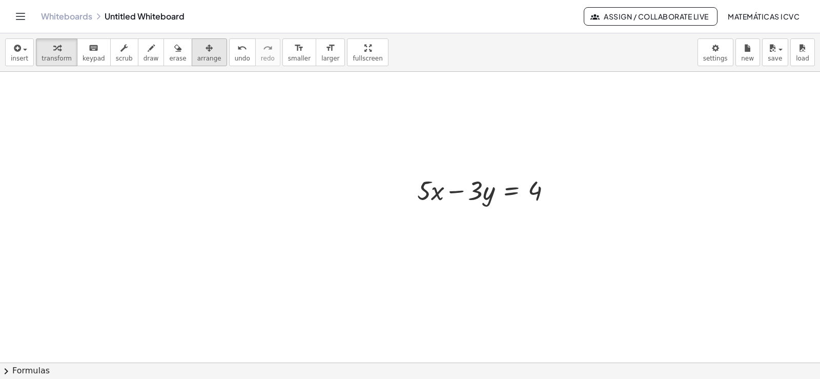
click at [197, 58] on span "arrange" at bounding box center [209, 58] width 24 height 7
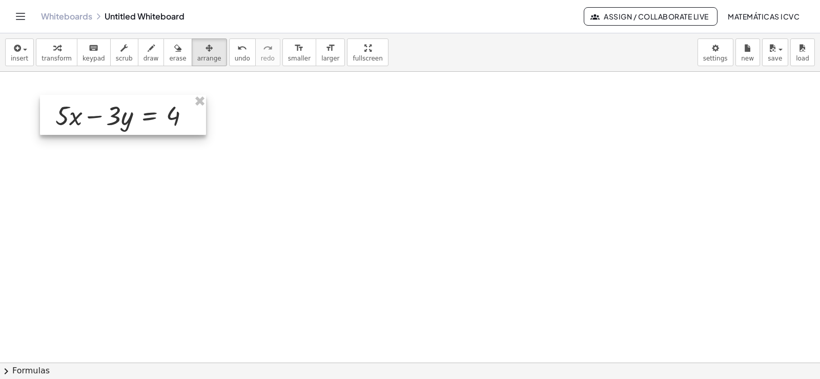
drag, startPoint x: 196, startPoint y: 58, endPoint x: 77, endPoint y: 66, distance: 119.1
click at [135, 118] on div at bounding box center [123, 115] width 166 height 40
drag, startPoint x: 50, startPoint y: 52, endPoint x: 472, endPoint y: 294, distance: 486.3
click at [53, 52] on icon "button" at bounding box center [56, 48] width 7 height 12
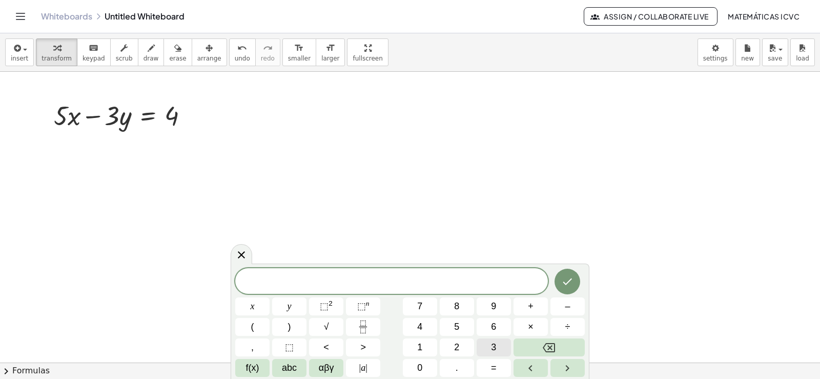
click at [494, 344] on span "3" at bounding box center [493, 347] width 5 height 14
click at [253, 307] on span "x" at bounding box center [253, 306] width 4 height 14
click at [528, 306] on span "+" at bounding box center [531, 306] width 6 height 14
click at [558, 353] on button "Backspace" at bounding box center [548, 347] width 71 height 18
click at [577, 310] on button "–" at bounding box center [567, 306] width 34 height 18
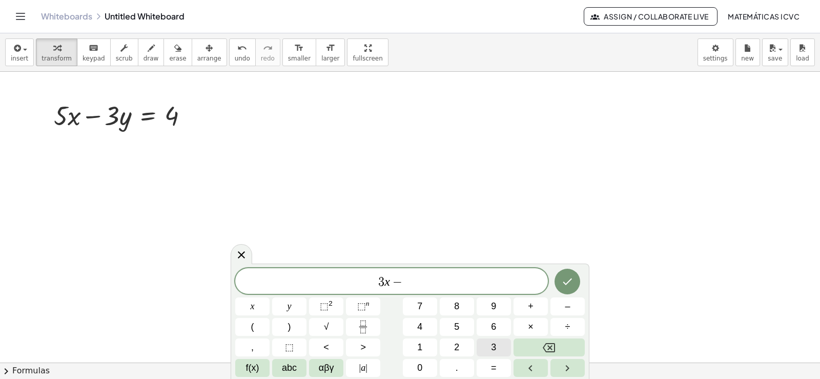
click at [483, 347] on button "3" at bounding box center [494, 347] width 34 height 18
click at [296, 302] on button "y" at bounding box center [289, 306] width 34 height 18
click at [495, 368] on span "=" at bounding box center [494, 368] width 6 height 14
click at [372, 285] on span "3 x − 3 y = ​" at bounding box center [391, 282] width 313 height 14
click at [415, 281] on span "=" at bounding box center [410, 282] width 15 height 12
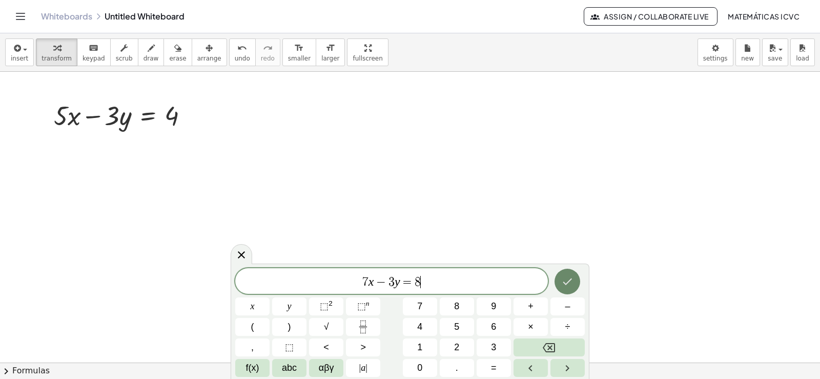
click at [575, 279] on button "Done" at bounding box center [567, 282] width 26 height 26
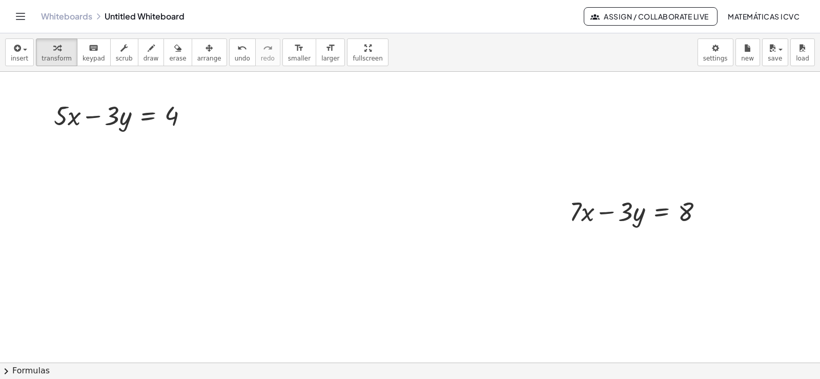
drag, startPoint x: 191, startPoint y: 55, endPoint x: 722, endPoint y: 216, distance: 555.2
click at [197, 55] on span "arrange" at bounding box center [209, 58] width 24 height 7
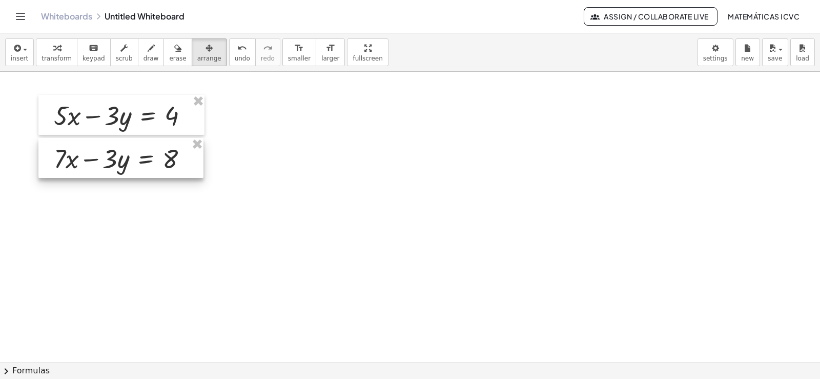
click at [165, 164] on div at bounding box center [120, 158] width 165 height 40
drag, startPoint x: 53, startPoint y: 52, endPoint x: 108, endPoint y: 64, distance: 56.0
click at [53, 52] on icon "button" at bounding box center [56, 48] width 7 height 12
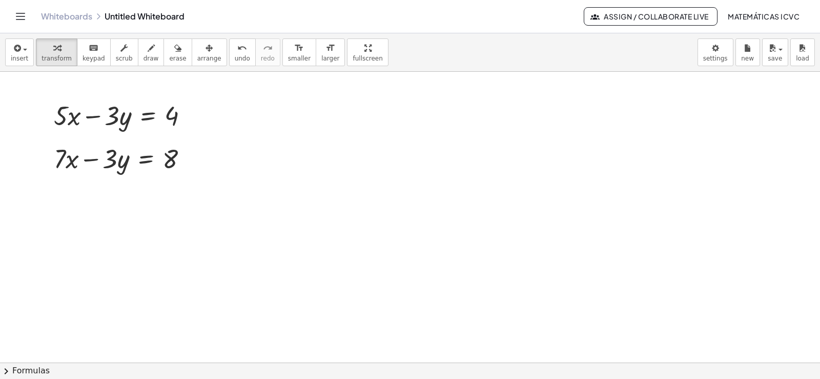
click at [143, 56] on span "draw" at bounding box center [150, 58] width 15 height 7
drag, startPoint x: 49, startPoint y: 103, endPoint x: 52, endPoint y: 179, distance: 76.4
click at [237, 49] on icon "undo" at bounding box center [242, 48] width 10 height 12
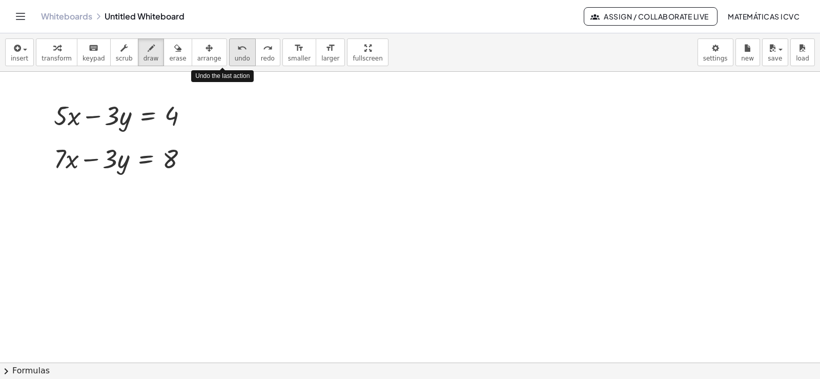
click at [237, 49] on icon "undo" at bounding box center [242, 48] width 10 height 12
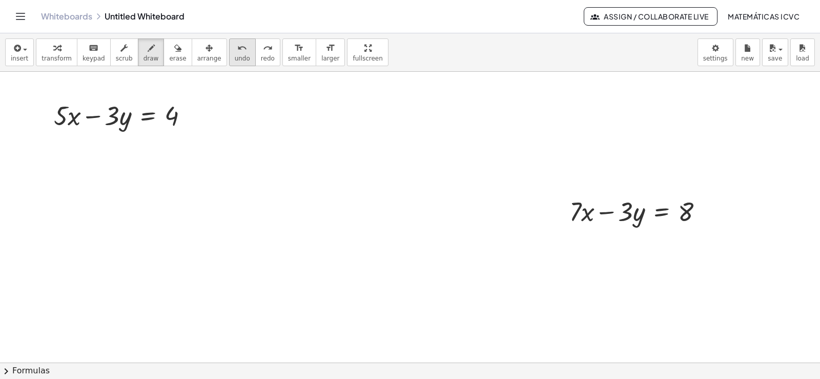
click at [237, 46] on icon "undo" at bounding box center [242, 48] width 10 height 12
drag, startPoint x: 51, startPoint y: 50, endPoint x: 457, endPoint y: 236, distance: 446.9
click at [53, 50] on icon "button" at bounding box center [56, 48] width 7 height 12
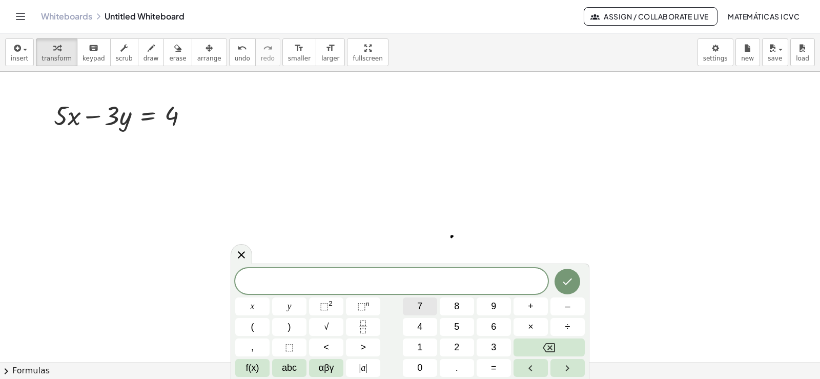
click at [399, 307] on div "​ x y ⬚ 2 ⬚ n 7 8 9 + – ( ) √ 4 5 6 × ÷ , ⬚ < > 1 2 3 f(x) abc αβγ | a | 0 . =" at bounding box center [409, 322] width 349 height 109
click at [262, 308] on button "x" at bounding box center [252, 306] width 34 height 18
click at [534, 303] on button "+" at bounding box center [530, 306] width 34 height 18
click at [494, 344] on button "3" at bounding box center [494, 347] width 34 height 18
click at [293, 305] on button "y" at bounding box center [289, 306] width 34 height 18
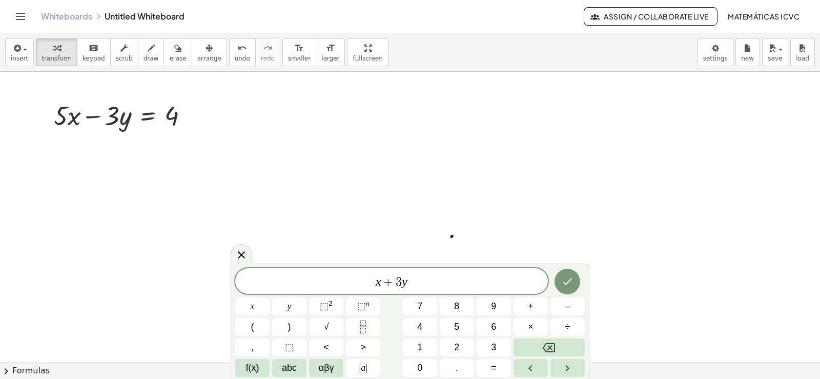
click at [376, 282] on span "x + 3 y ​" at bounding box center [391, 282] width 313 height 14
click at [419, 301] on span "7" at bounding box center [419, 306] width 5 height 14
click at [417, 281] on span "7 ​ x + 3 y" at bounding box center [391, 282] width 313 height 14
click at [497, 369] on button "=" at bounding box center [494, 368] width 34 height 18
click at [453, 349] on button "2" at bounding box center [457, 347] width 34 height 18
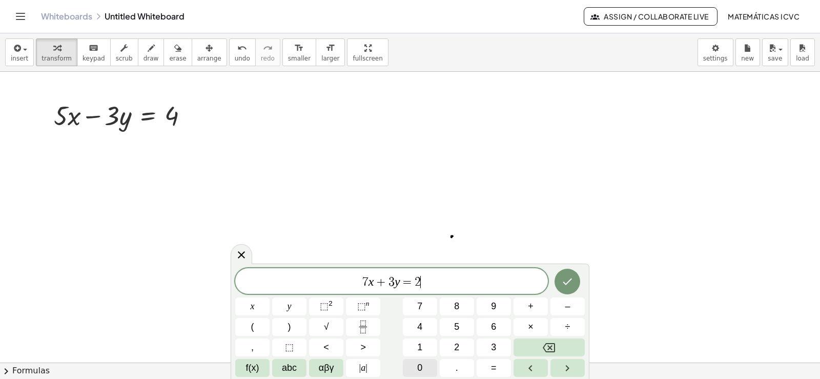
click at [422, 367] on span "0" at bounding box center [419, 368] width 5 height 14
click at [564, 284] on icon "Done" at bounding box center [567, 281] width 12 height 12
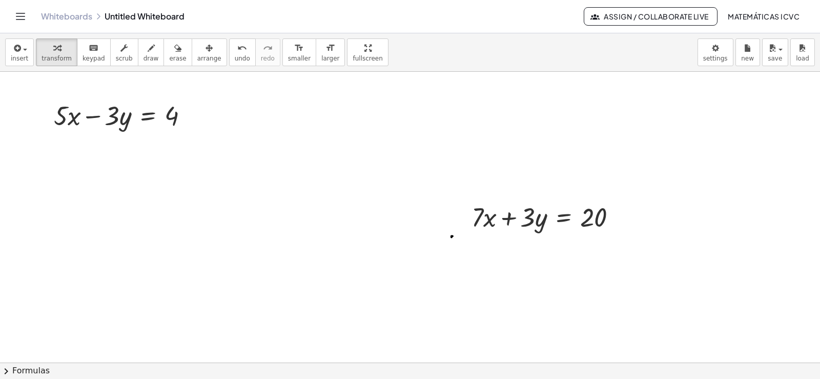
drag, startPoint x: 183, startPoint y: 51, endPoint x: 396, endPoint y: 221, distance: 271.6
click at [197, 51] on div "button" at bounding box center [209, 48] width 24 height 12
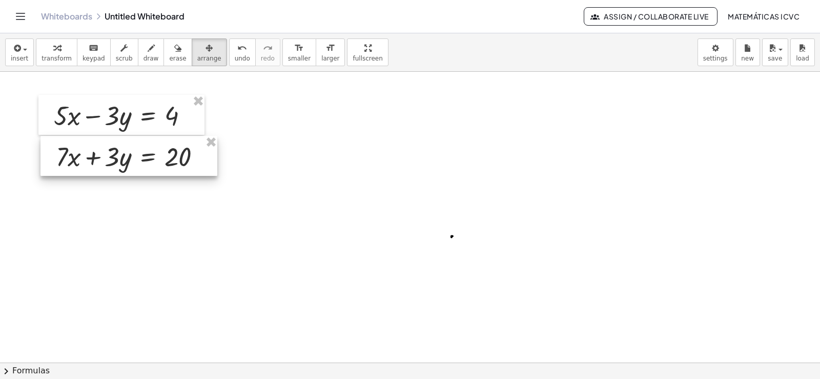
click at [119, 154] on div at bounding box center [128, 156] width 177 height 40
click at [148, 51] on icon "button" at bounding box center [151, 48] width 7 height 12
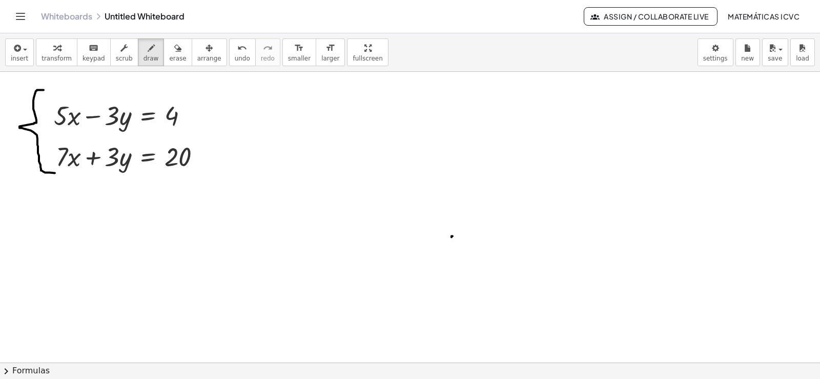
drag, startPoint x: 38, startPoint y: 90, endPoint x: 55, endPoint y: 173, distance: 84.6
drag, startPoint x: 45, startPoint y: 174, endPoint x: 231, endPoint y: 173, distance: 186.0
drag, startPoint x: 147, startPoint y: 90, endPoint x: 101, endPoint y: 147, distance: 72.2
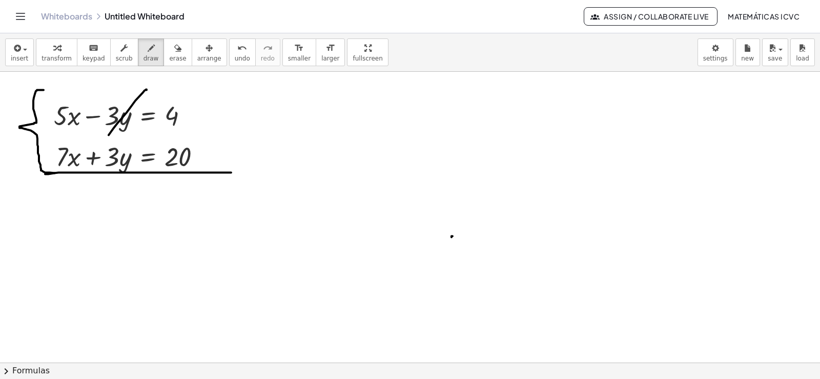
drag, startPoint x: 134, startPoint y: 127, endPoint x: 106, endPoint y: 204, distance: 81.7
drag, startPoint x: 57, startPoint y: 54, endPoint x: 698, endPoint y: 236, distance: 665.7
click at [58, 54] on button "transform" at bounding box center [57, 52] width 42 height 28
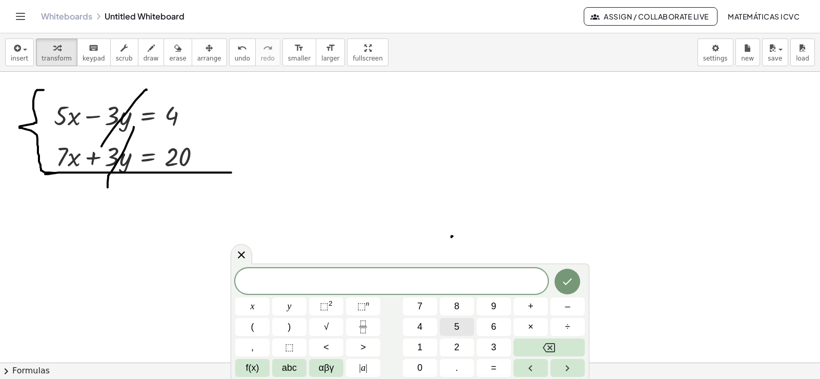
click at [459, 322] on span "5" at bounding box center [456, 327] width 5 height 14
click at [254, 308] on span "x" at bounding box center [253, 306] width 4 height 14
click at [533, 305] on span "+" at bounding box center [531, 306] width 6 height 14
click at [422, 304] on span "7" at bounding box center [419, 306] width 5 height 14
click at [258, 308] on button "x" at bounding box center [252, 306] width 34 height 18
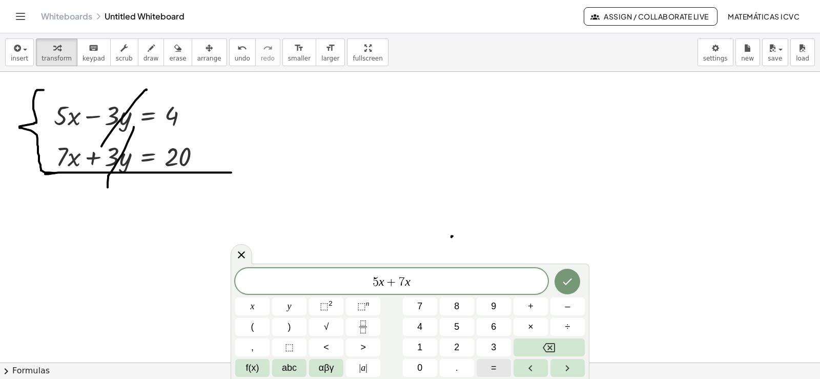
click at [493, 368] on span "=" at bounding box center [494, 368] width 6 height 14
click at [449, 355] on button "2" at bounding box center [457, 347] width 34 height 18
click at [418, 365] on span "0" at bounding box center [419, 368] width 5 height 14
click at [534, 302] on button "+" at bounding box center [530, 306] width 34 height 18
click at [424, 320] on button "4" at bounding box center [420, 327] width 34 height 18
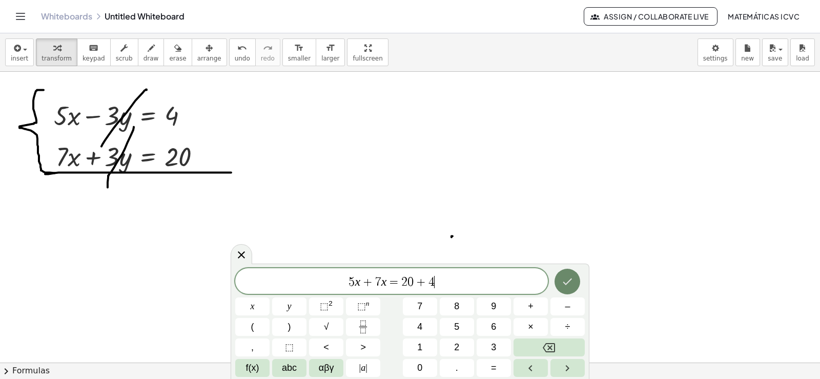
click at [564, 280] on icon "Done" at bounding box center [567, 281] width 12 height 12
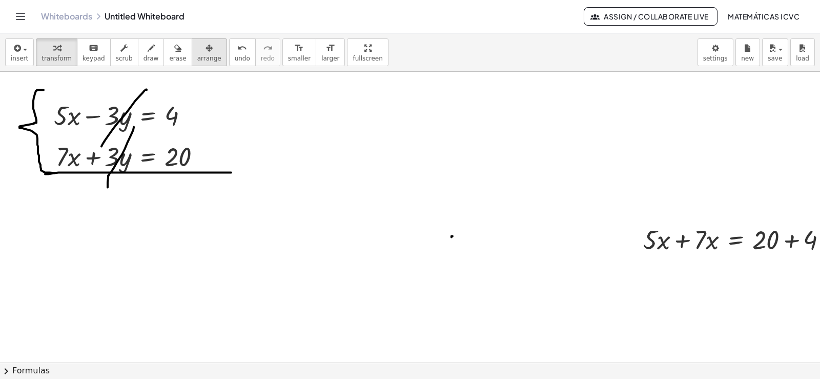
click at [197, 53] on div "button" at bounding box center [209, 48] width 24 height 12
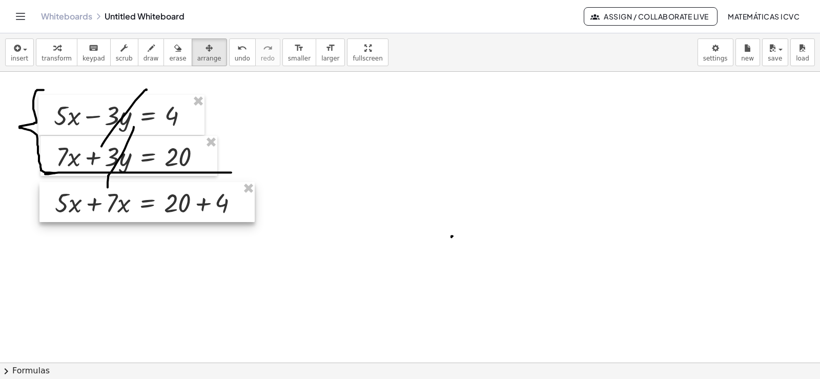
drag, startPoint x: 189, startPoint y: 217, endPoint x: 147, endPoint y: 200, distance: 45.5
click at [147, 200] on div at bounding box center [146, 202] width 215 height 40
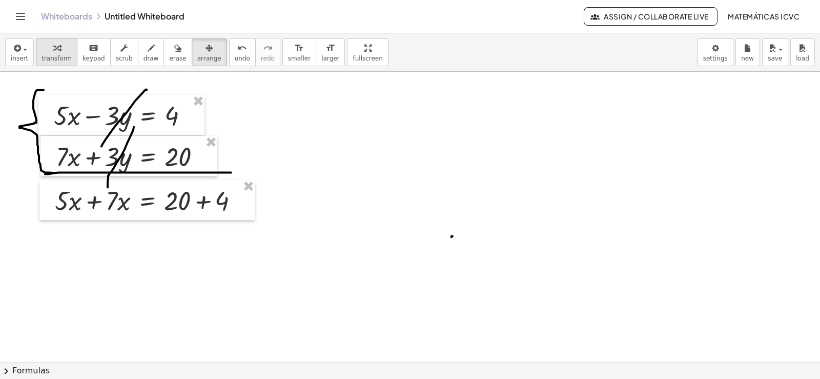
click at [56, 55] on span "transform" at bounding box center [57, 58] width 30 height 7
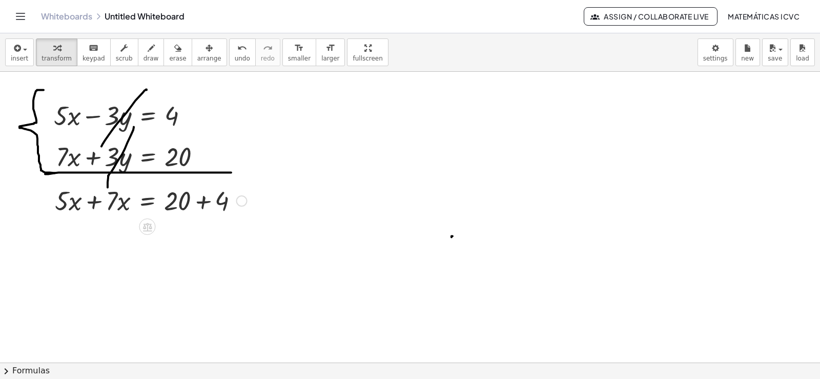
click at [96, 201] on div at bounding box center [151, 199] width 202 height 35
click at [203, 235] on div at bounding box center [151, 234] width 202 height 35
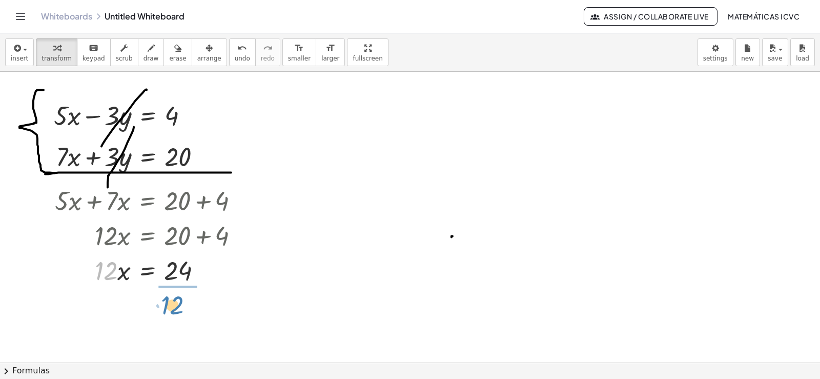
drag, startPoint x: 110, startPoint y: 278, endPoint x: 176, endPoint y: 311, distance: 74.2
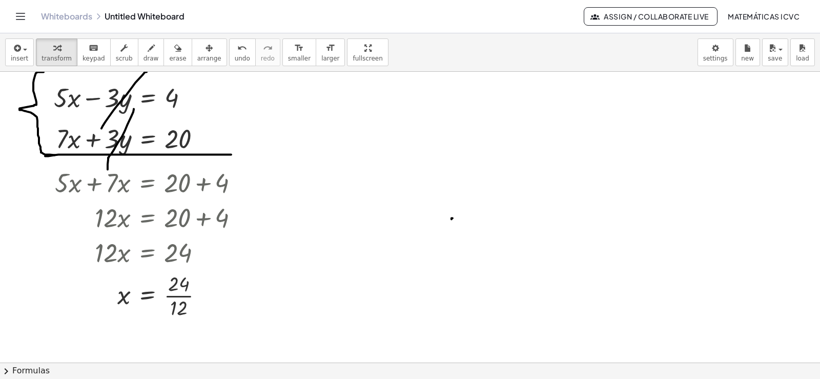
scroll to position [3480, 0]
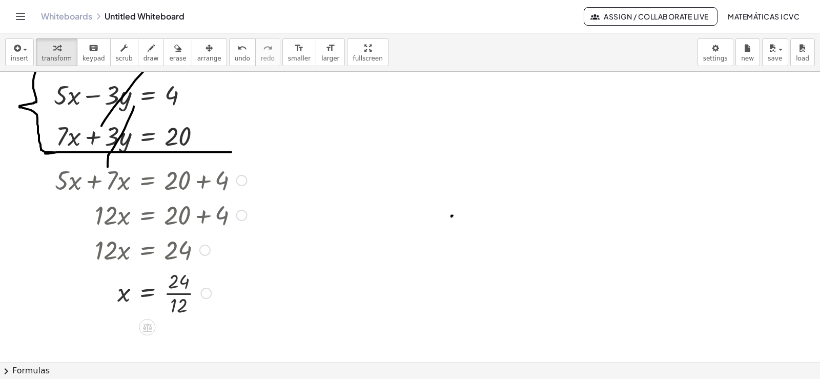
click at [186, 292] on div at bounding box center [151, 291] width 202 height 51
click at [170, 57] on span "erase" at bounding box center [177, 58] width 17 height 7
click at [0, 0] on div at bounding box center [0, 0] width 0 height 0
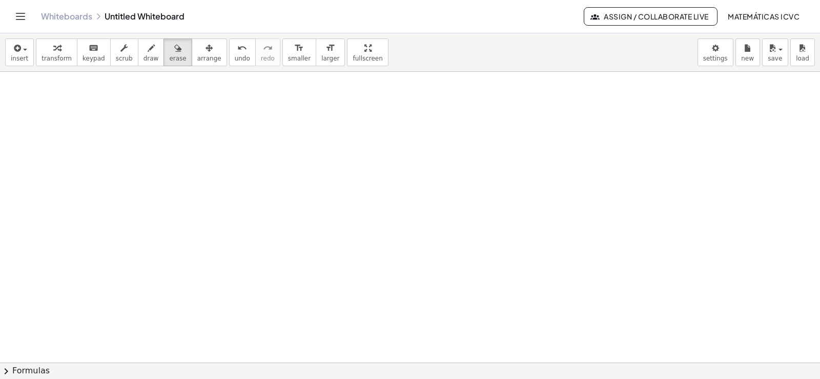
scroll to position [3750, 0]
click at [50, 57] on span "transform" at bounding box center [57, 58] width 30 height 7
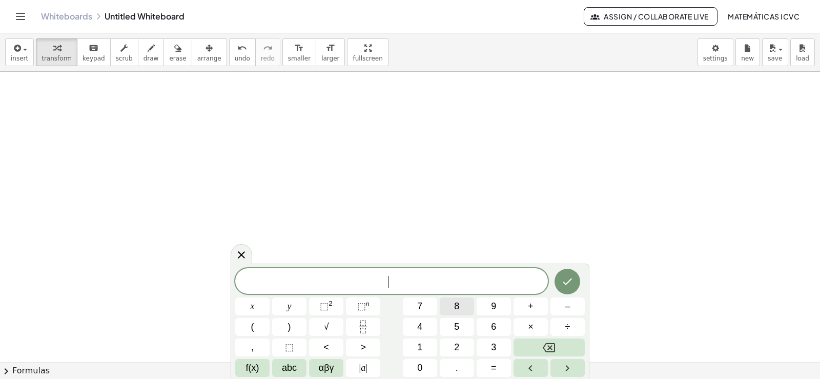
click at [461, 307] on button "8" at bounding box center [457, 306] width 34 height 18
click at [258, 305] on button "x" at bounding box center [252, 306] width 34 height 18
click at [568, 305] on span "–" at bounding box center [567, 306] width 5 height 14
click at [461, 327] on button "5" at bounding box center [457, 327] width 34 height 18
click at [299, 306] on button "y" at bounding box center [289, 306] width 34 height 18
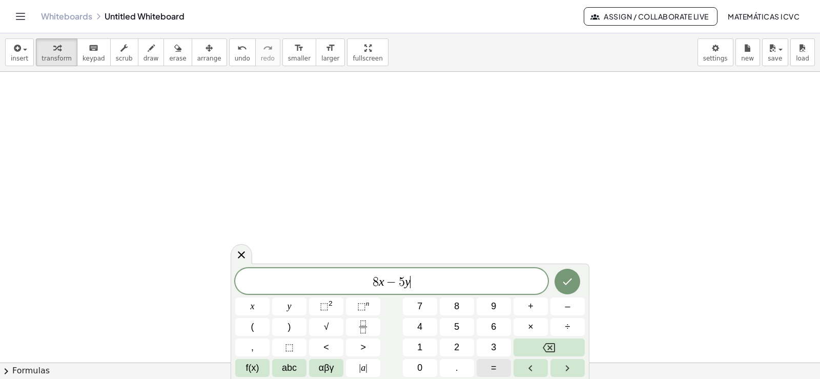
click at [494, 364] on span "=" at bounding box center [494, 368] width 6 height 14
click at [497, 329] on button "6" at bounding box center [494, 327] width 34 height 18
click at [564, 280] on icon "Done" at bounding box center [567, 281] width 12 height 12
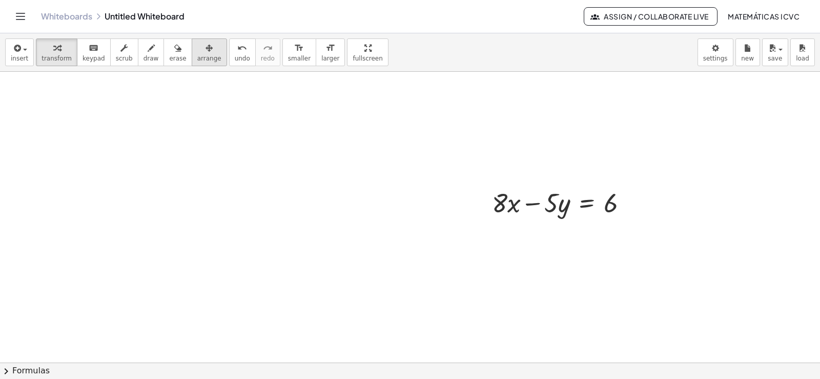
click at [197, 60] on span "arrange" at bounding box center [209, 58] width 24 height 7
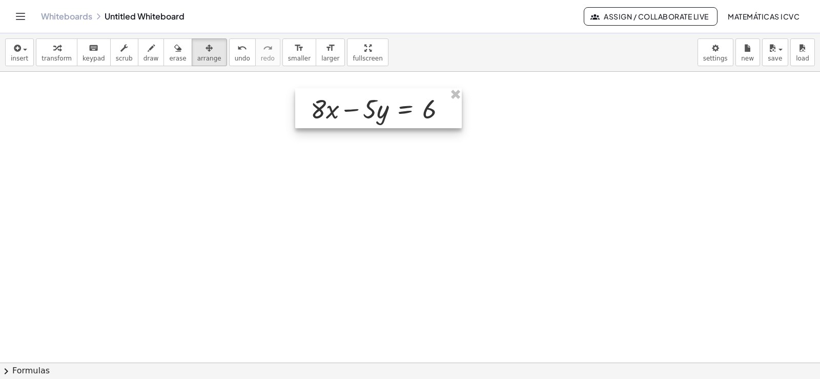
click at [363, 112] on div at bounding box center [378, 108] width 167 height 40
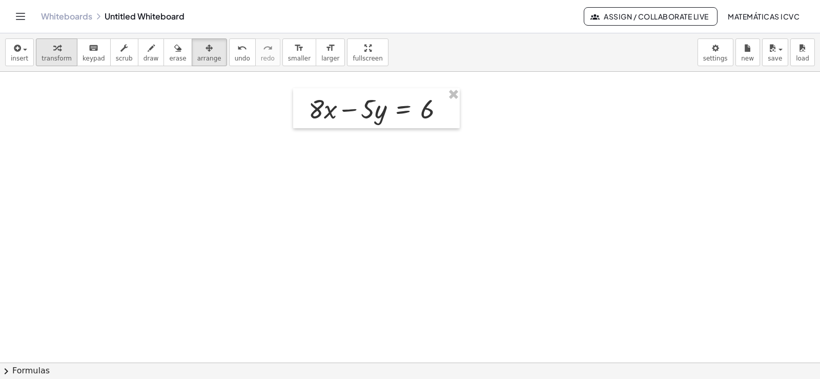
click at [64, 53] on div "button" at bounding box center [57, 48] width 30 height 12
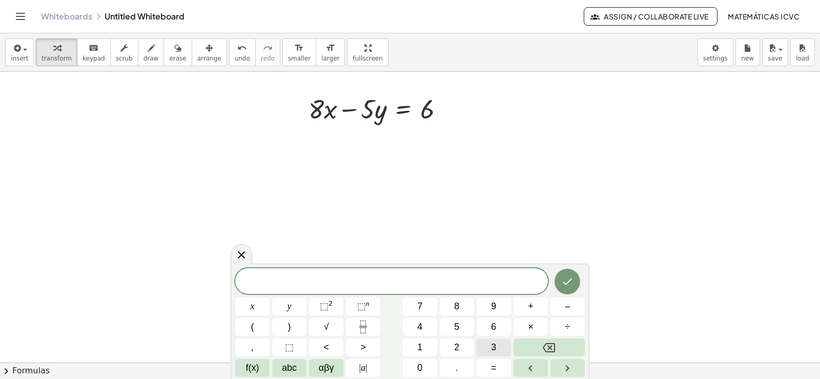
click at [491, 339] on button "3" at bounding box center [494, 347] width 34 height 18
click at [256, 307] on button "x" at bounding box center [252, 306] width 34 height 18
click at [536, 304] on button "+" at bounding box center [530, 306] width 34 height 18
click at [452, 324] on button "5" at bounding box center [457, 327] width 34 height 18
click at [283, 306] on button "y" at bounding box center [289, 306] width 34 height 18
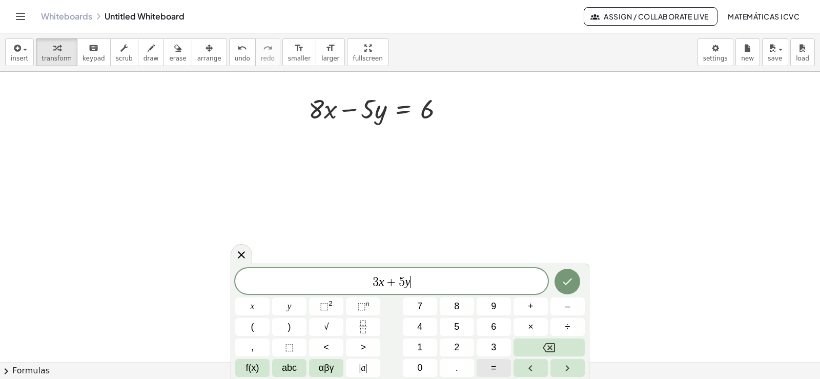
click at [492, 367] on span "=" at bounding box center [494, 368] width 6 height 14
click at [420, 347] on span "1" at bounding box center [419, 347] width 5 height 14
click at [497, 327] on button "6" at bounding box center [494, 327] width 34 height 18
click at [572, 277] on icon "Done" at bounding box center [567, 281] width 12 height 12
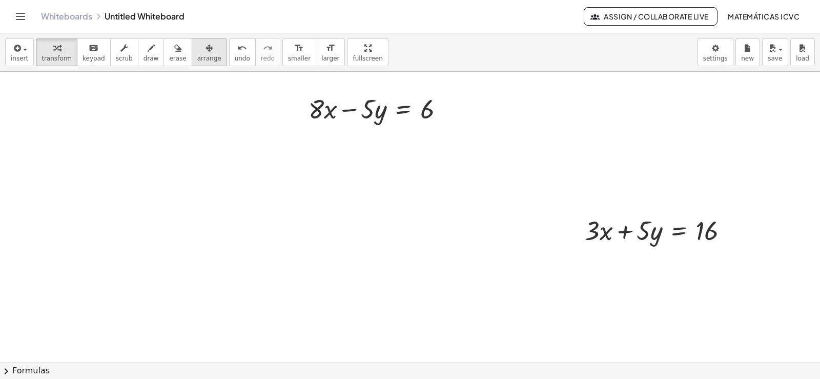
click at [205, 48] on icon "button" at bounding box center [208, 48] width 7 height 12
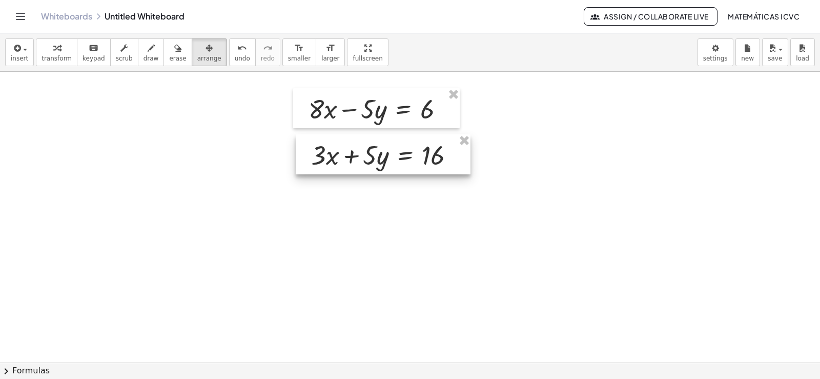
click at [375, 161] on div at bounding box center [383, 154] width 175 height 40
click at [43, 50] on div "button" at bounding box center [57, 48] width 30 height 12
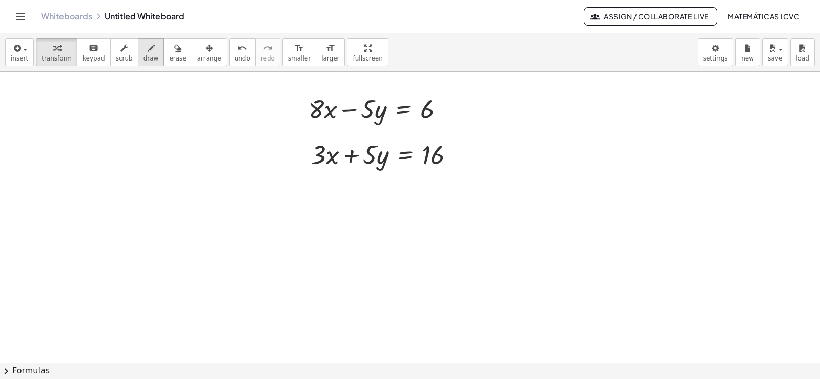
click at [143, 60] on span "draw" at bounding box center [150, 58] width 15 height 7
drag, startPoint x: 316, startPoint y: 92, endPoint x: 312, endPoint y: 181, distance: 89.3
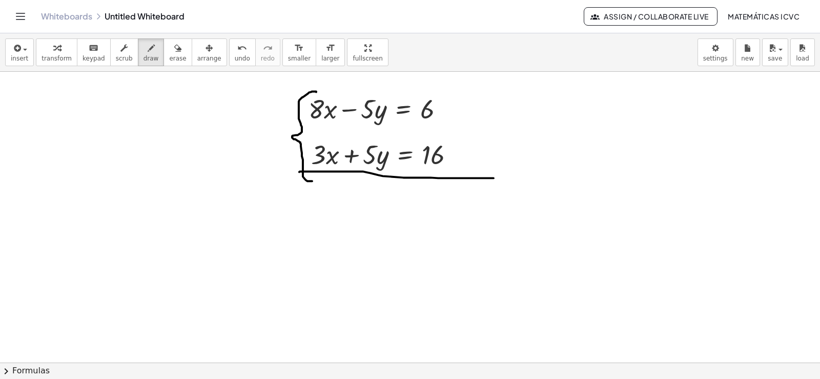
drag, startPoint x: 299, startPoint y: 172, endPoint x: 493, endPoint y: 178, distance: 194.3
drag, startPoint x: 377, startPoint y: 111, endPoint x: 368, endPoint y: 145, distance: 34.9
drag, startPoint x: 385, startPoint y: 138, endPoint x: 370, endPoint y: 178, distance: 42.8
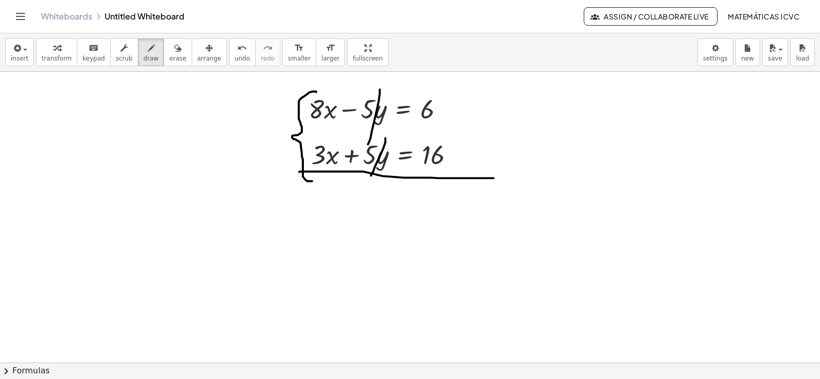
click at [45, 51] on div "button" at bounding box center [57, 48] width 30 height 12
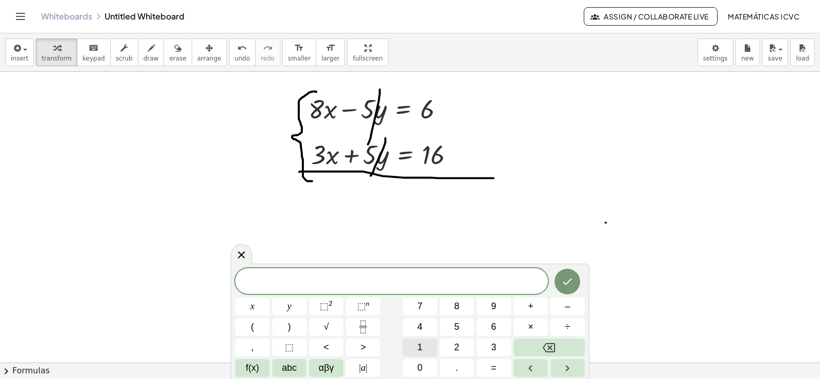
click at [423, 345] on button "1" at bounding box center [420, 347] width 34 height 18
click at [422, 345] on button "1" at bounding box center [420, 347] width 34 height 18
click at [247, 305] on button "x" at bounding box center [252, 306] width 34 height 18
click at [504, 367] on button "=" at bounding box center [494, 368] width 34 height 18
click at [460, 346] on button "2" at bounding box center [457, 347] width 34 height 18
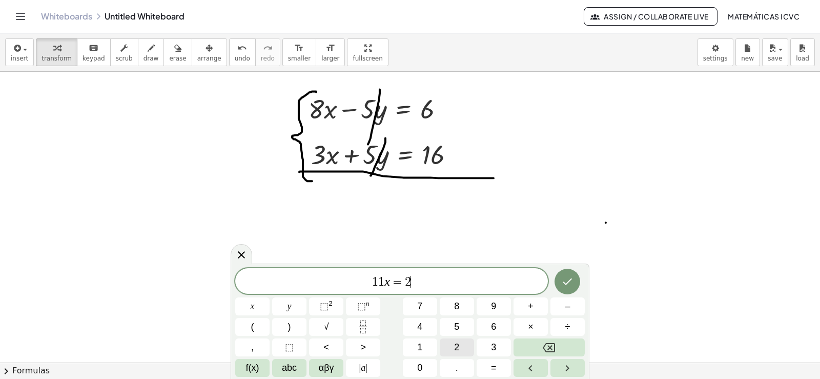
click at [460, 346] on button "2" at bounding box center [457, 347] width 34 height 18
click at [567, 286] on icon "Done" at bounding box center [567, 281] width 12 height 12
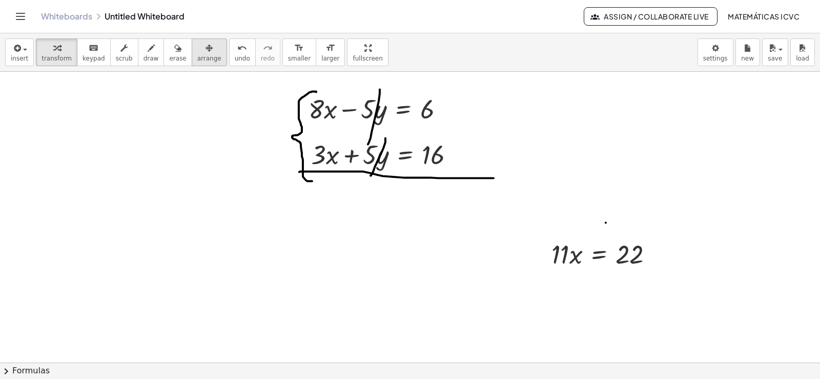
click at [197, 55] on span "arrange" at bounding box center [209, 58] width 24 height 7
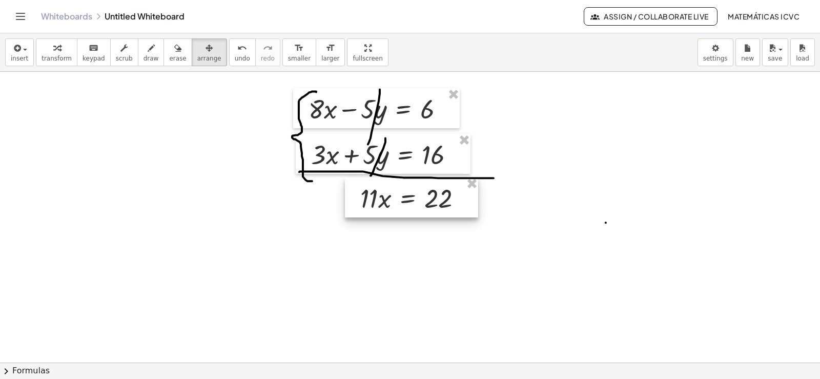
drag, startPoint x: 192, startPoint y: 54, endPoint x: 444, endPoint y: 196, distance: 288.9
click at [444, 196] on div at bounding box center [411, 197] width 133 height 40
click at [50, 56] on span "transform" at bounding box center [57, 58] width 30 height 7
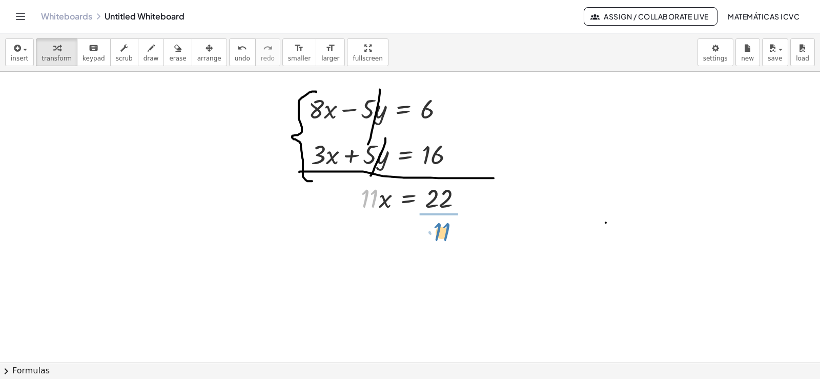
drag, startPoint x: 370, startPoint y: 208, endPoint x: 442, endPoint y: 241, distance: 79.6
click at [441, 242] on div at bounding box center [417, 240] width 122 height 51
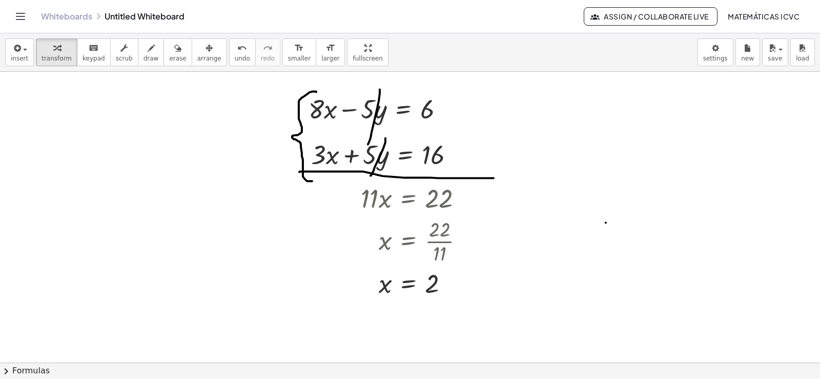
click at [171, 52] on button "erase" at bounding box center [177, 52] width 28 height 28
drag, startPoint x: 612, startPoint y: 219, endPoint x: 608, endPoint y: 224, distance: 6.9
click at [58, 64] on button "transform" at bounding box center [57, 52] width 42 height 28
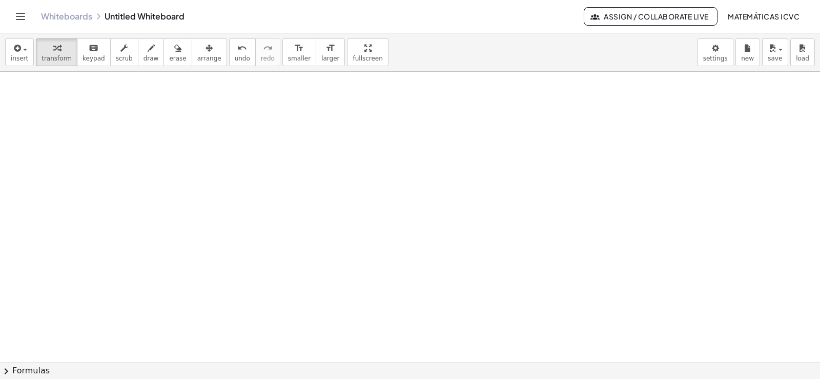
scroll to position [4075, 0]
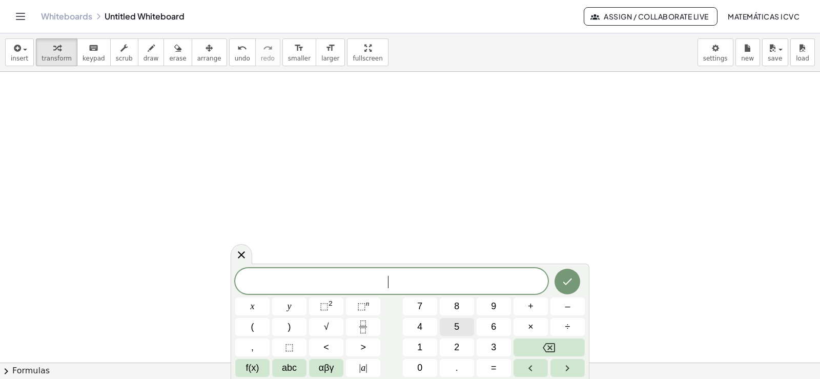
click at [461, 321] on button "5" at bounding box center [457, 327] width 34 height 18
click at [257, 304] on button "x" at bounding box center [252, 306] width 34 height 18
click at [561, 304] on button "–" at bounding box center [567, 306] width 34 height 18
click at [423, 301] on button "7" at bounding box center [420, 306] width 34 height 18
click at [282, 304] on button "y" at bounding box center [289, 306] width 34 height 18
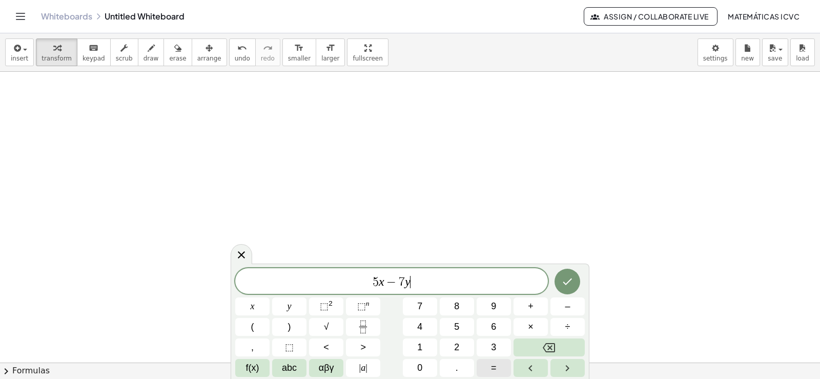
click at [492, 371] on span "=" at bounding box center [494, 368] width 6 height 14
click at [573, 303] on button "–" at bounding box center [567, 306] width 34 height 18
click at [493, 325] on span "6" at bounding box center [493, 327] width 5 height 14
click at [561, 282] on button "Done" at bounding box center [567, 282] width 26 height 26
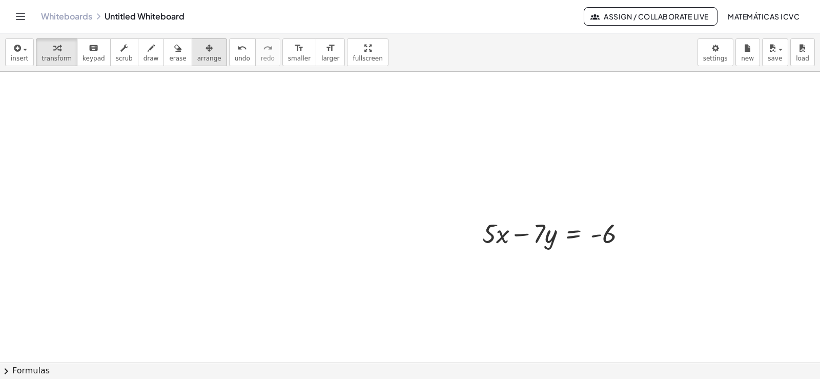
click at [197, 58] on span "arrange" at bounding box center [209, 58] width 24 height 7
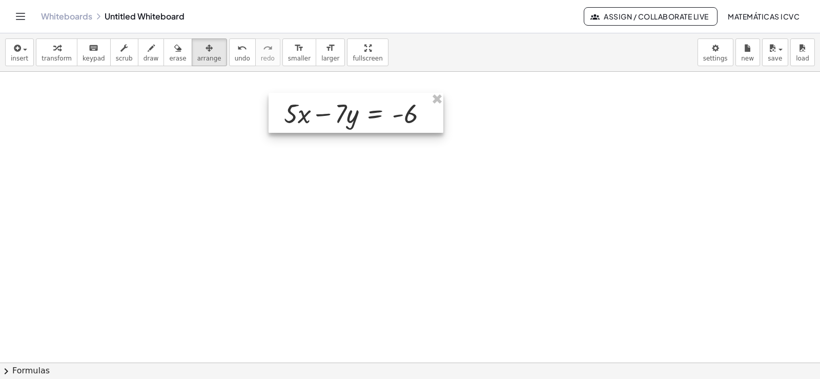
click at [333, 119] on div at bounding box center [356, 113] width 175 height 40
click at [53, 53] on button "transform" at bounding box center [57, 52] width 42 height 28
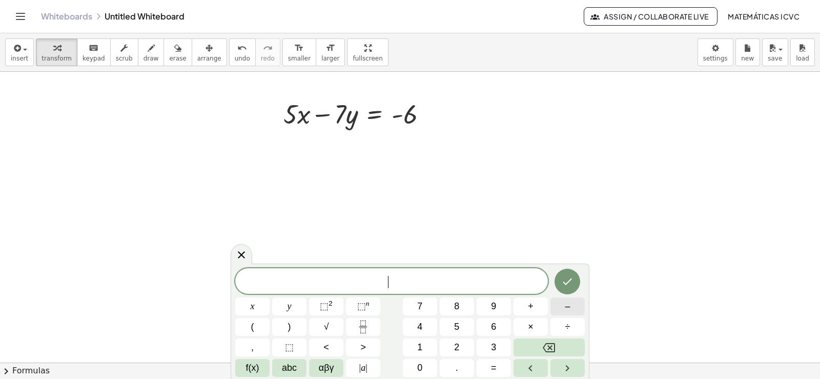
click at [571, 304] on button "–" at bounding box center [567, 306] width 34 height 18
click at [454, 323] on span "5" at bounding box center [456, 327] width 5 height 14
click at [253, 302] on span "x" at bounding box center [253, 306] width 4 height 14
click at [572, 308] on button "–" at bounding box center [567, 306] width 34 height 18
click at [492, 303] on span "9" at bounding box center [493, 306] width 5 height 14
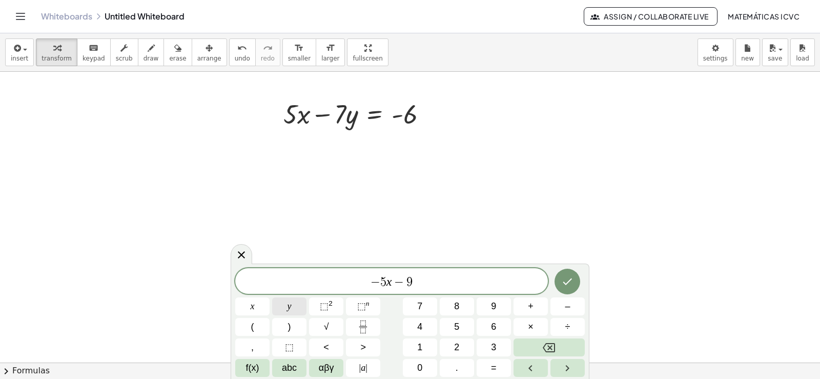
click at [301, 308] on button "y" at bounding box center [289, 306] width 34 height 18
click at [498, 367] on button "=" at bounding box center [494, 368] width 34 height 18
click at [573, 306] on button "–" at bounding box center [567, 306] width 34 height 18
click at [422, 325] on span "4" at bounding box center [419, 327] width 5 height 14
click at [456, 348] on span "2" at bounding box center [456, 347] width 5 height 14
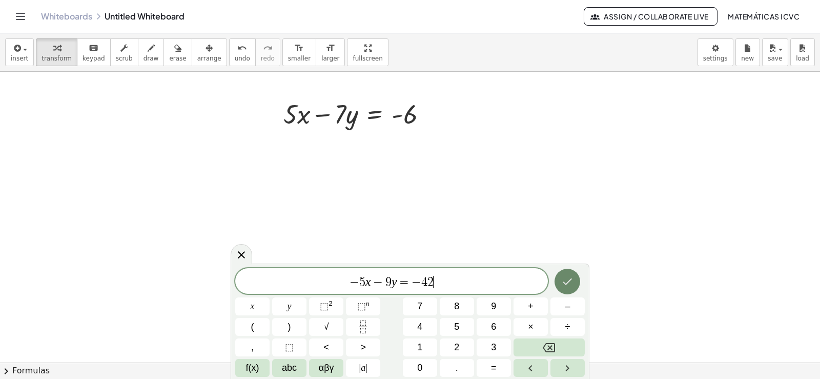
click at [572, 279] on icon "Done" at bounding box center [567, 281] width 12 height 12
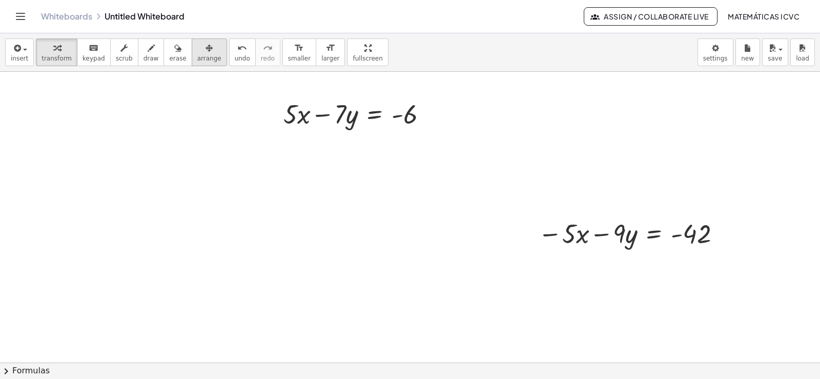
click at [197, 56] on span "arrange" at bounding box center [209, 58] width 24 height 7
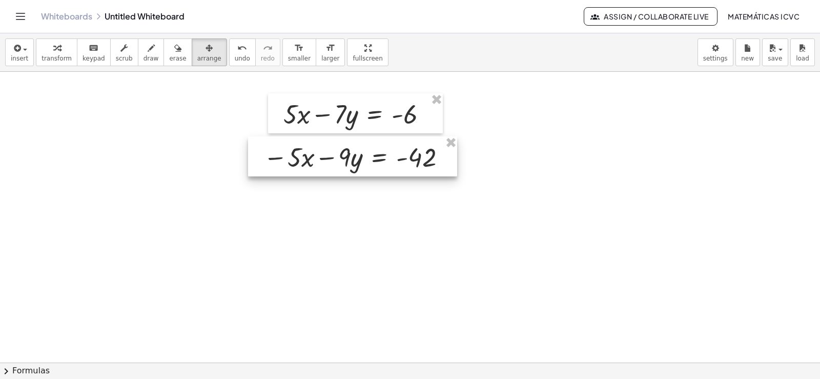
drag, startPoint x: 196, startPoint y: 56, endPoint x: 346, endPoint y: 162, distance: 184.0
click at [346, 162] on div at bounding box center [352, 156] width 209 height 40
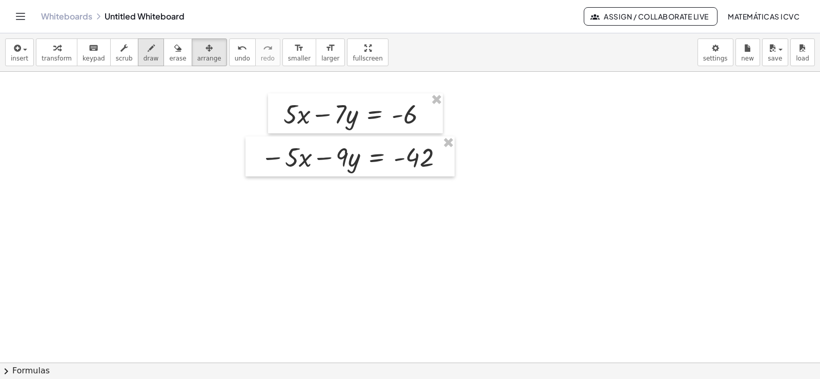
click at [143, 55] on span "draw" at bounding box center [150, 58] width 15 height 7
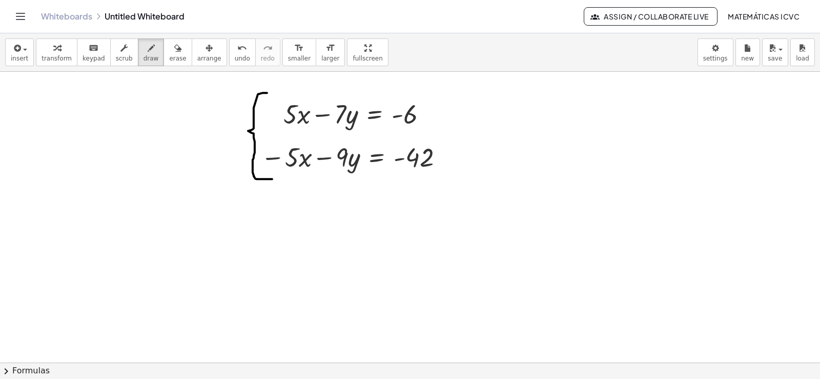
drag, startPoint x: 260, startPoint y: 94, endPoint x: 272, endPoint y: 179, distance: 86.4
drag, startPoint x: 277, startPoint y: 173, endPoint x: 477, endPoint y: 177, distance: 199.9
drag, startPoint x: 326, startPoint y: 89, endPoint x: 279, endPoint y: 137, distance: 67.0
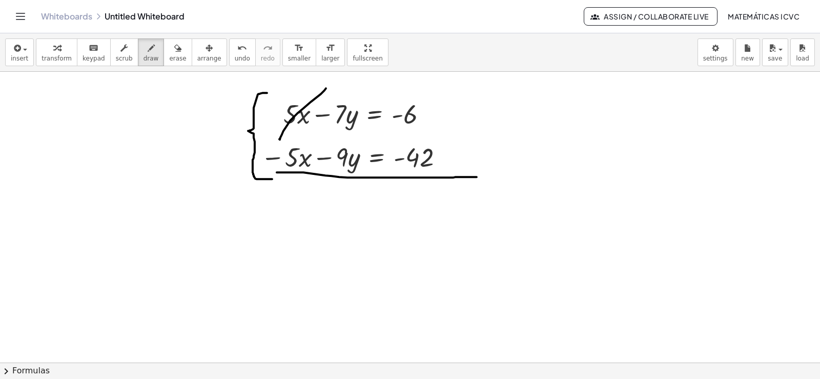
drag, startPoint x: 304, startPoint y: 125, endPoint x: 279, endPoint y: 185, distance: 65.9
click at [60, 56] on span "transform" at bounding box center [57, 58] width 30 height 7
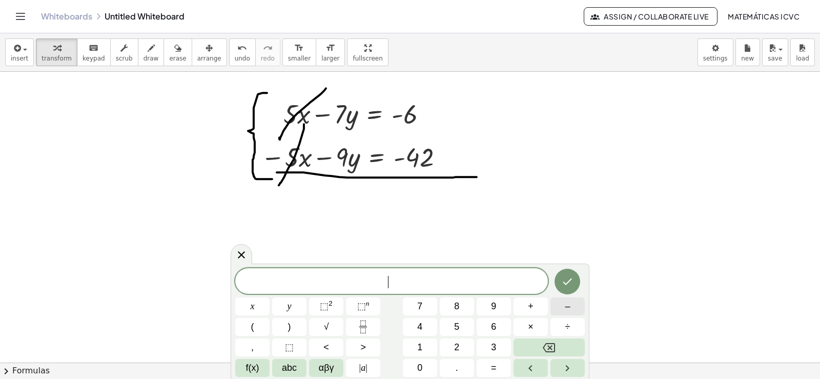
click at [569, 305] on span "–" at bounding box center [567, 306] width 5 height 14
click at [426, 343] on button "1" at bounding box center [420, 347] width 34 height 18
click at [498, 325] on button "6" at bounding box center [494, 327] width 34 height 18
click at [288, 304] on span "y" at bounding box center [289, 306] width 4 height 14
click at [496, 367] on span "=" at bounding box center [494, 368] width 6 height 14
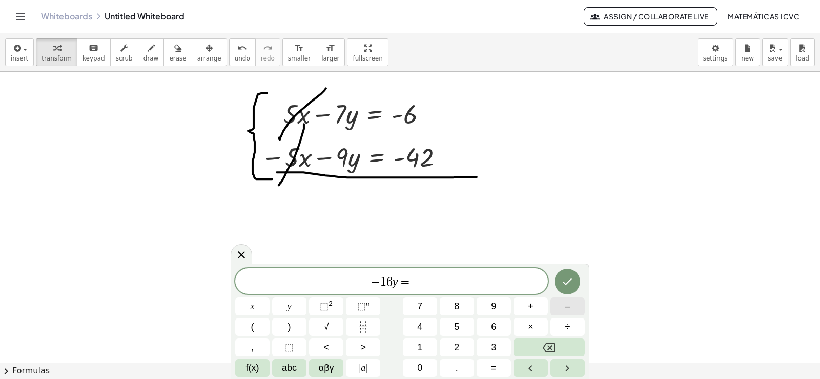
click at [572, 307] on button "–" at bounding box center [567, 306] width 34 height 18
click at [424, 324] on button "4" at bounding box center [420, 327] width 34 height 18
click at [456, 304] on span "8" at bounding box center [456, 306] width 5 height 14
click at [568, 285] on icon "Done" at bounding box center [567, 281] width 12 height 12
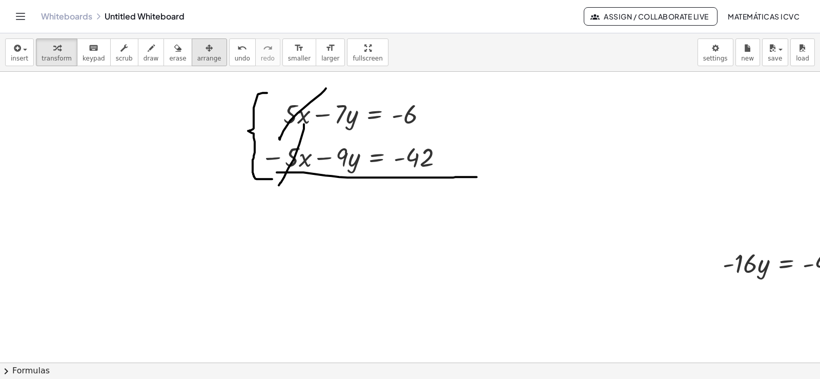
click at [205, 54] on icon "button" at bounding box center [208, 48] width 7 height 12
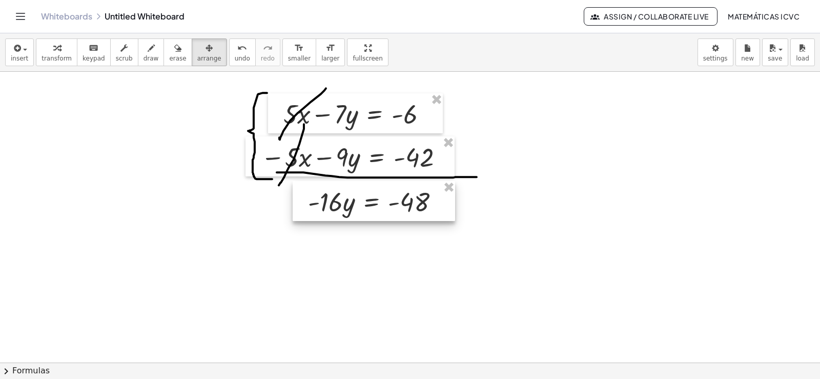
drag, startPoint x: 383, startPoint y: 246, endPoint x: 339, endPoint y: 207, distance: 58.8
click at [339, 207] on div at bounding box center [374, 201] width 162 height 40
click at [42, 51] on div "button" at bounding box center [57, 48] width 30 height 12
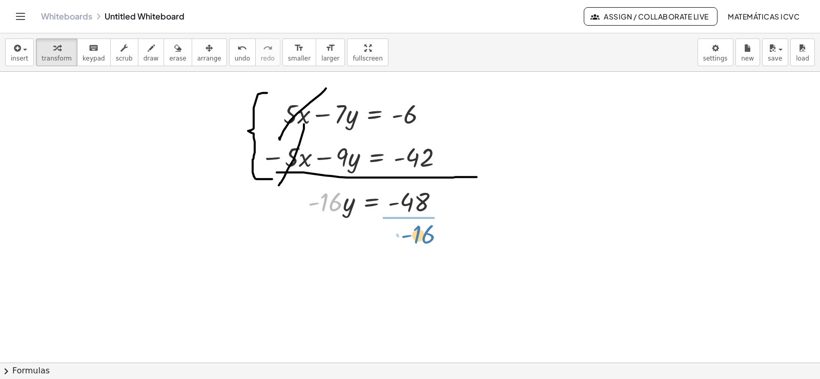
drag, startPoint x: 331, startPoint y: 207, endPoint x: 424, endPoint y: 239, distance: 98.2
click at [425, 245] on div at bounding box center [380, 243] width 155 height 51
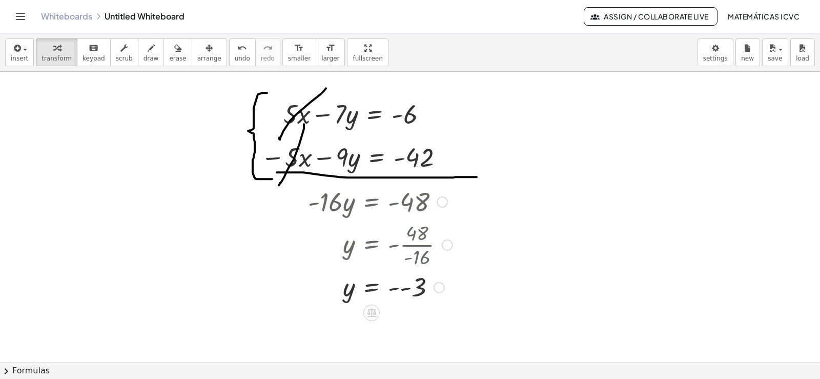
click at [404, 289] on div at bounding box center [380, 287] width 155 height 34
click at [143, 61] on span "draw" at bounding box center [150, 58] width 15 height 7
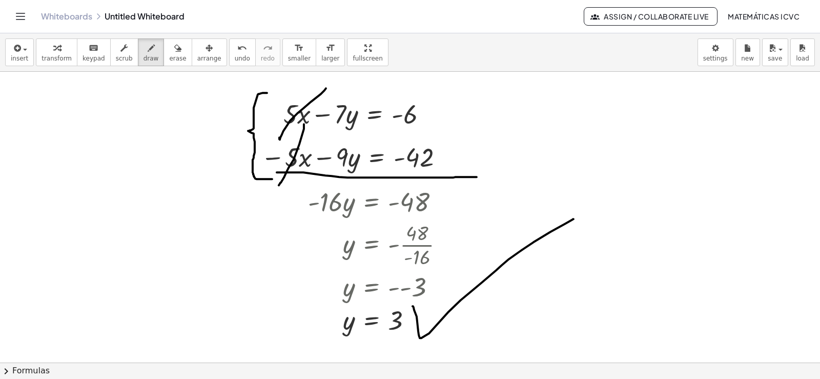
drag, startPoint x: 413, startPoint y: 306, endPoint x: 573, endPoint y: 219, distance: 182.5
click at [53, 49] on icon "button" at bounding box center [56, 48] width 7 height 12
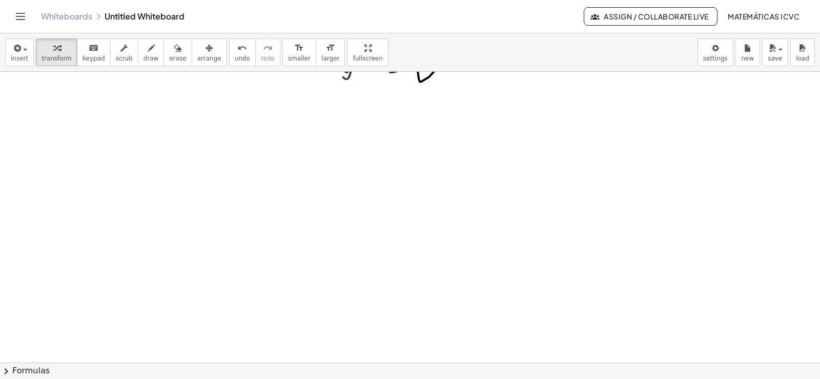
scroll to position [4366, 0]
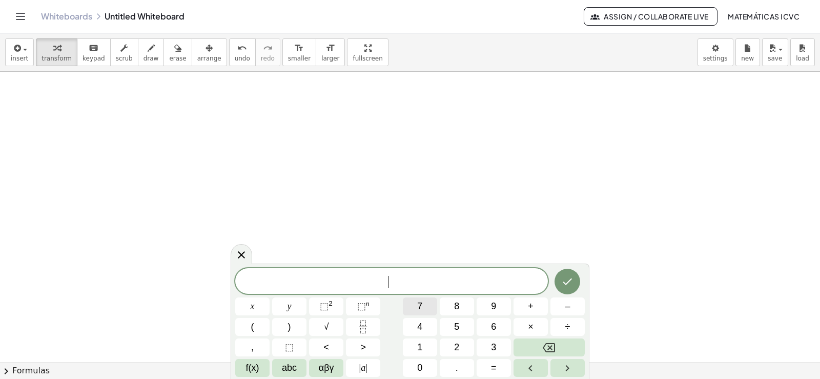
click at [423, 306] on button "7" at bounding box center [420, 306] width 34 height 18
click at [252, 303] on span "x" at bounding box center [253, 306] width 4 height 14
click at [535, 303] on button "+" at bounding box center [530, 306] width 34 height 18
click at [454, 325] on span "5" at bounding box center [456, 327] width 5 height 14
click at [291, 301] on span "y" at bounding box center [289, 306] width 4 height 14
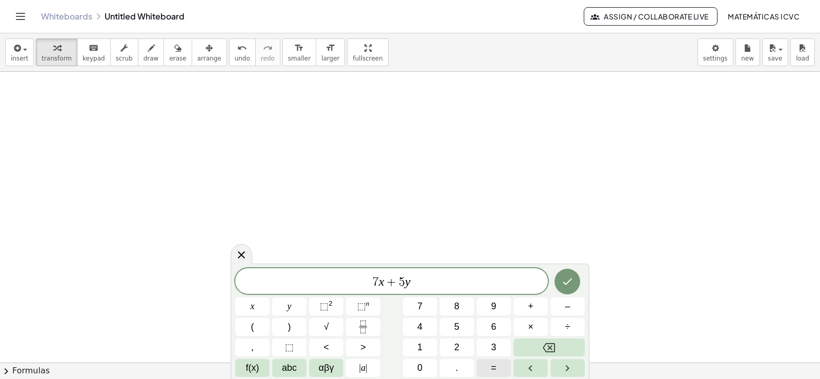
click at [493, 366] on span "=" at bounding box center [494, 368] width 6 height 14
click at [460, 346] on button "2" at bounding box center [457, 347] width 34 height 18
click at [421, 328] on span "4" at bounding box center [419, 327] width 5 height 14
click at [569, 281] on icon "Done" at bounding box center [567, 281] width 9 height 7
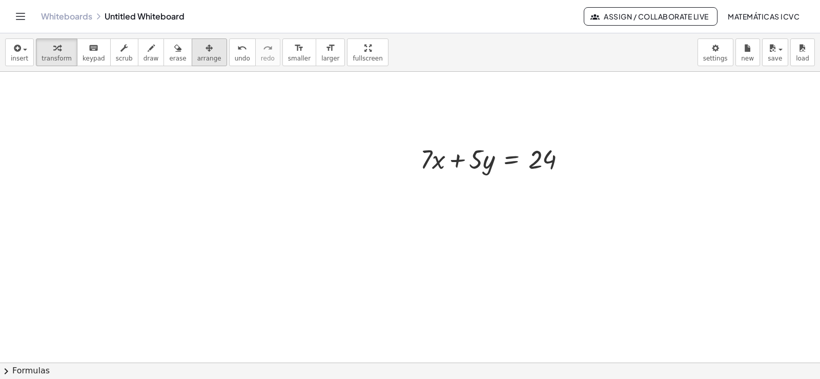
click at [197, 59] on span "arrange" at bounding box center [209, 58] width 24 height 7
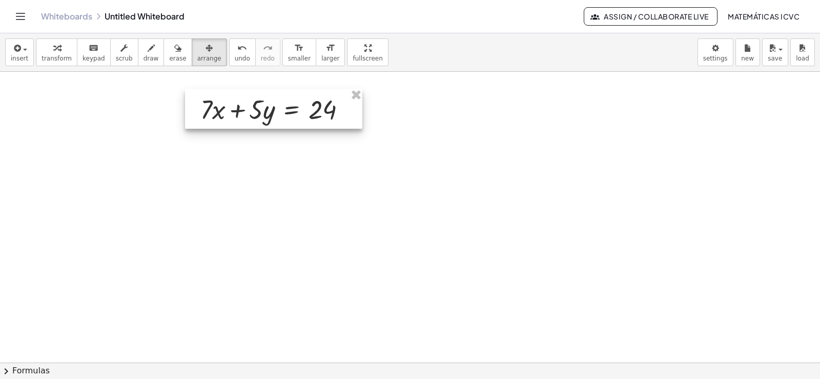
click at [257, 115] on div at bounding box center [273, 109] width 177 height 40
click at [51, 55] on span "transform" at bounding box center [57, 58] width 30 height 7
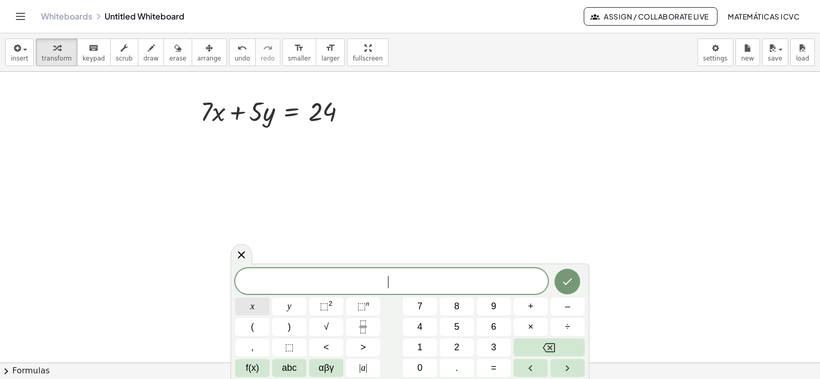
click at [260, 303] on button "x" at bounding box center [252, 306] width 34 height 18
click at [498, 369] on button "=" at bounding box center [494, 368] width 34 height 18
click at [463, 346] on button "2" at bounding box center [457, 347] width 34 height 18
click at [572, 280] on icon "Done" at bounding box center [567, 281] width 12 height 12
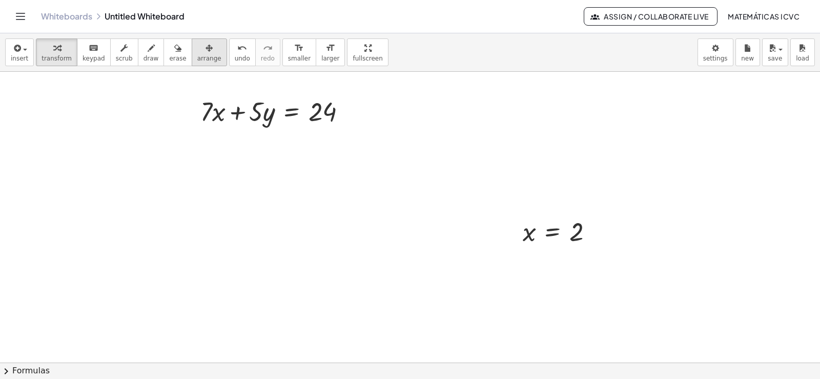
click at [205, 51] on icon "button" at bounding box center [208, 48] width 7 height 12
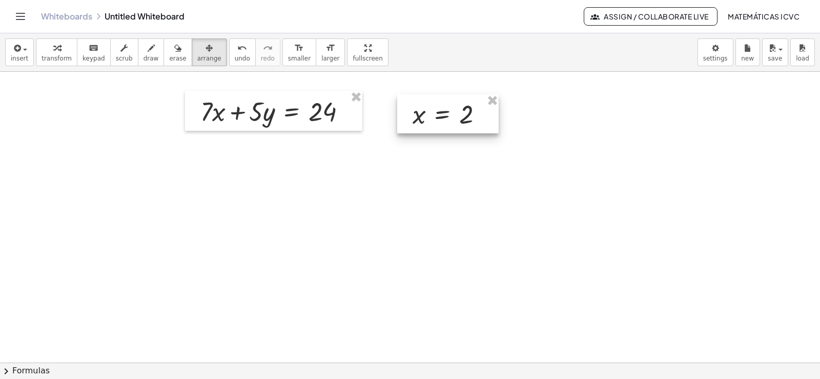
drag, startPoint x: 548, startPoint y: 236, endPoint x: 438, endPoint y: 119, distance: 161.0
click at [438, 119] on div at bounding box center [447, 113] width 101 height 39
drag, startPoint x: 61, startPoint y: 51, endPoint x: 259, endPoint y: 119, distance: 209.0
click at [61, 51] on div "button" at bounding box center [57, 48] width 30 height 12
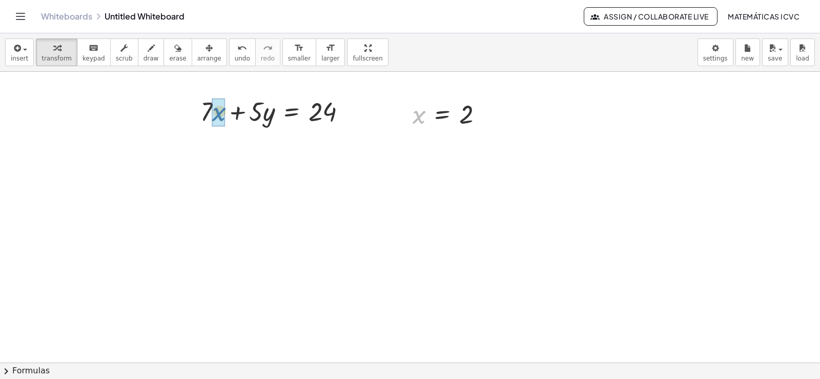
drag, startPoint x: 420, startPoint y: 119, endPoint x: 220, endPoint y: 116, distance: 199.9
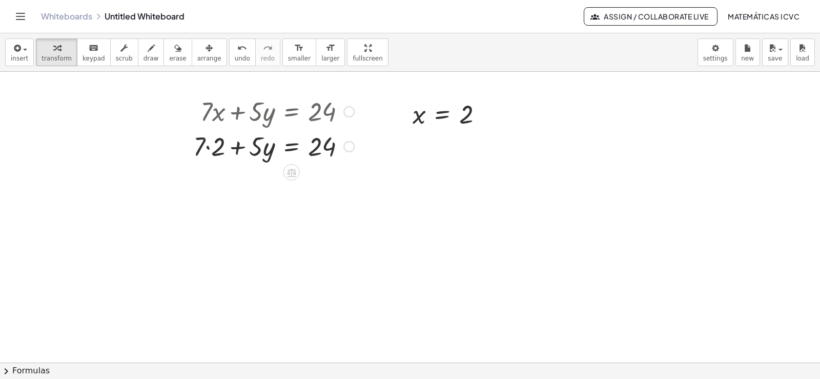
click at [207, 147] on div at bounding box center [273, 145] width 171 height 35
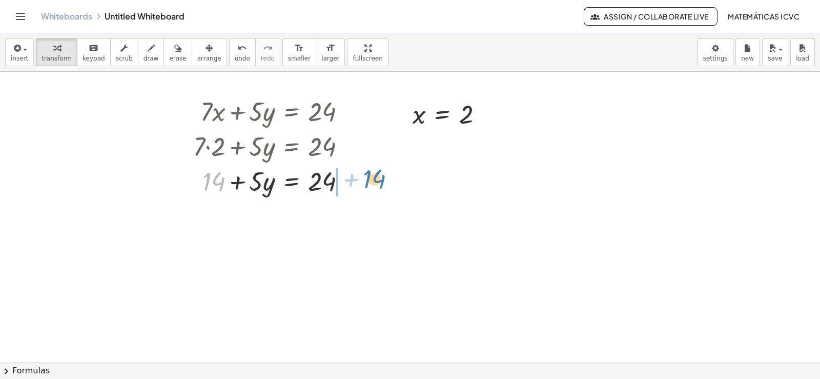
drag, startPoint x: 207, startPoint y: 186, endPoint x: 366, endPoint y: 182, distance: 159.9
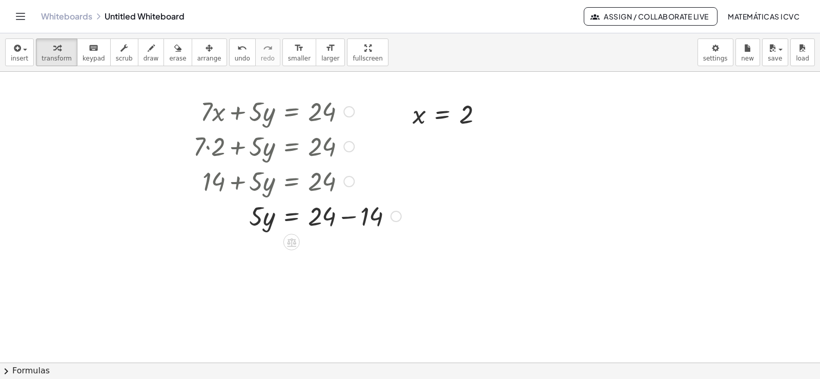
click at [350, 215] on div at bounding box center [297, 215] width 218 height 35
drag, startPoint x: 252, startPoint y: 257, endPoint x: 0, endPoint y: 288, distance: 254.1
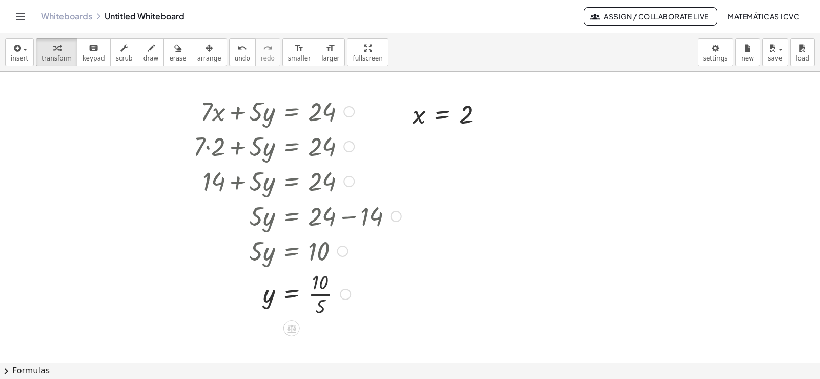
drag, startPoint x: 324, startPoint y: 294, endPoint x: 819, endPoint y: 313, distance: 495.9
click at [324, 294] on div at bounding box center [297, 292] width 218 height 51
click at [235, 56] on span "undo" at bounding box center [242, 58] width 15 height 7
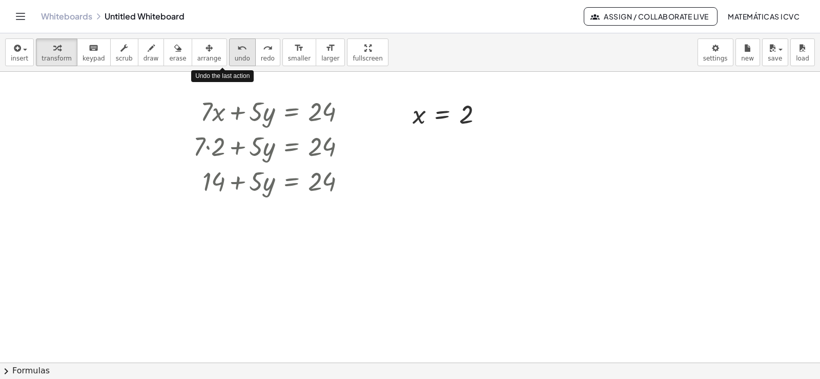
click at [235, 57] on span "undo" at bounding box center [242, 58] width 15 height 7
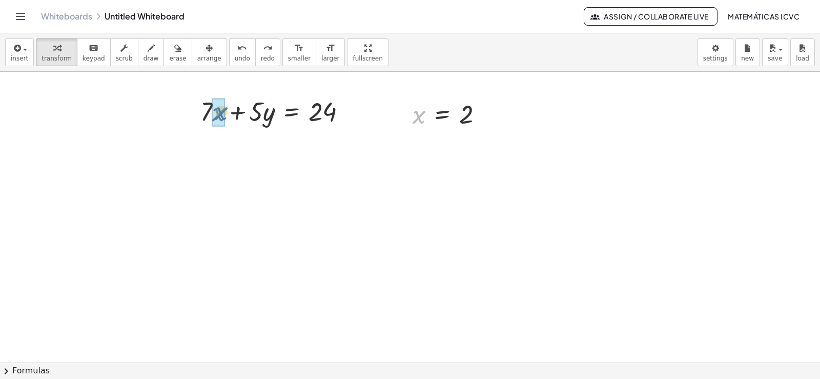
drag, startPoint x: 421, startPoint y: 117, endPoint x: 223, endPoint y: 114, distance: 197.8
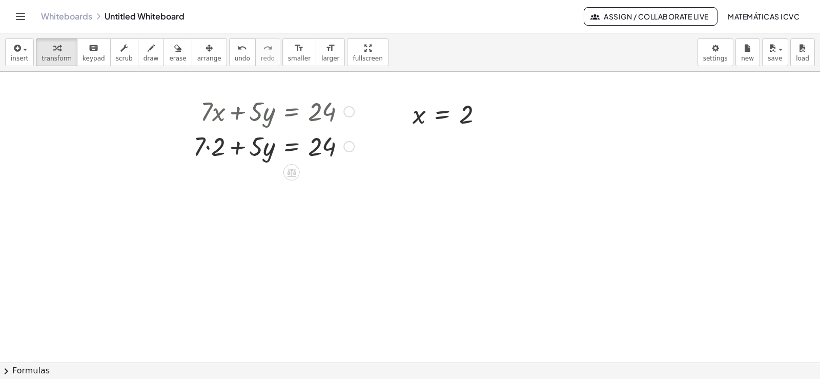
click at [206, 148] on div at bounding box center [273, 145] width 171 height 35
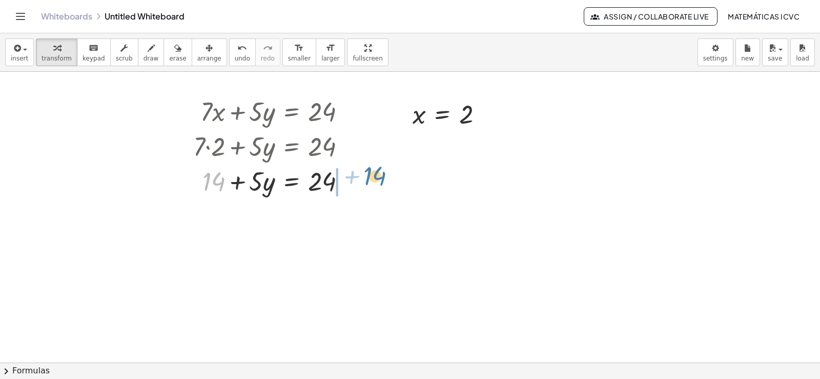
drag, startPoint x: 211, startPoint y: 187, endPoint x: 369, endPoint y: 183, distance: 158.4
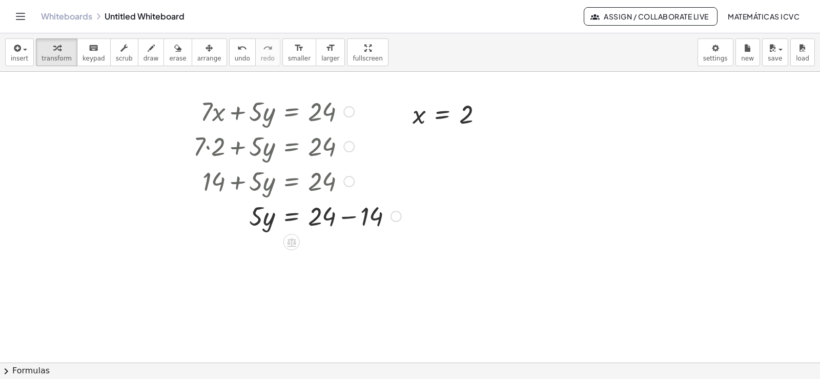
click at [350, 213] on div at bounding box center [297, 215] width 218 height 35
drag, startPoint x: 253, startPoint y: 258, endPoint x: 313, endPoint y: 287, distance: 66.7
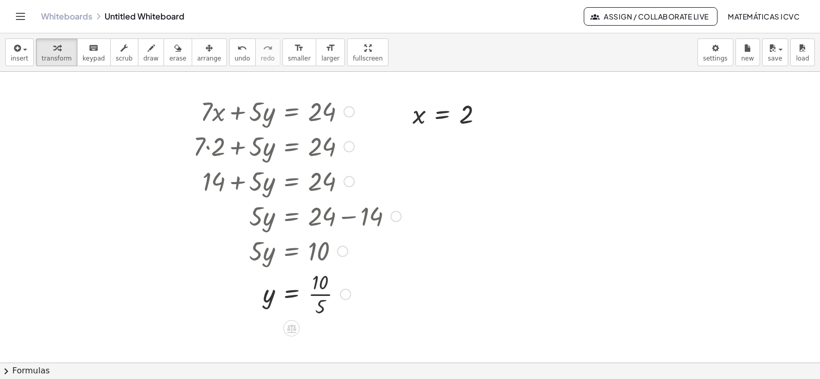
click at [319, 294] on div at bounding box center [297, 292] width 218 height 51
